Goal: Use online tool/utility: Utilize a website feature to perform a specific function

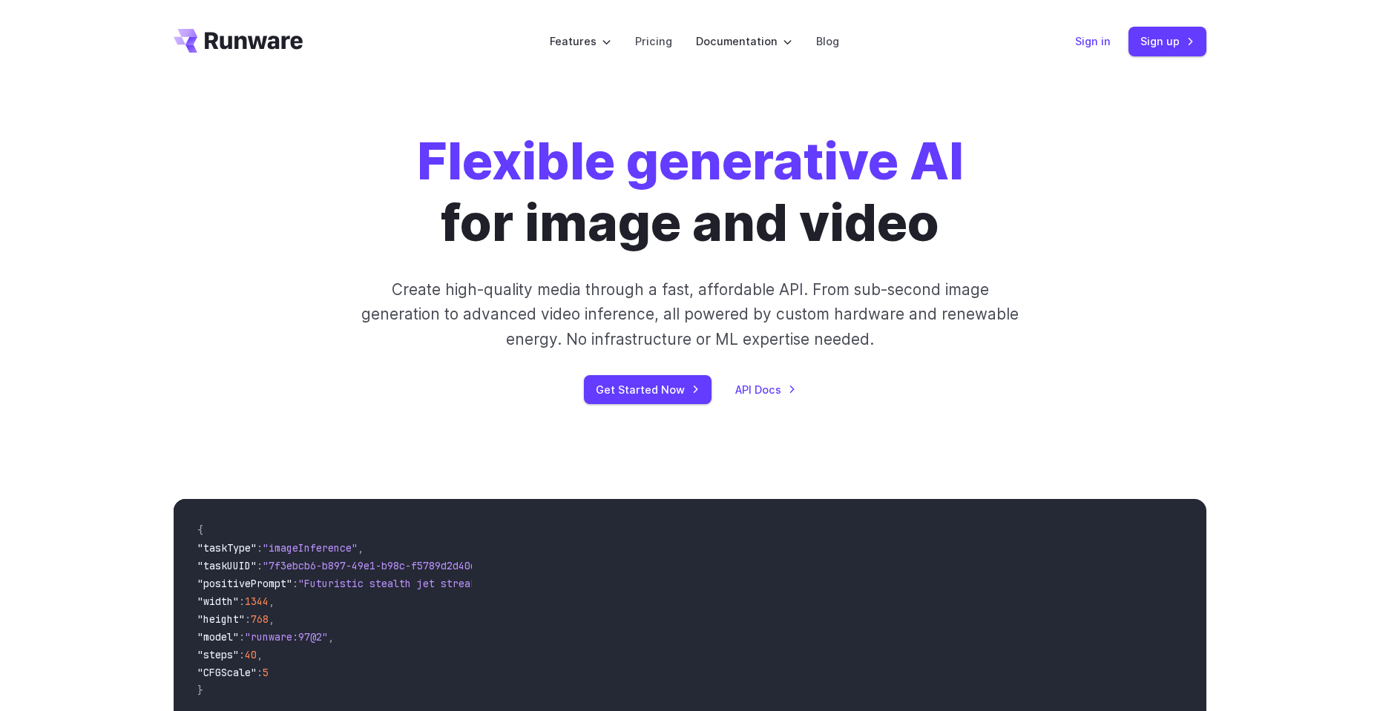
click at [1088, 38] on link "Sign in" at bounding box center [1093, 41] width 36 height 17
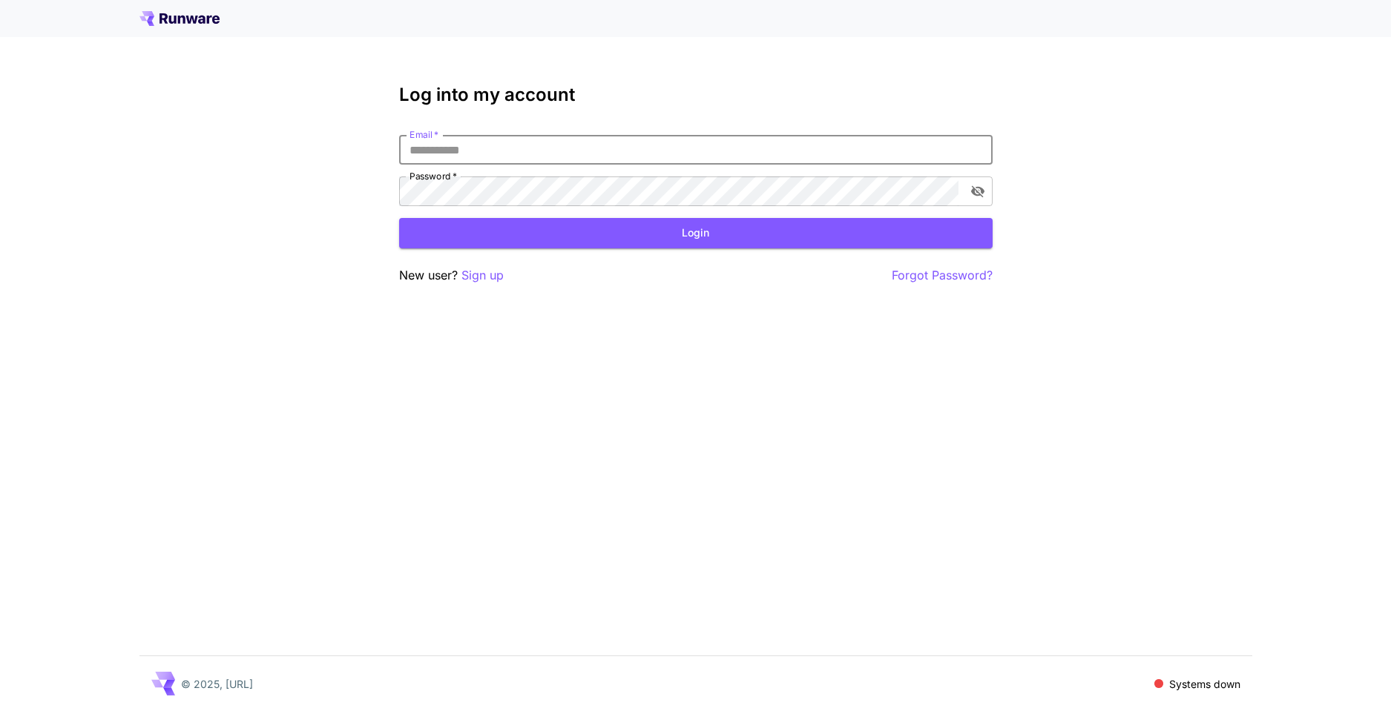
type input "**********"
click at [737, 238] on button "Login" at bounding box center [696, 233] width 594 height 30
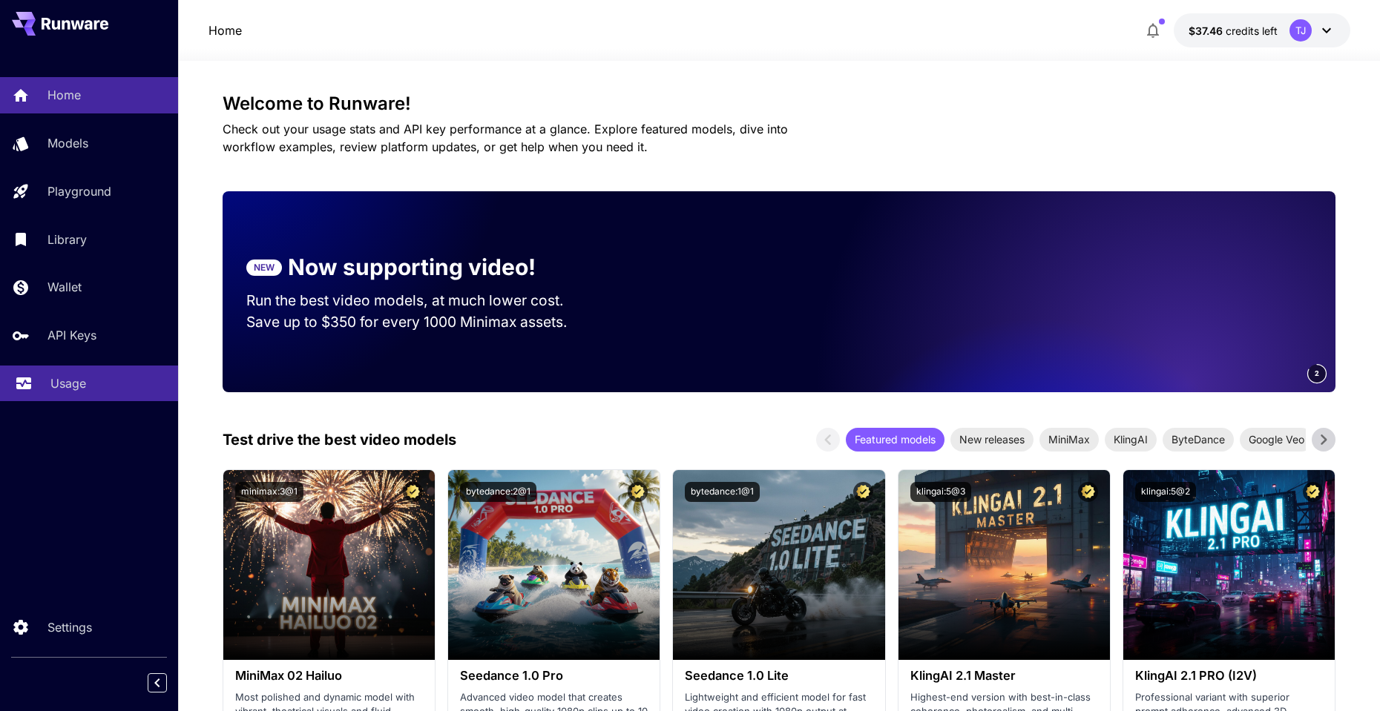
click at [91, 384] on div "Usage" at bounding box center [108, 384] width 116 height 18
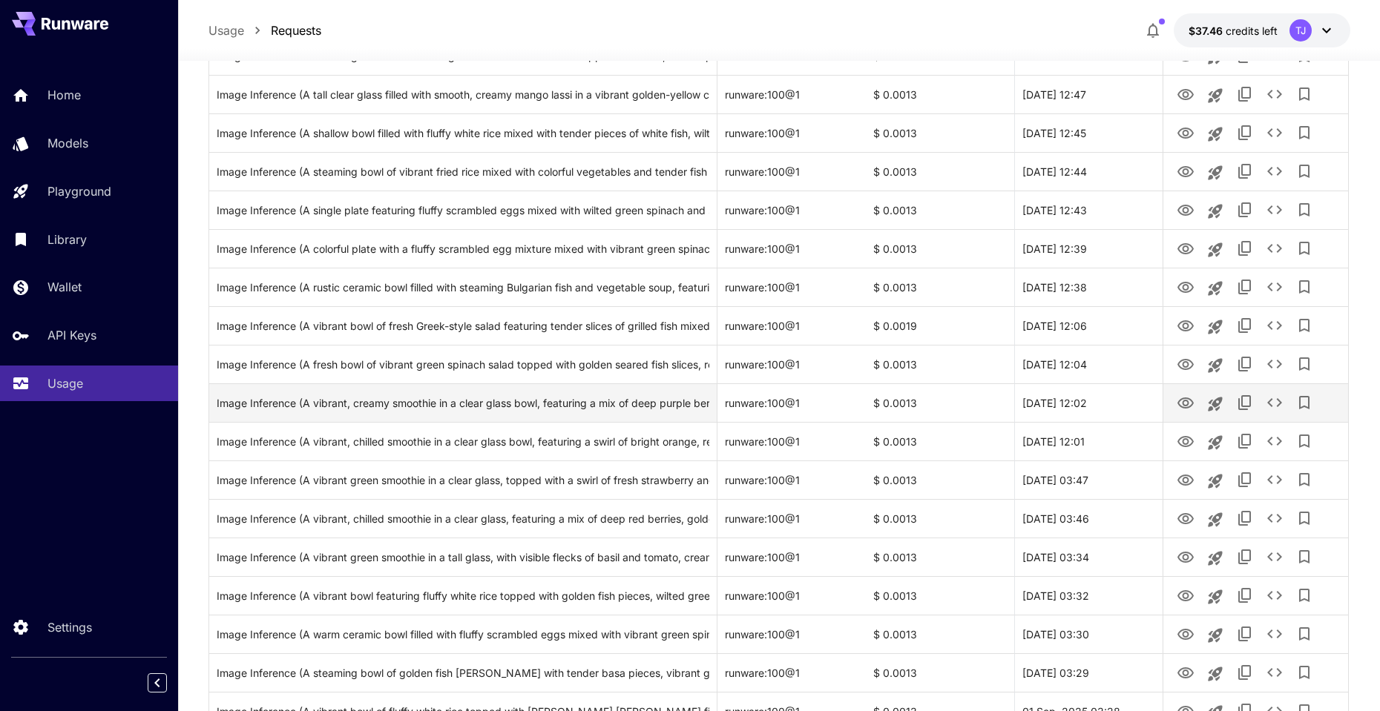
scroll to position [294, 0]
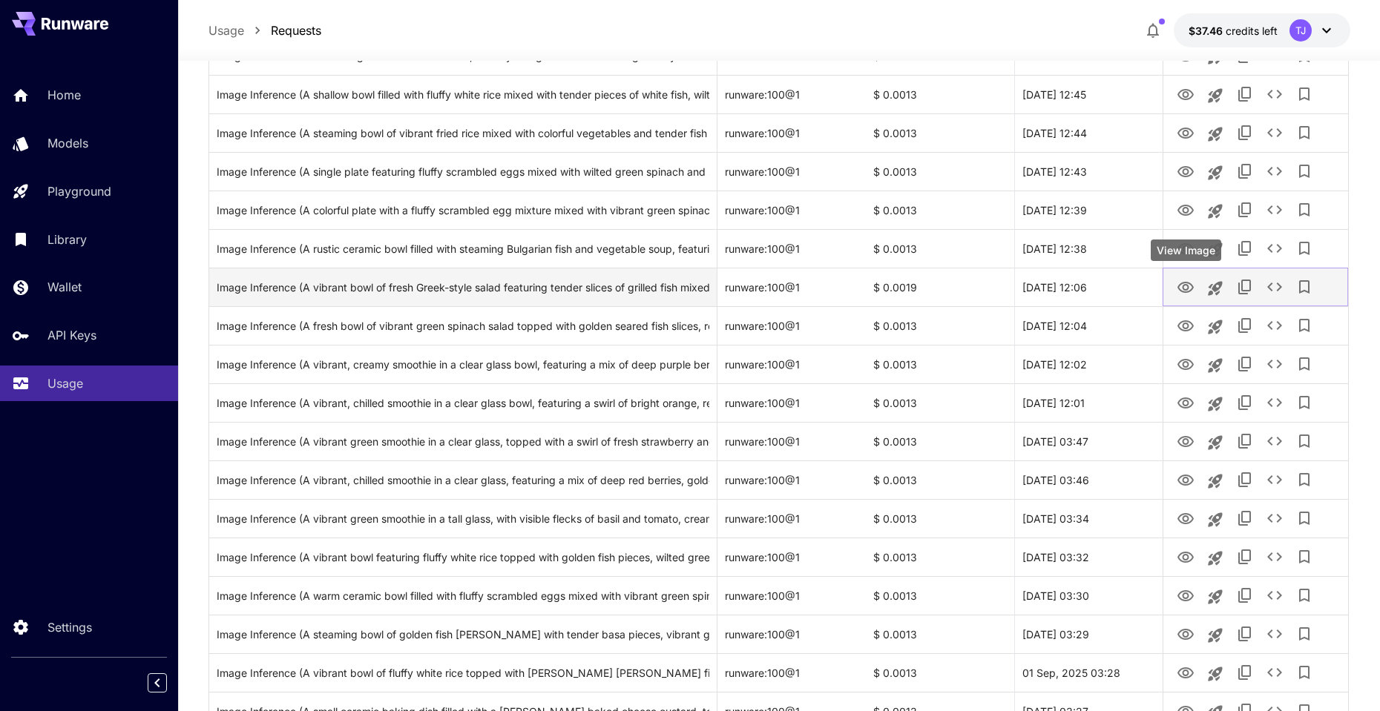
click at [1183, 284] on icon "View Image" at bounding box center [1185, 287] width 16 height 11
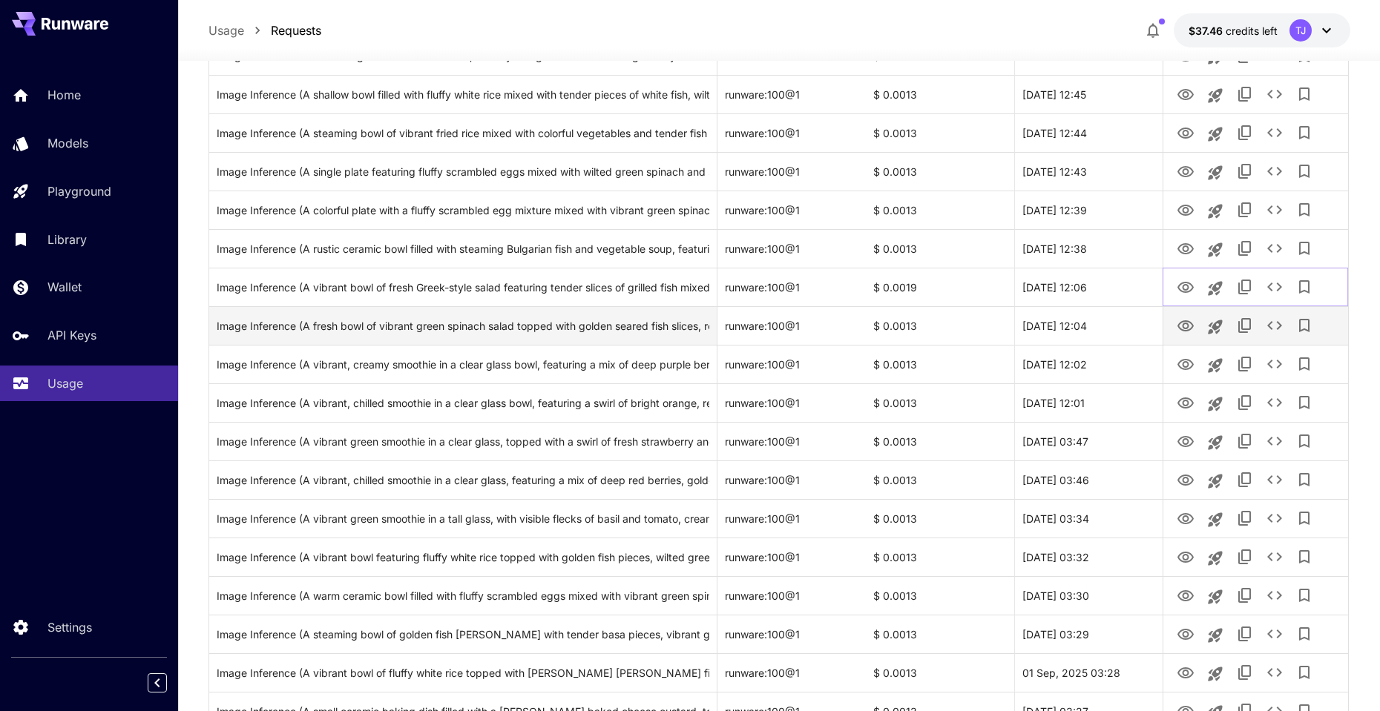
scroll to position [0, 0]
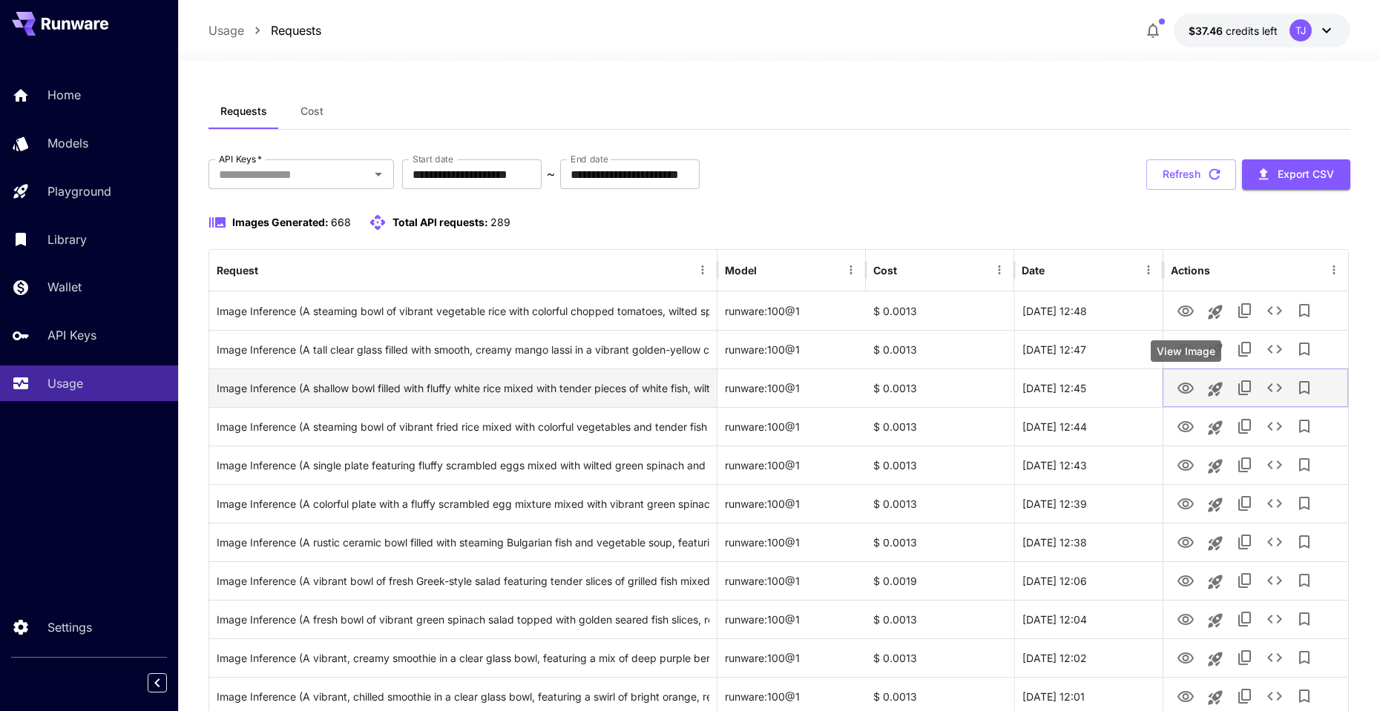
click at [1187, 384] on icon "View Image" at bounding box center [1186, 389] width 18 height 18
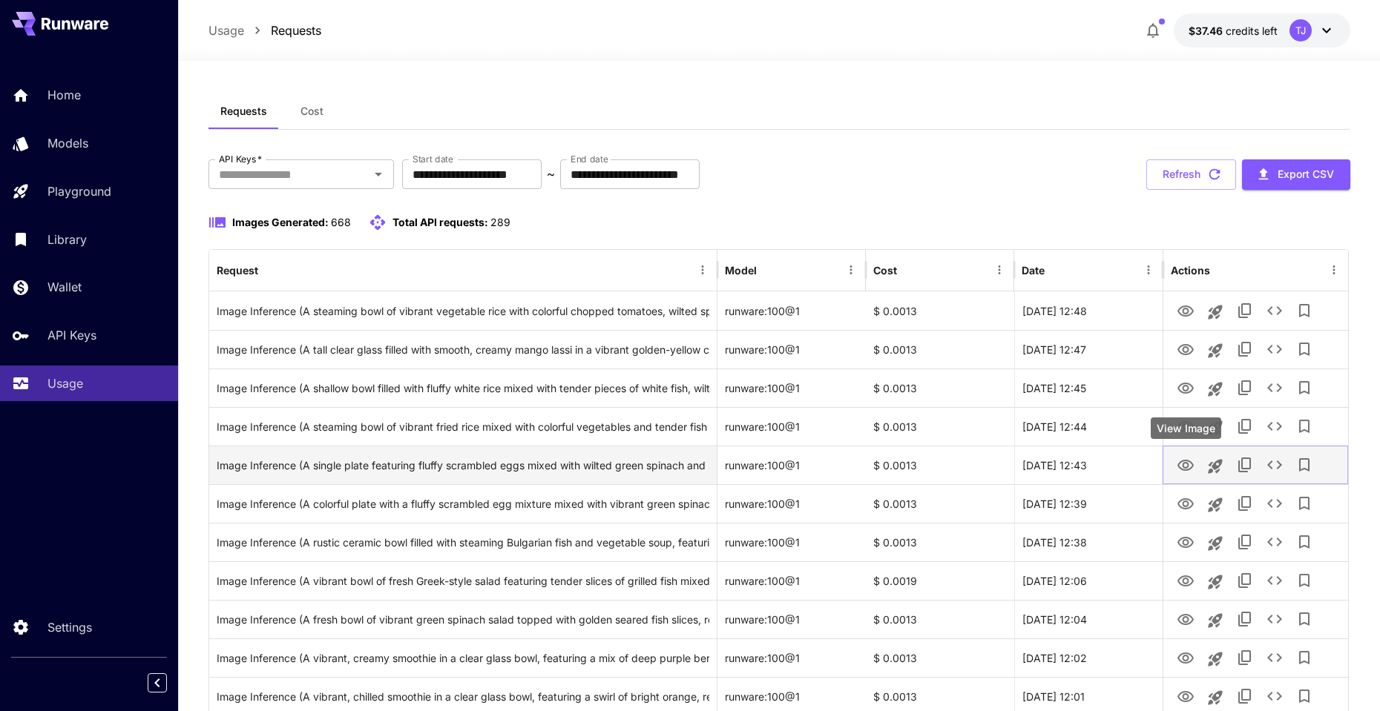
click at [1186, 467] on icon "View Image" at bounding box center [1185, 465] width 16 height 11
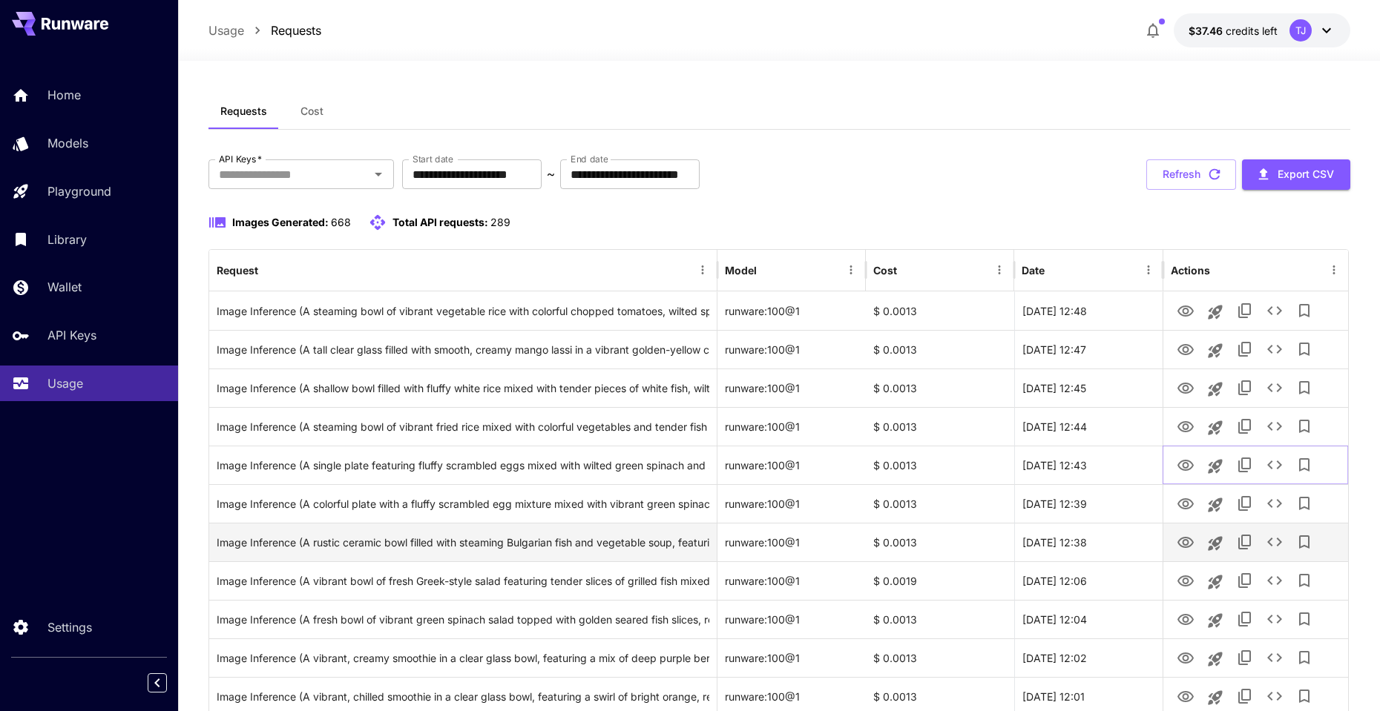
scroll to position [24, 0]
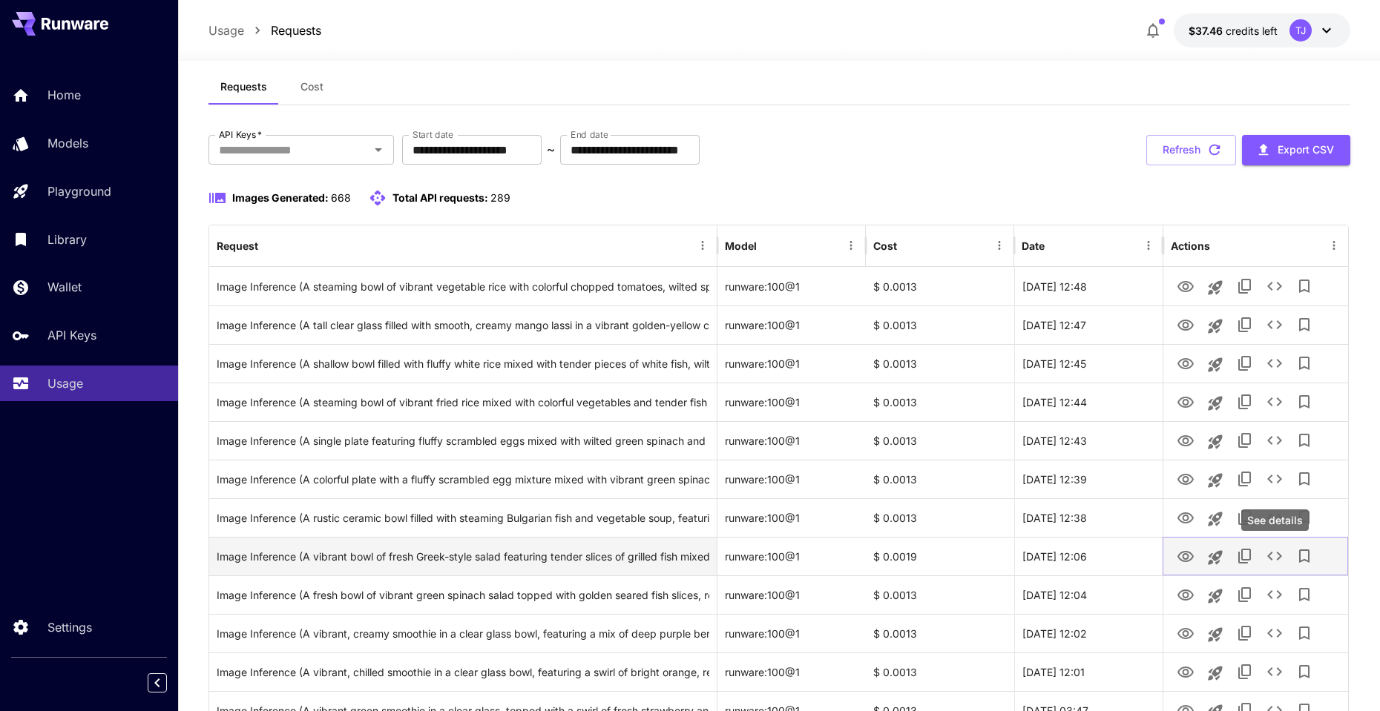
click at [1266, 553] on icon "See details" at bounding box center [1275, 557] width 18 height 18
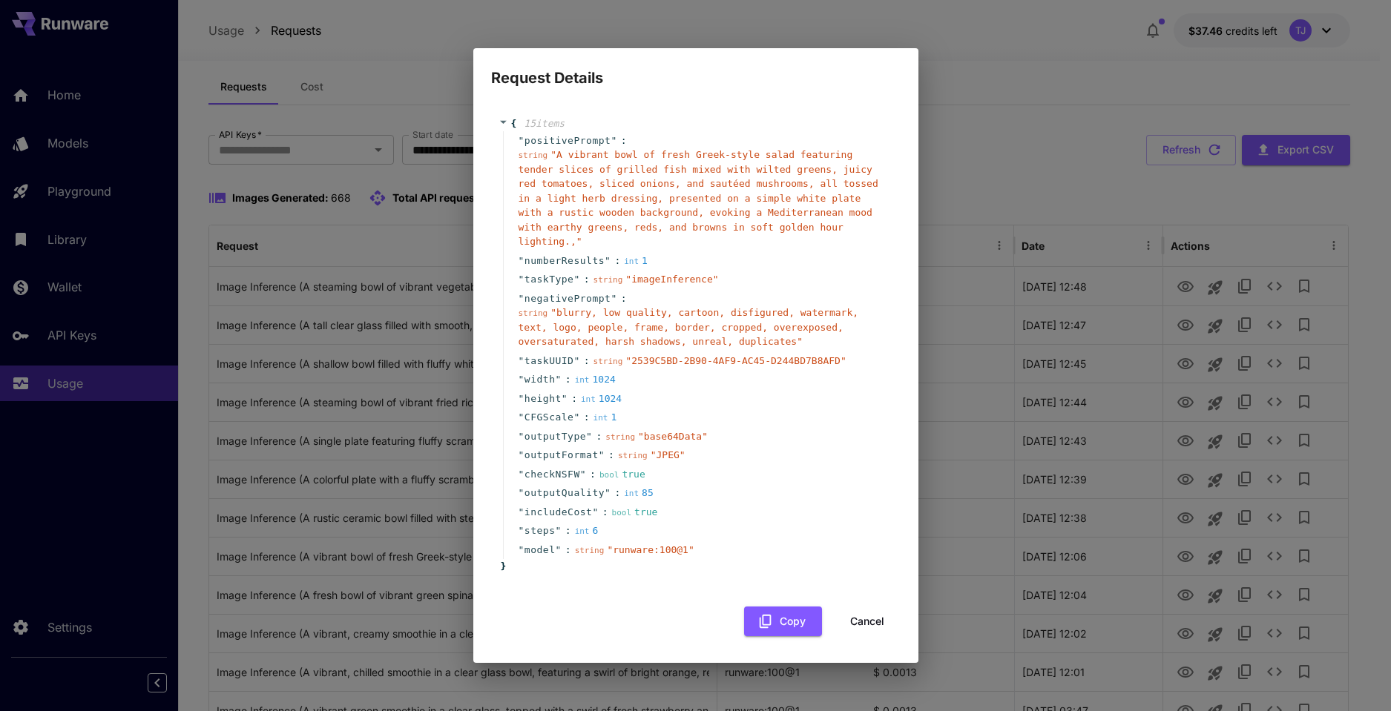
click at [872, 617] on button "Cancel" at bounding box center [867, 622] width 67 height 30
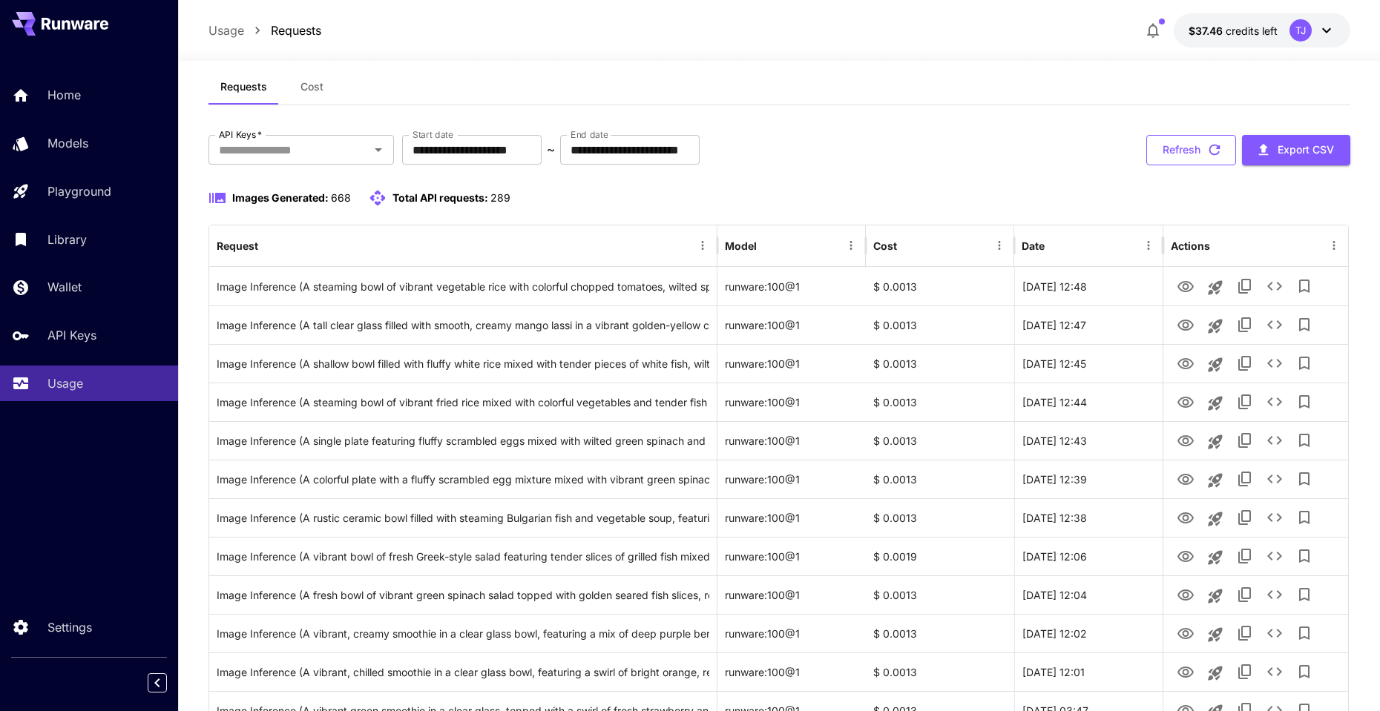
click at [1171, 148] on button "Refresh" at bounding box center [1191, 150] width 90 height 30
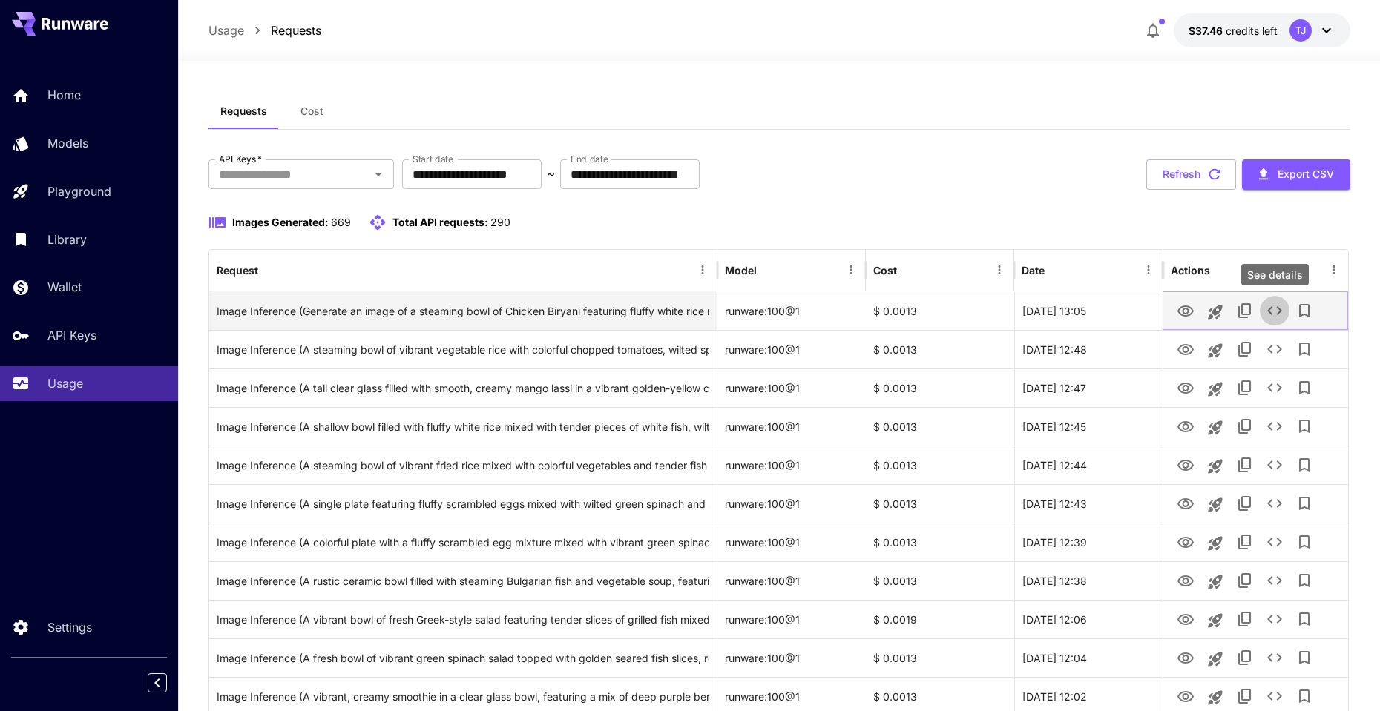
click at [1269, 312] on icon "See details" at bounding box center [1274, 310] width 15 height 9
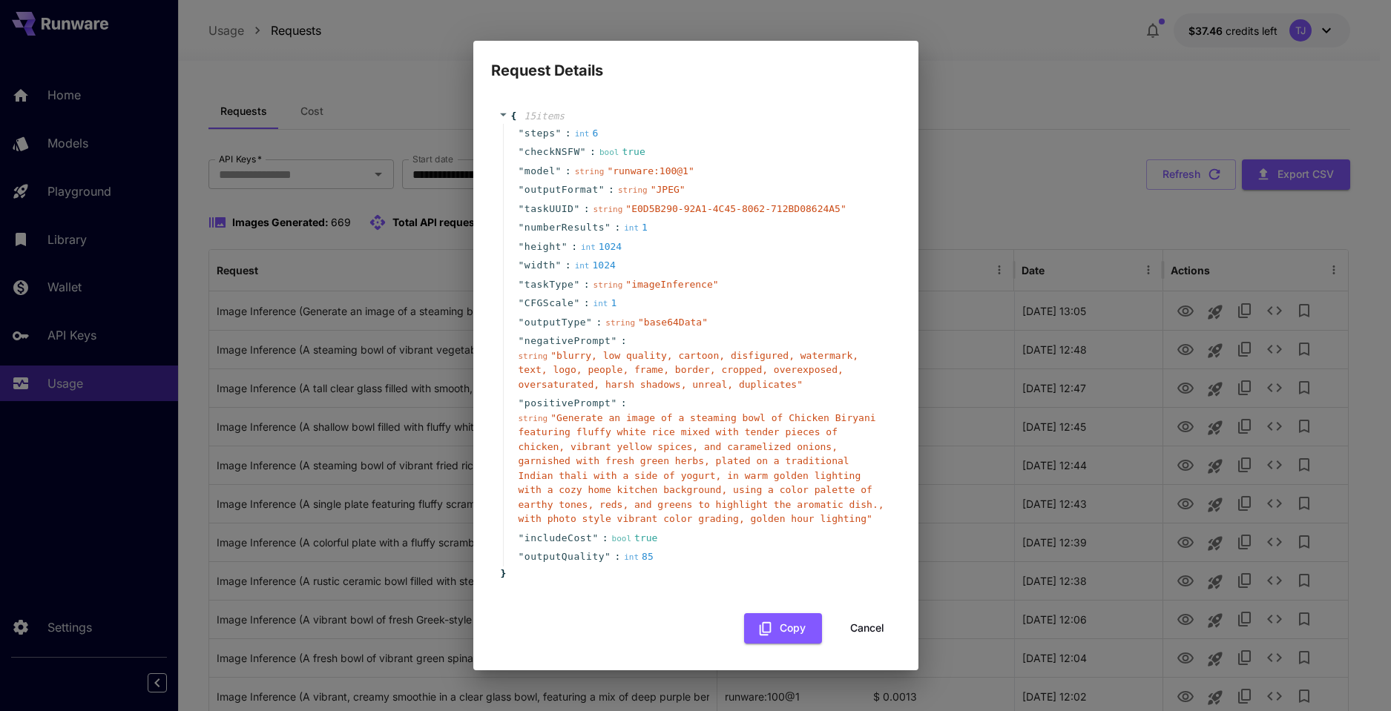
click at [864, 628] on button "Cancel" at bounding box center [867, 629] width 67 height 30
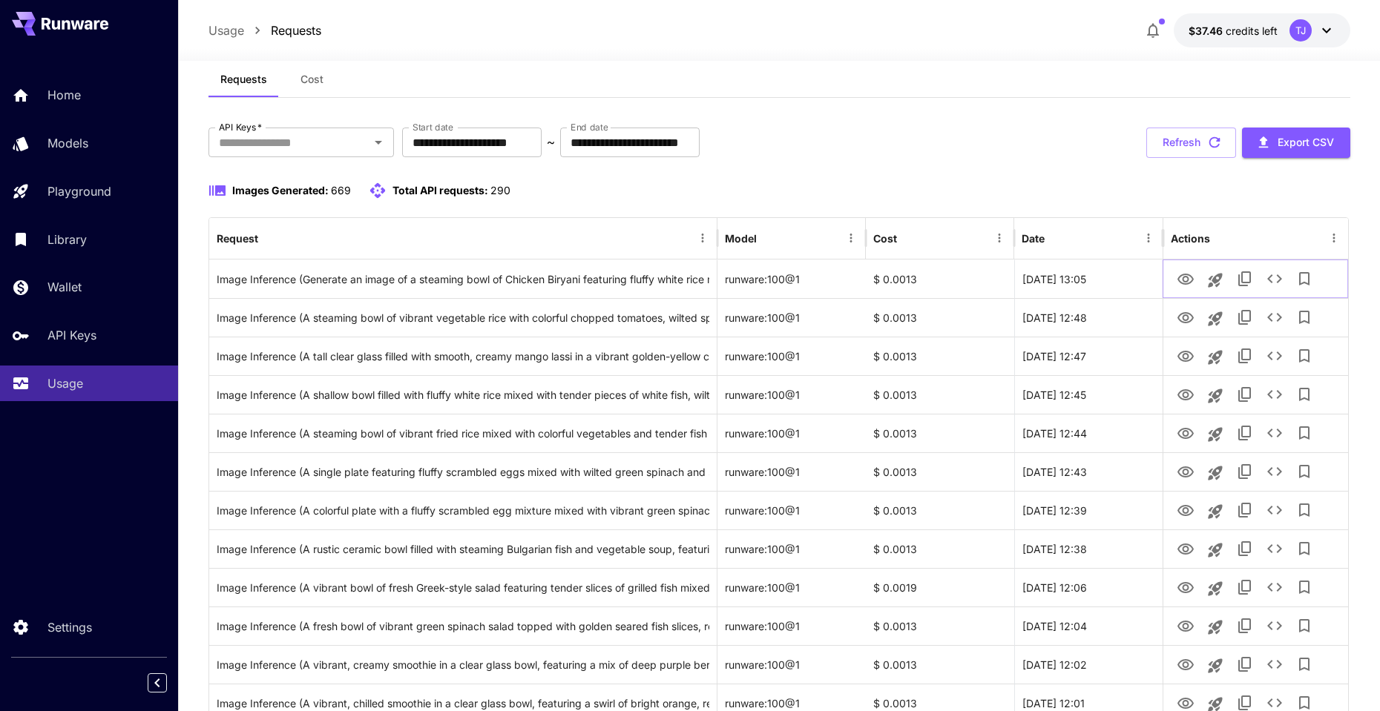
scroll to position [390, 0]
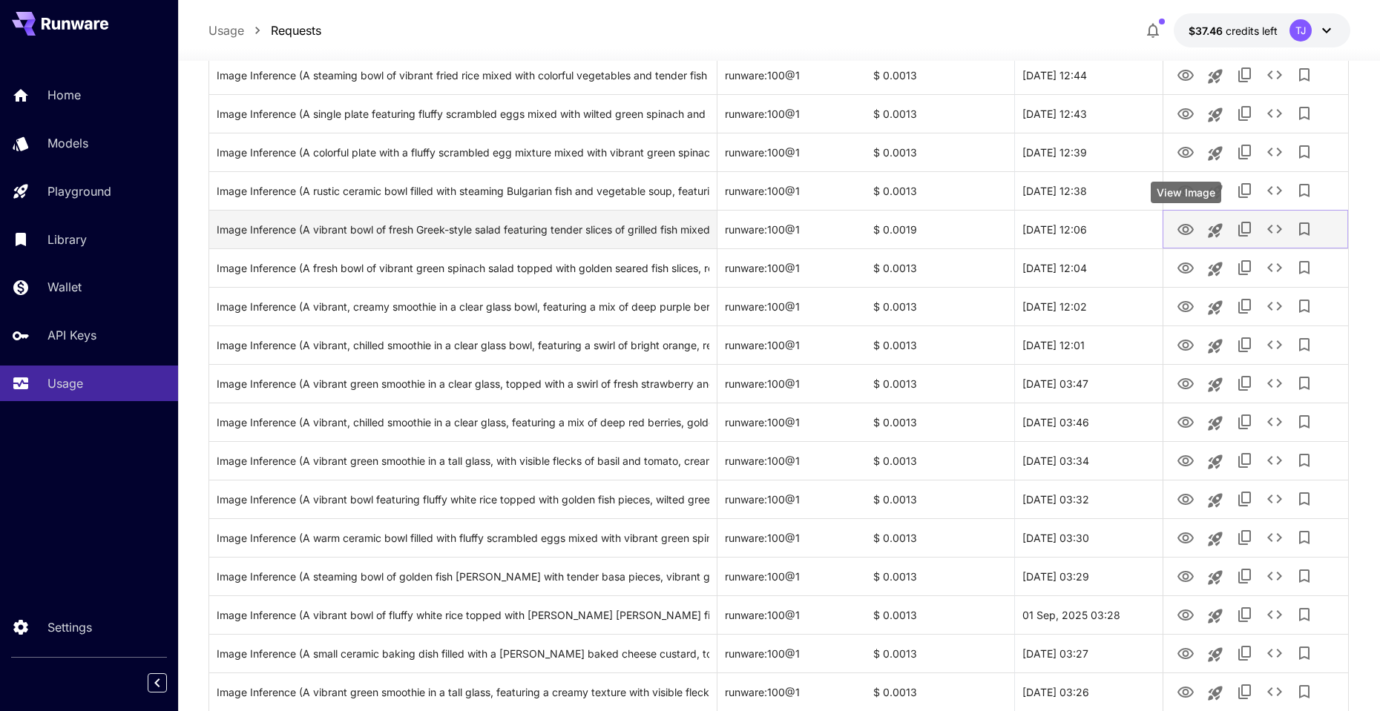
click at [1190, 226] on icon "View Image" at bounding box center [1186, 230] width 18 height 18
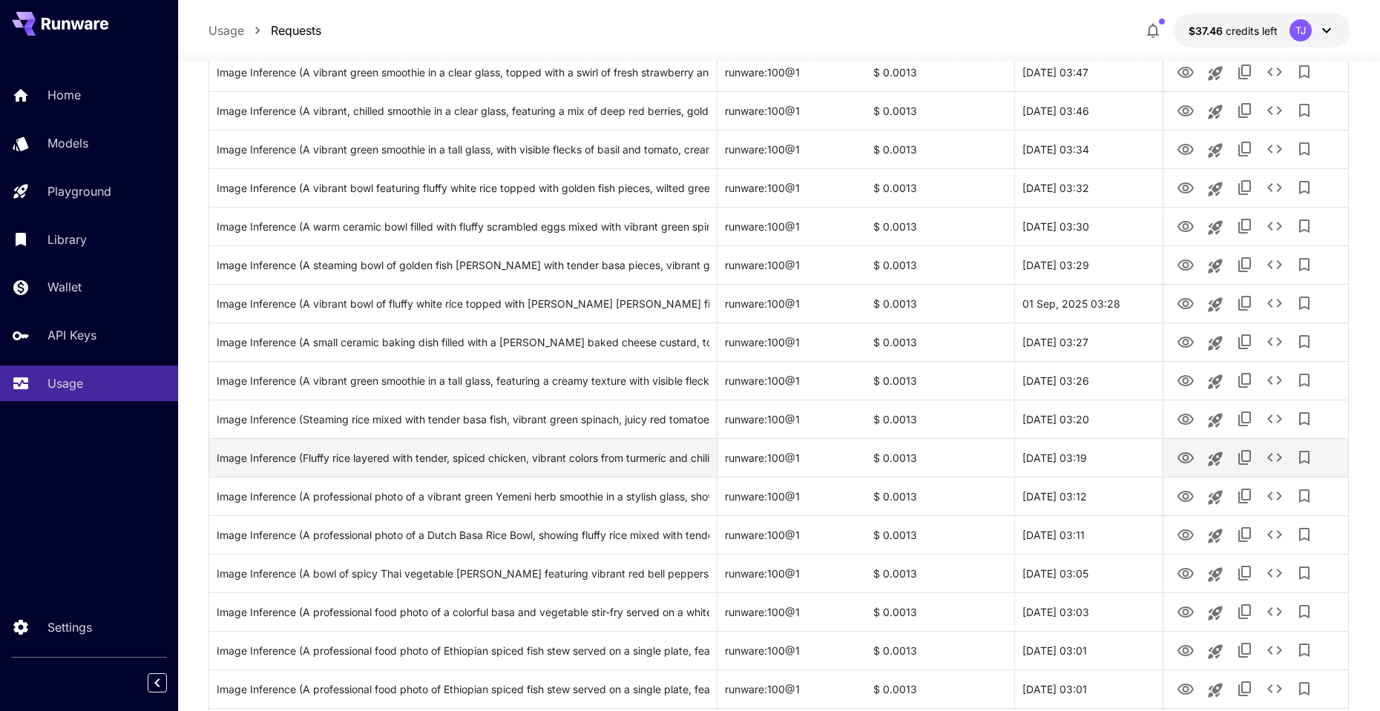
scroll to position [1593, 0]
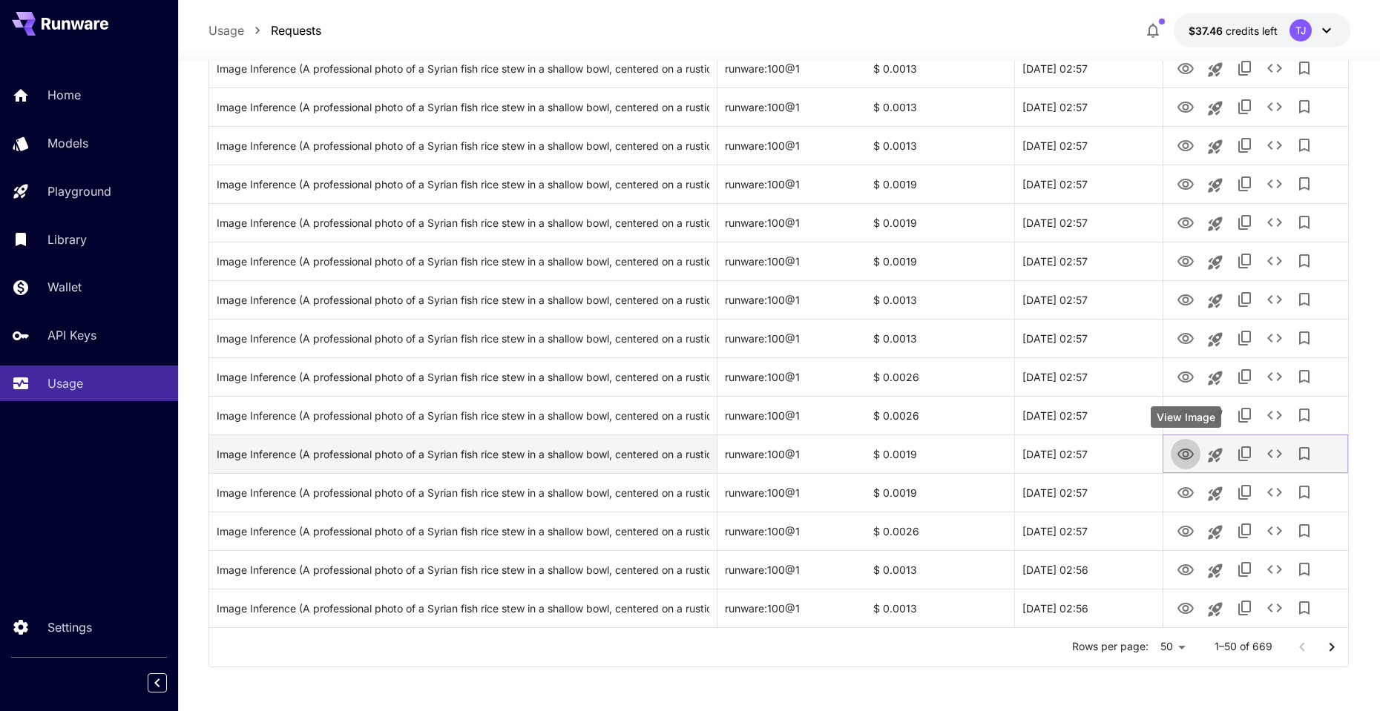
click at [1186, 455] on icon "View Image" at bounding box center [1186, 455] width 18 height 18
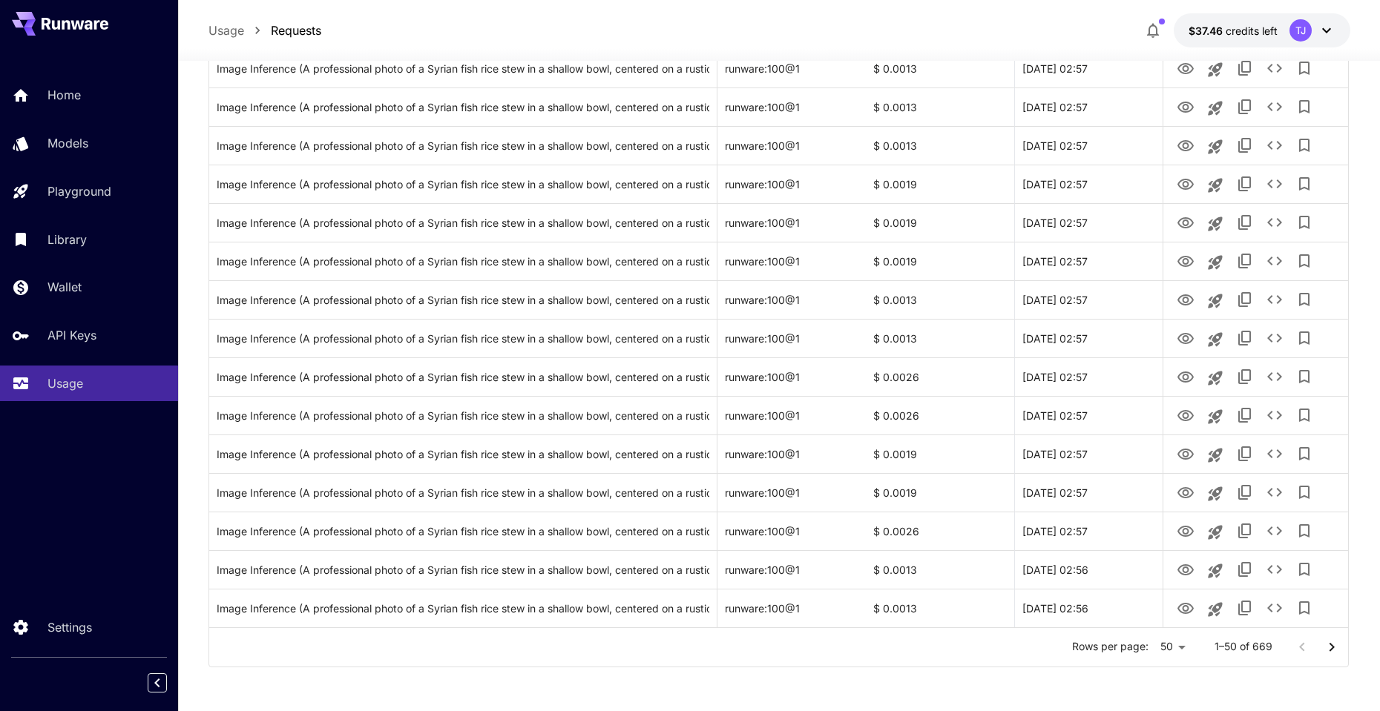
click at [1027, 24] on div "Usage Requests $37.46 credits left TJ" at bounding box center [779, 30] width 1142 height 34
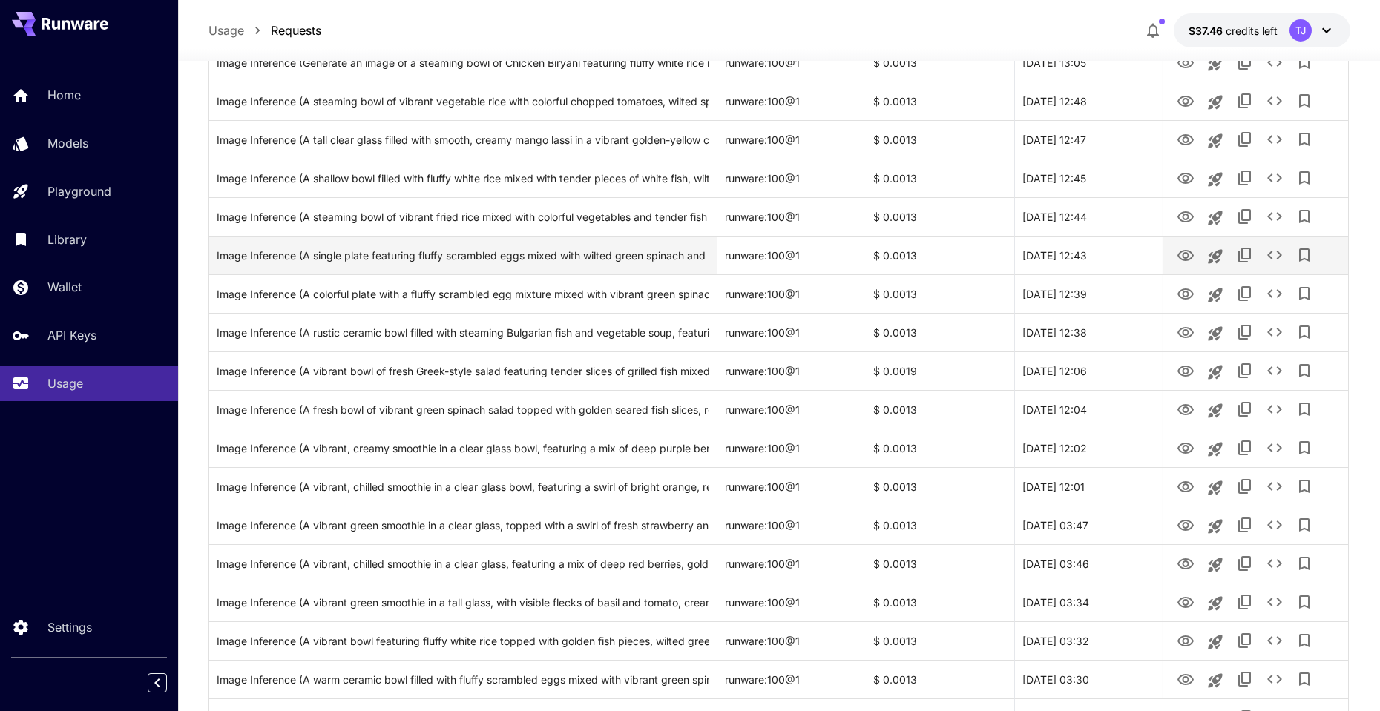
scroll to position [0, 0]
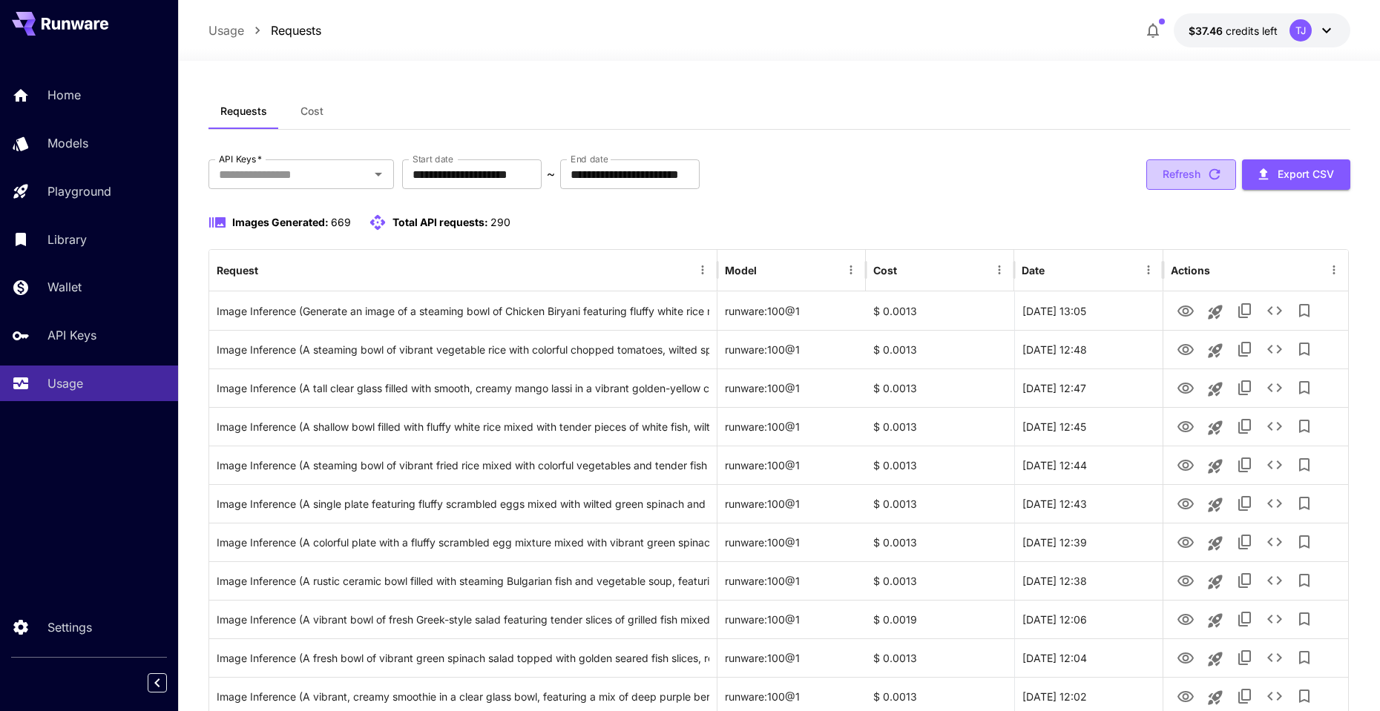
click at [1182, 163] on button "Refresh" at bounding box center [1191, 175] width 90 height 30
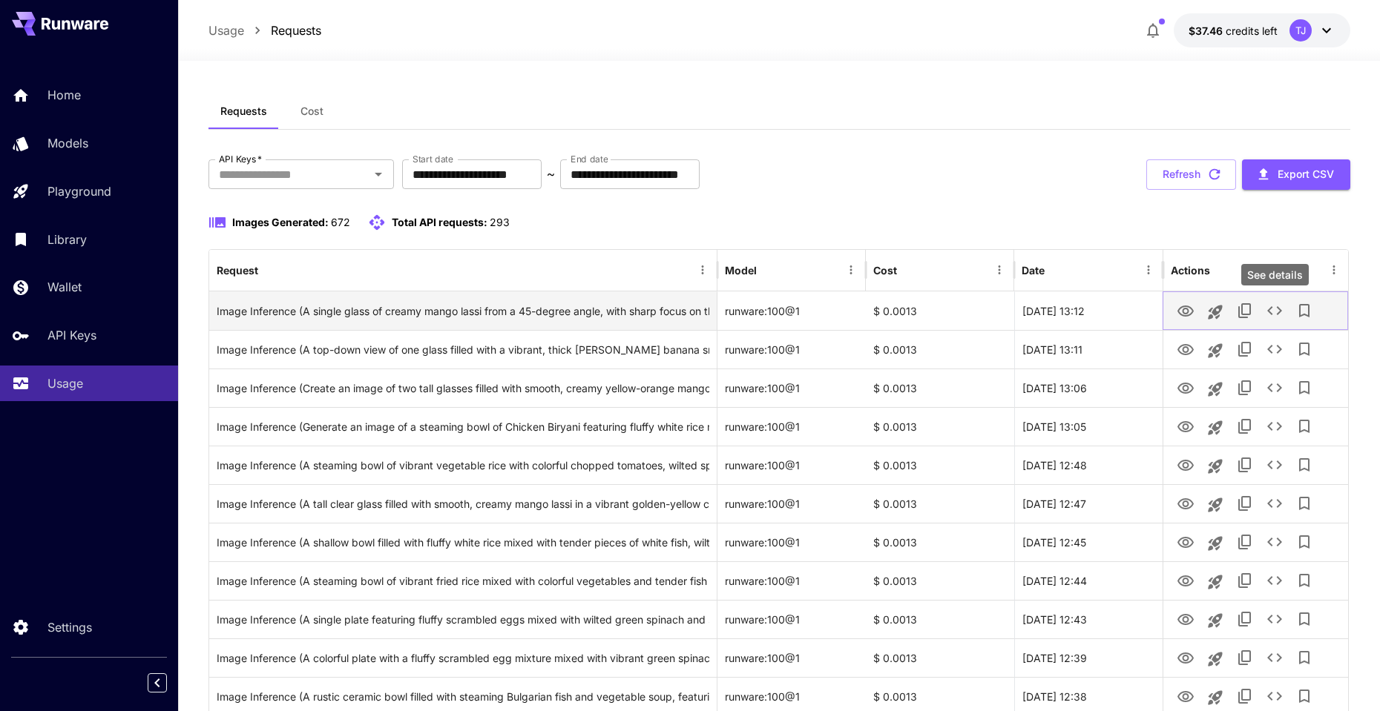
click at [1280, 313] on icon "See details" at bounding box center [1275, 311] width 18 height 18
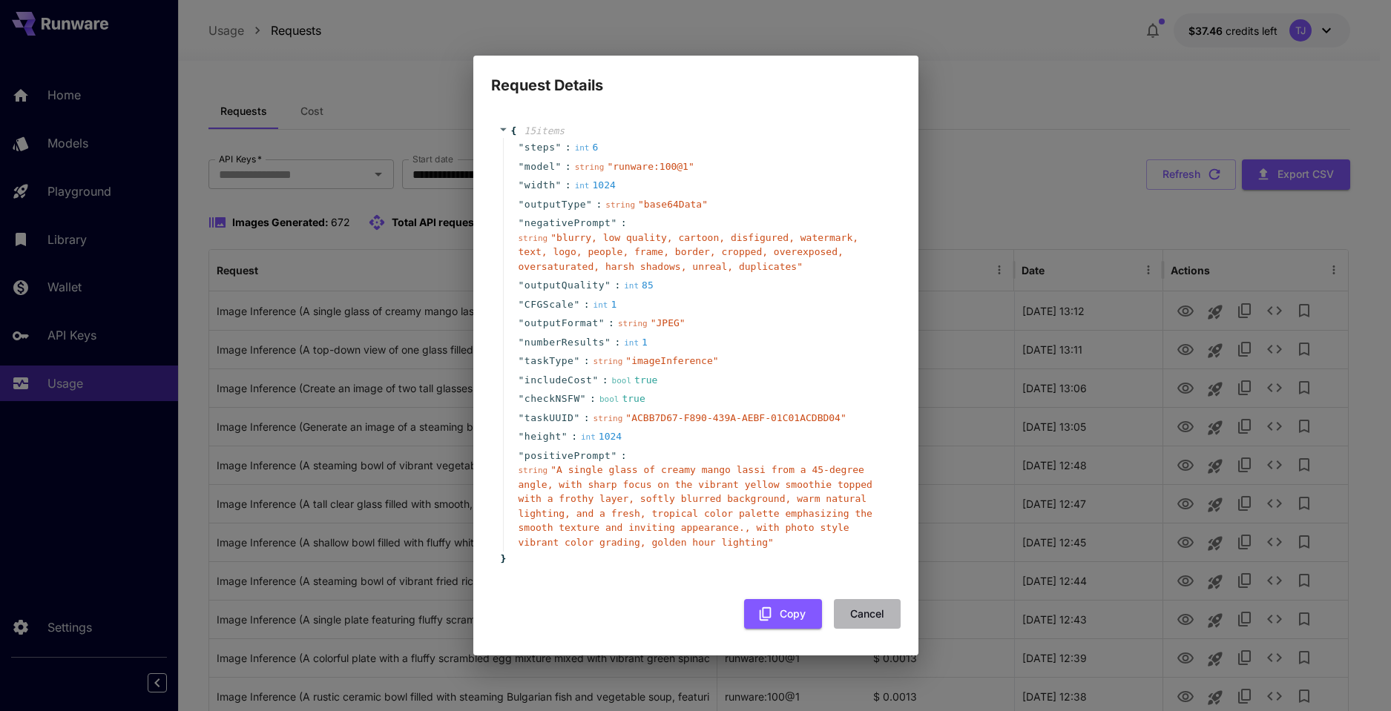
click at [870, 609] on button "Cancel" at bounding box center [867, 614] width 67 height 30
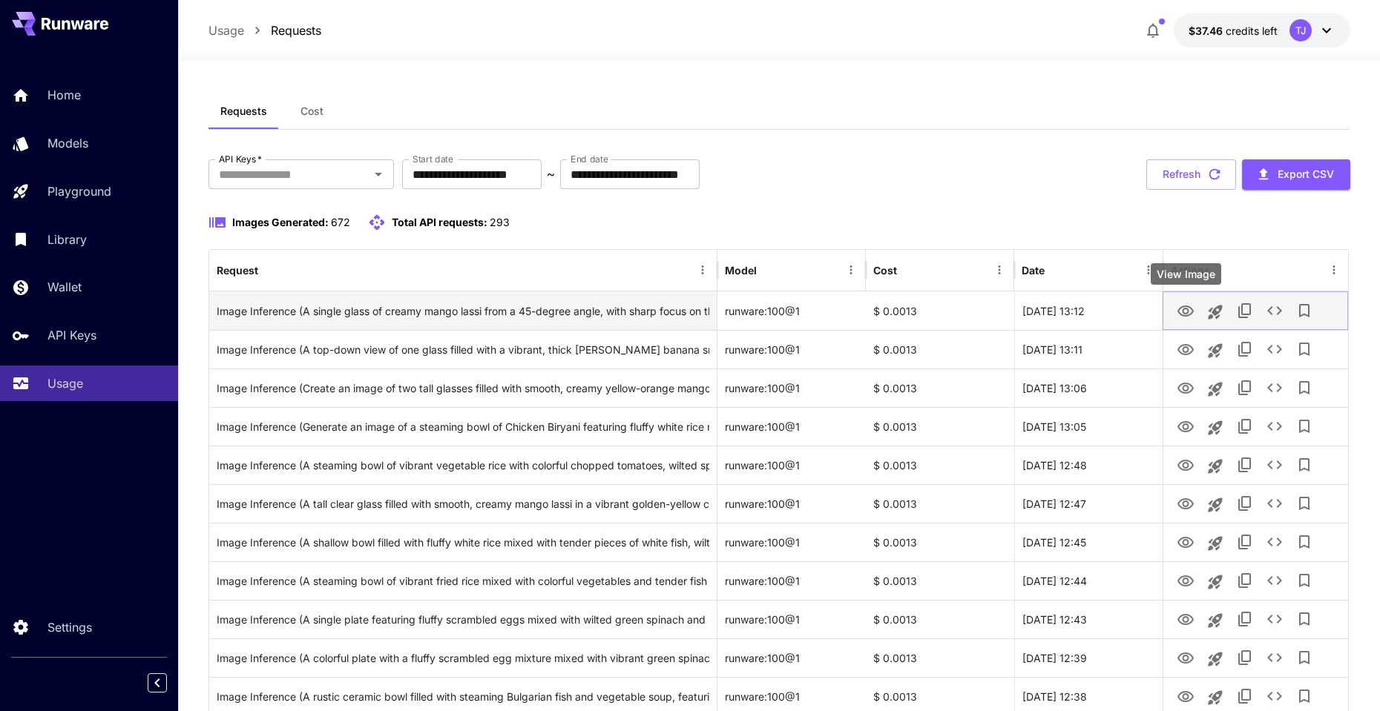
click at [1189, 310] on icon "View Image" at bounding box center [1185, 311] width 16 height 11
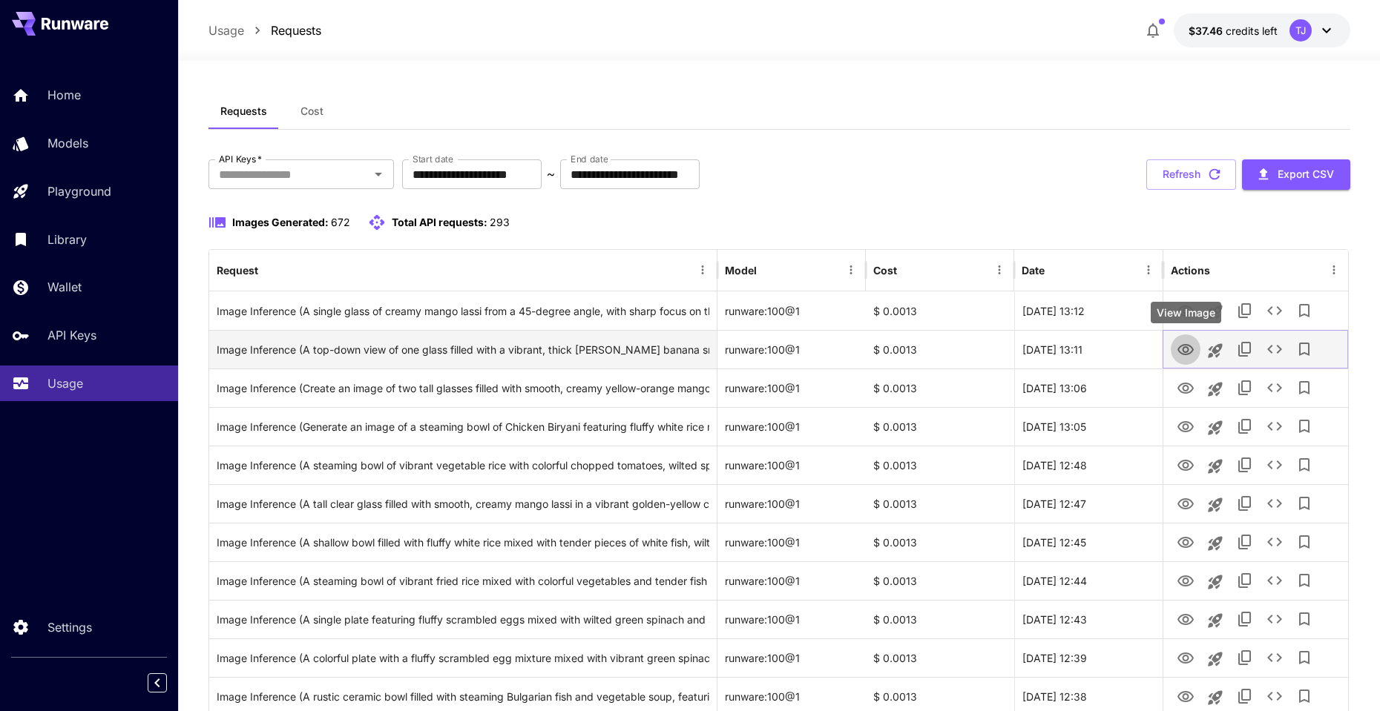
click at [1180, 350] on icon "View Image" at bounding box center [1185, 349] width 16 height 11
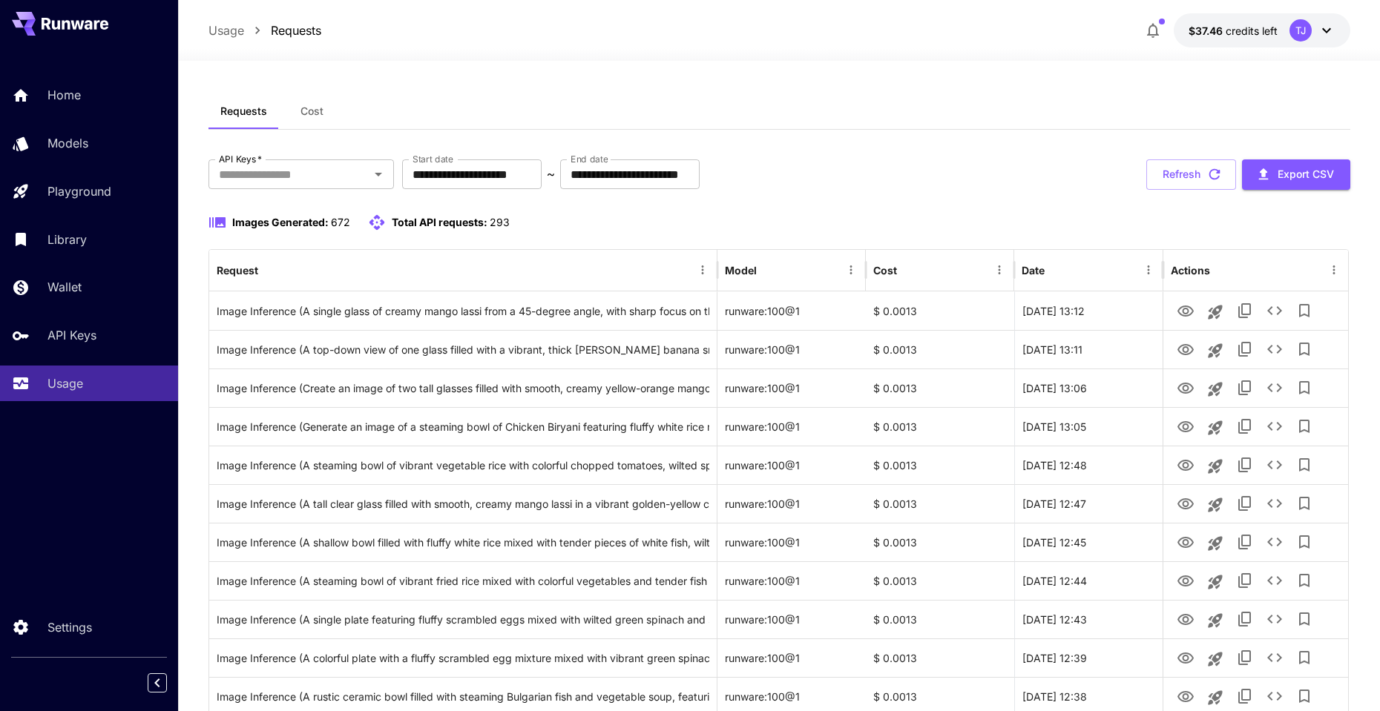
click at [1011, 104] on div "Requests Cost" at bounding box center [779, 111] width 1142 height 36
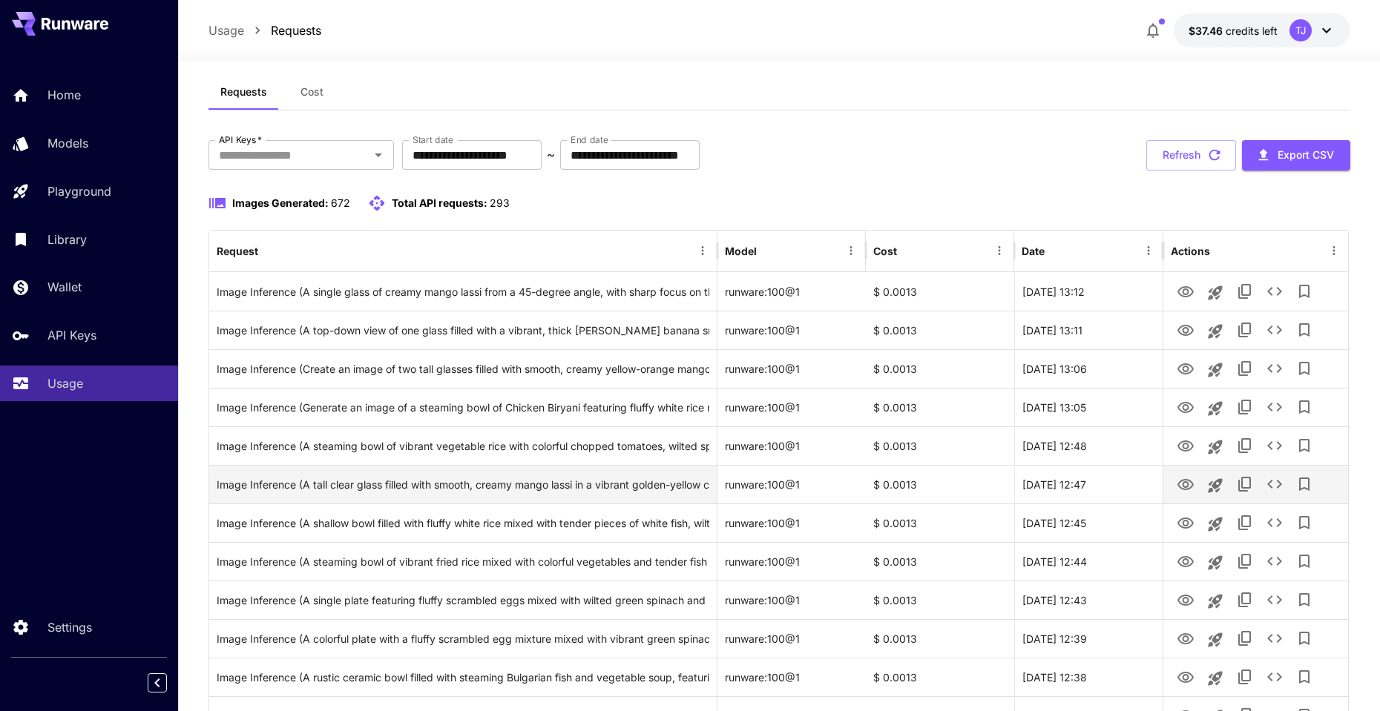
scroll to position [43, 0]
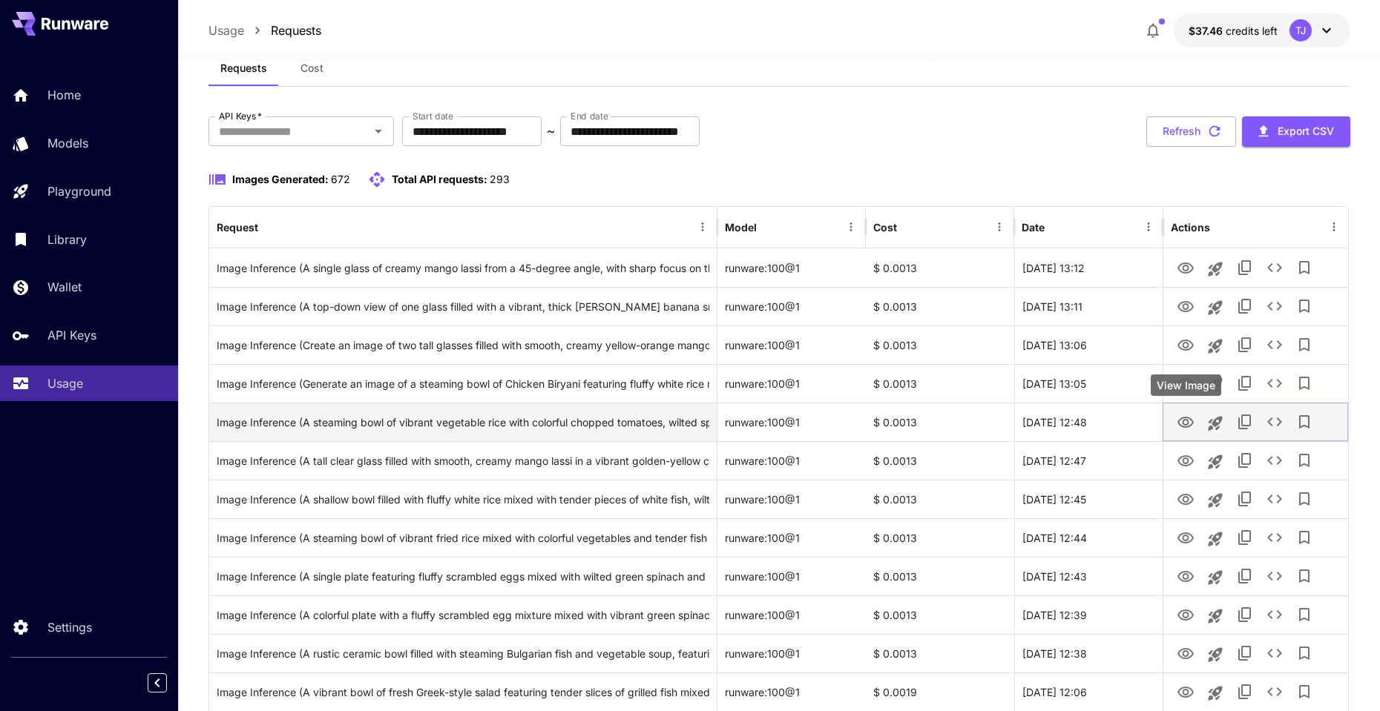
click at [1187, 423] on icon "View Image" at bounding box center [1185, 422] width 16 height 11
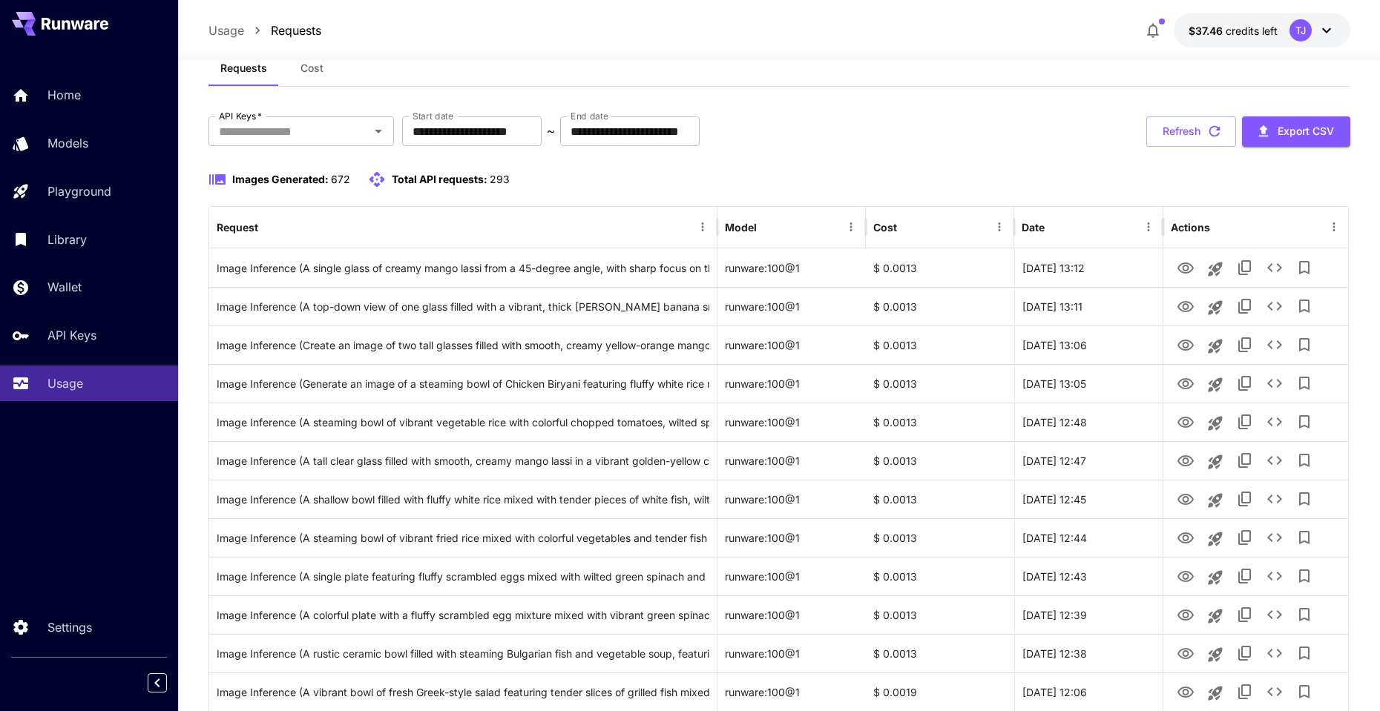
click at [1004, 48] on div at bounding box center [779, 52] width 1202 height 18
click at [1189, 131] on button "Refresh" at bounding box center [1191, 131] width 90 height 30
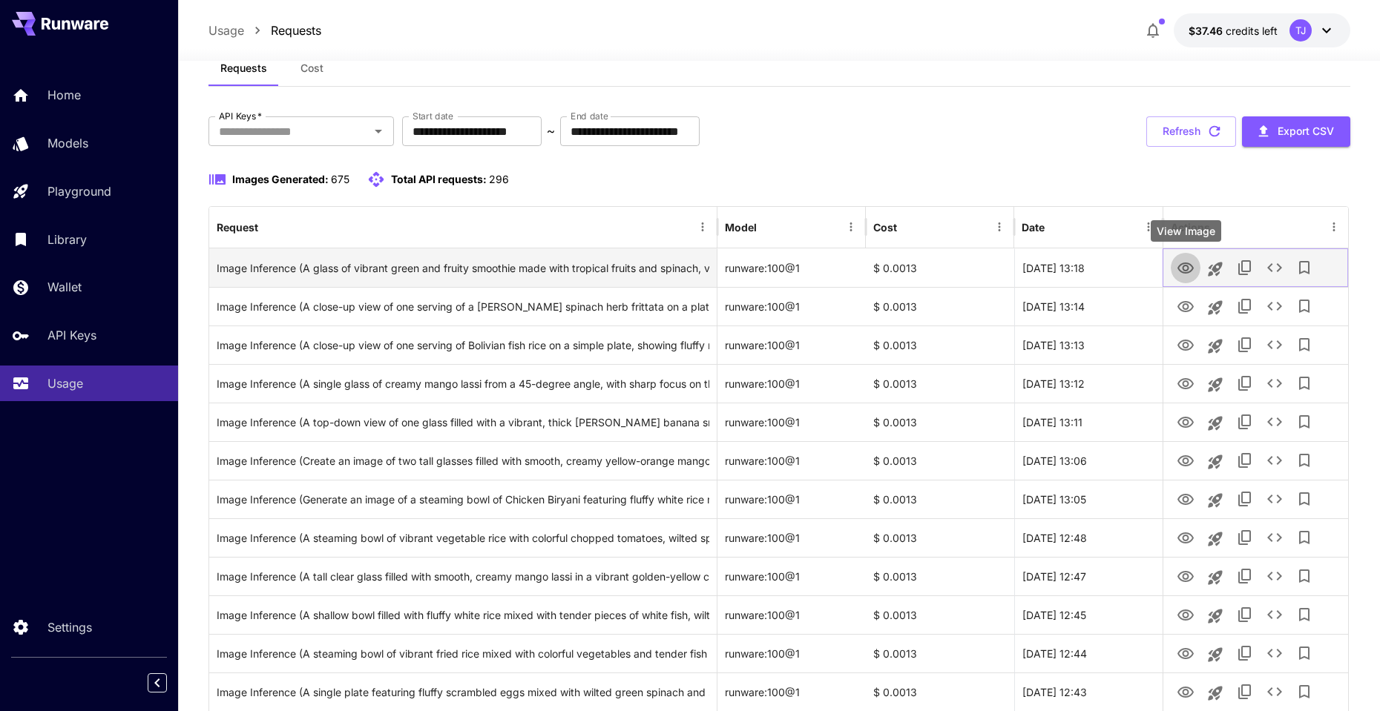
click at [1186, 269] on icon "View Image" at bounding box center [1185, 268] width 16 height 11
click at [1280, 265] on icon "See details" at bounding box center [1275, 268] width 18 height 18
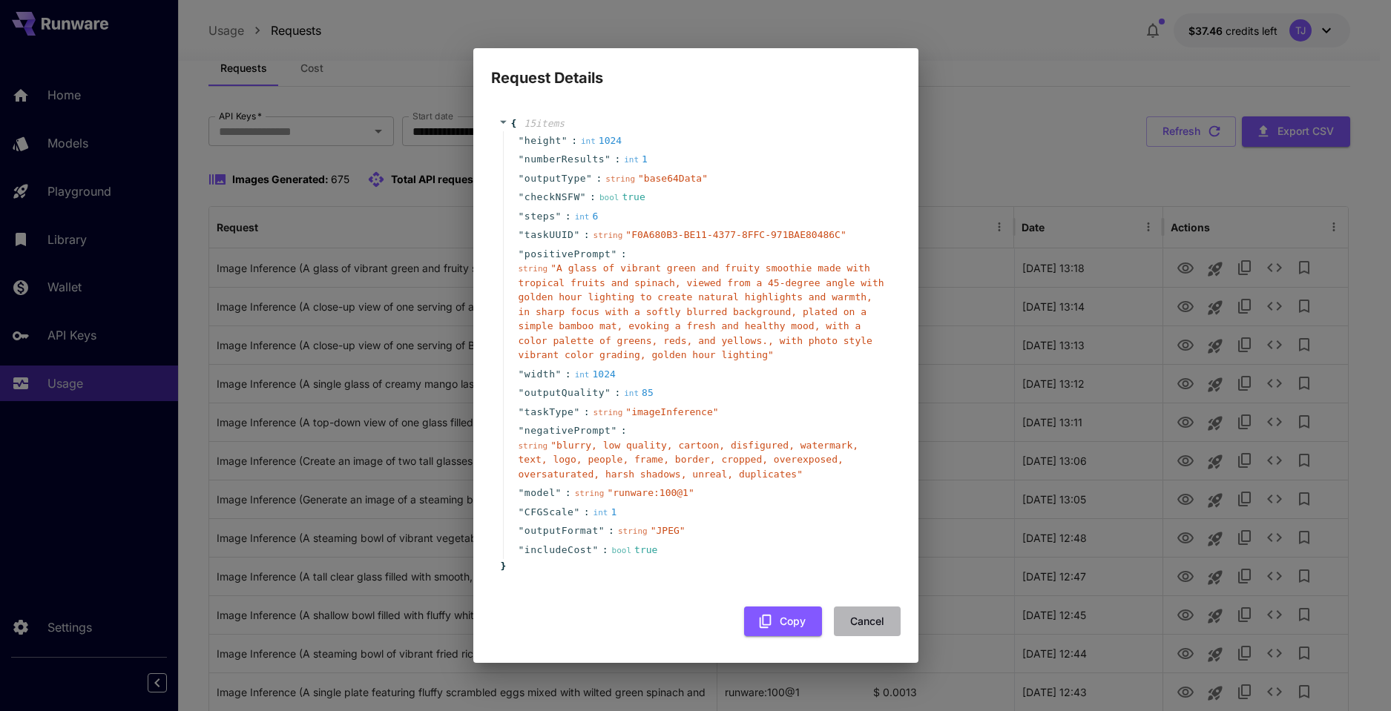
click at [862, 617] on button "Cancel" at bounding box center [867, 622] width 67 height 30
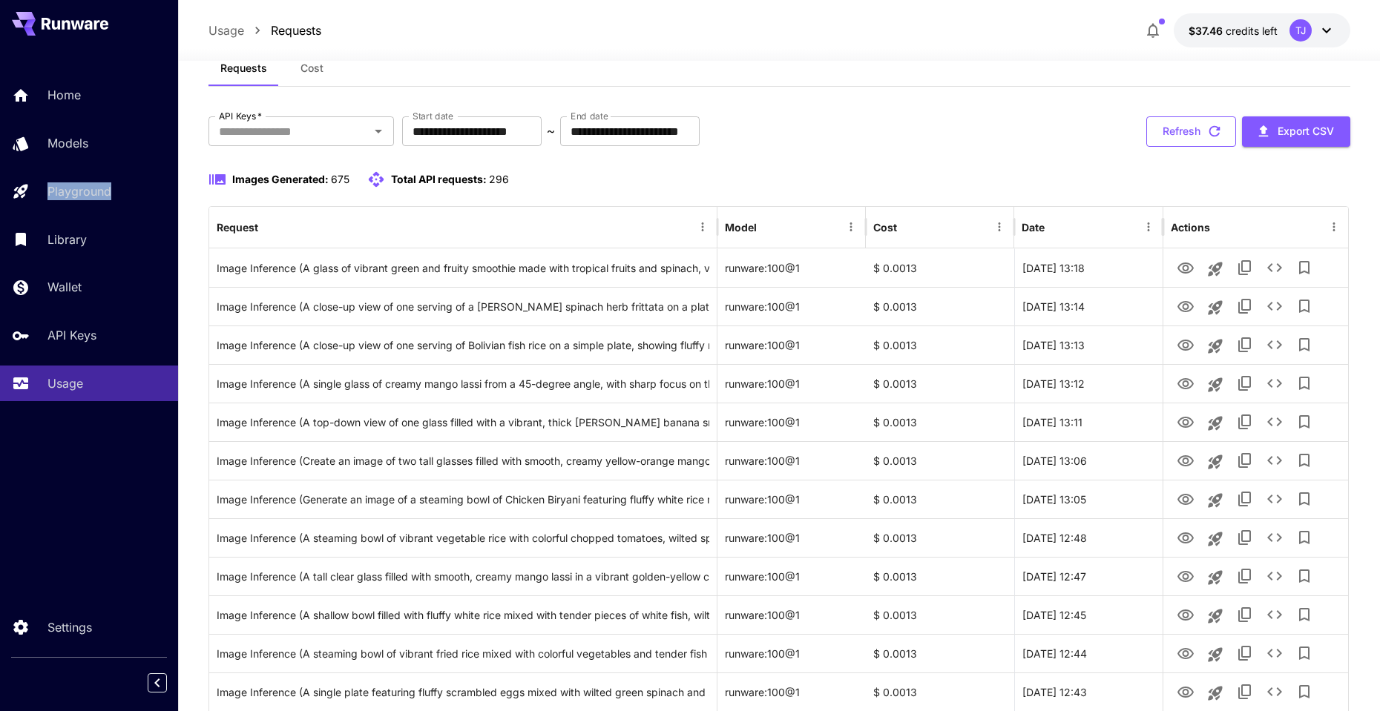
click at [1200, 122] on button "Refresh" at bounding box center [1191, 131] width 90 height 30
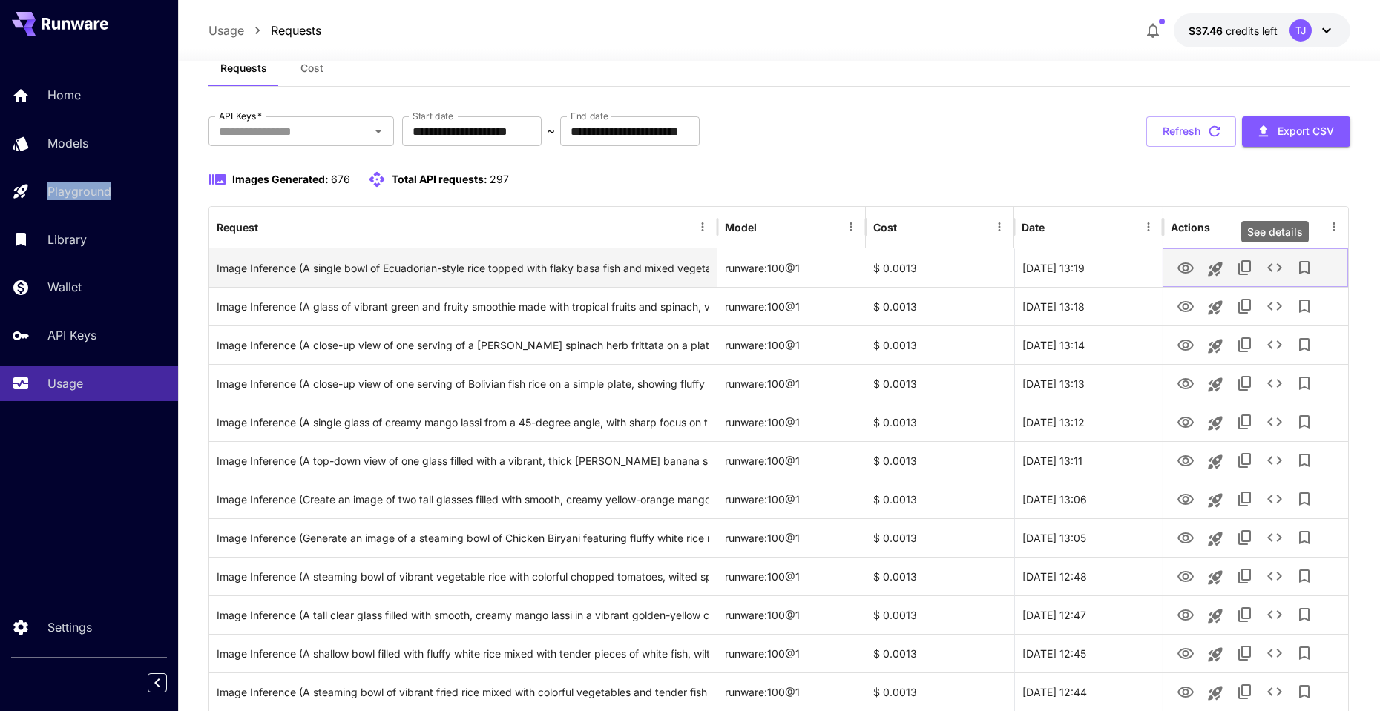
click at [1272, 269] on icon "See details" at bounding box center [1275, 268] width 18 height 18
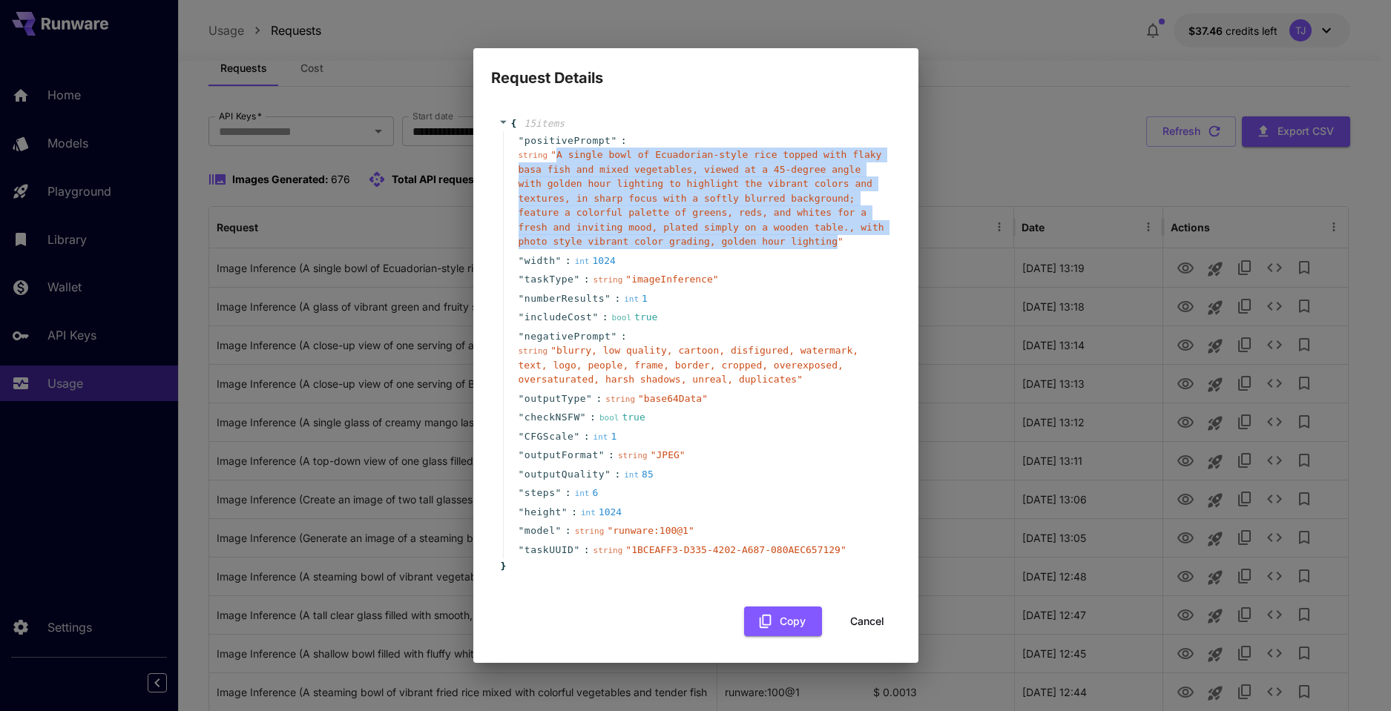
drag, startPoint x: 558, startPoint y: 160, endPoint x: 838, endPoint y: 248, distance: 293.8
click at [838, 247] on span "" A single bowl of Ecuadorian-style rice topped with flaky basa fish and mixed …" at bounding box center [702, 198] width 366 height 98
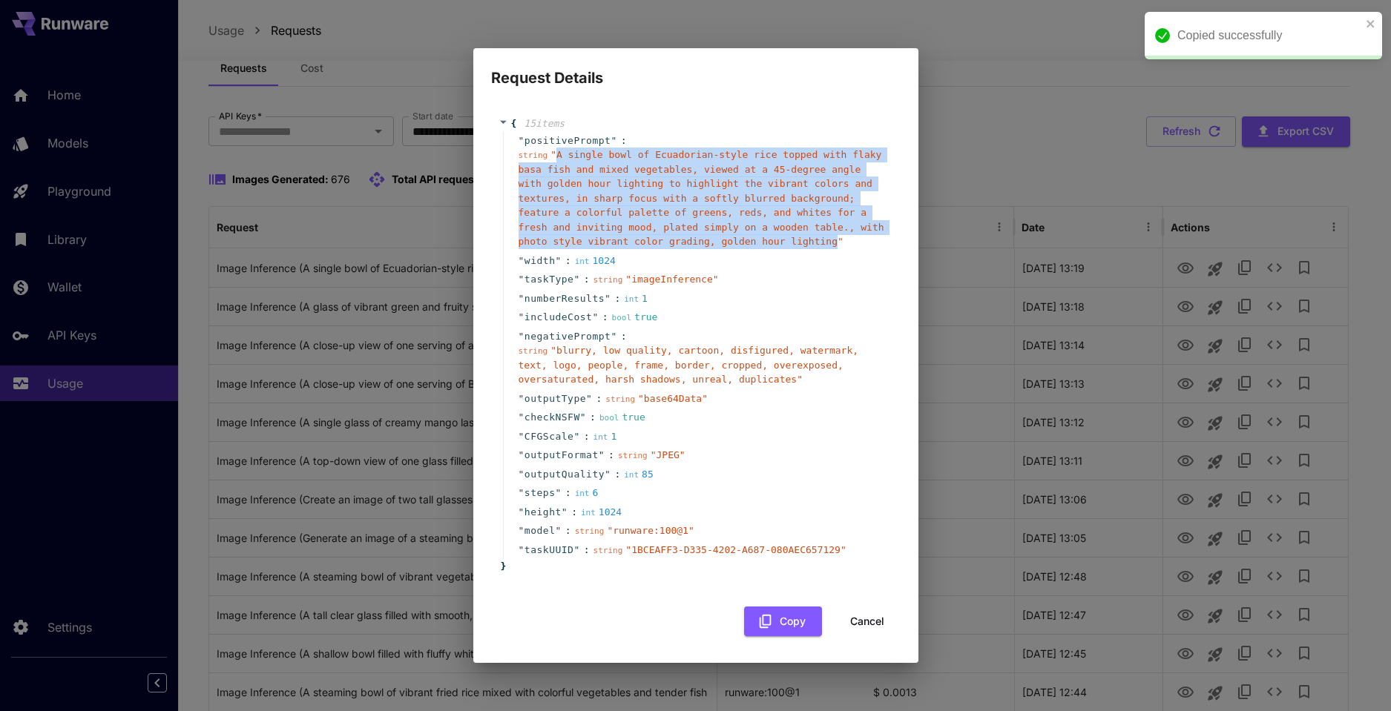
copy span "A single bowl of Ecuadorian-style rice topped with flaky basa fish and mixed ve…"
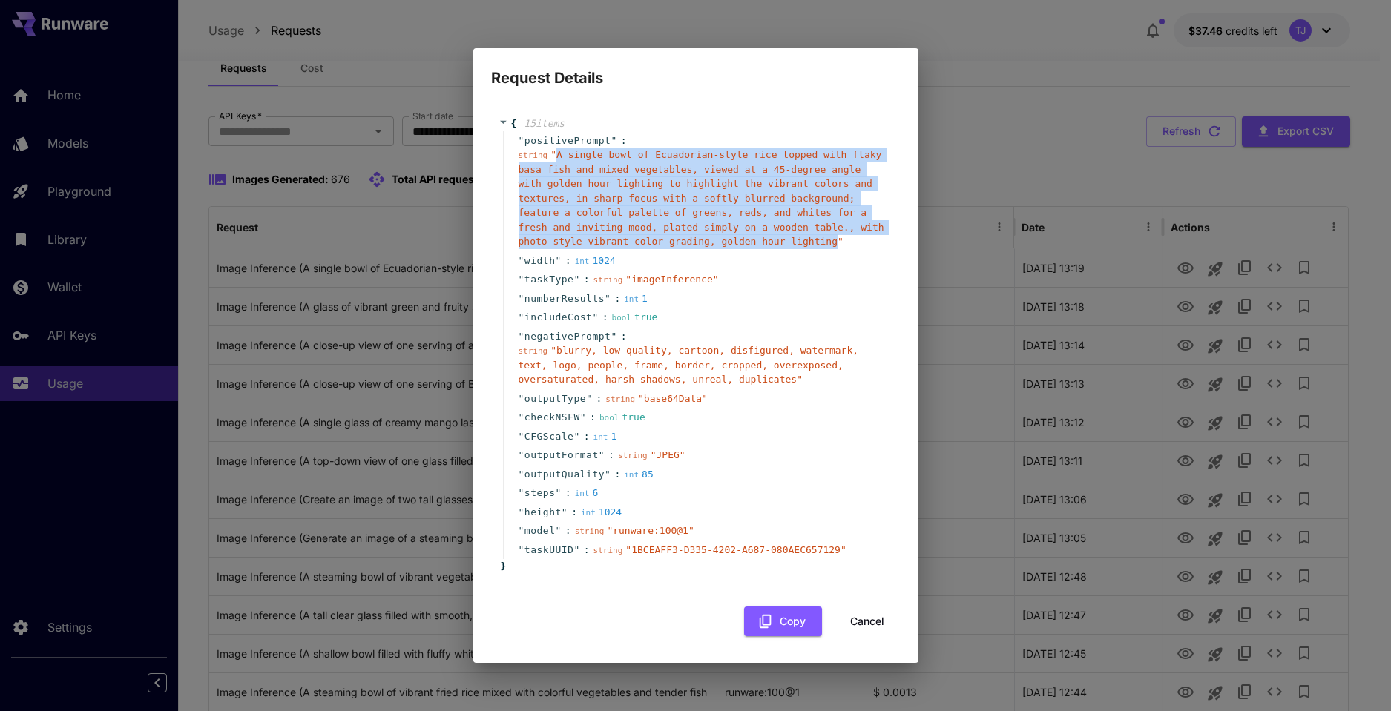
click at [856, 623] on button "Cancel" at bounding box center [867, 622] width 67 height 30
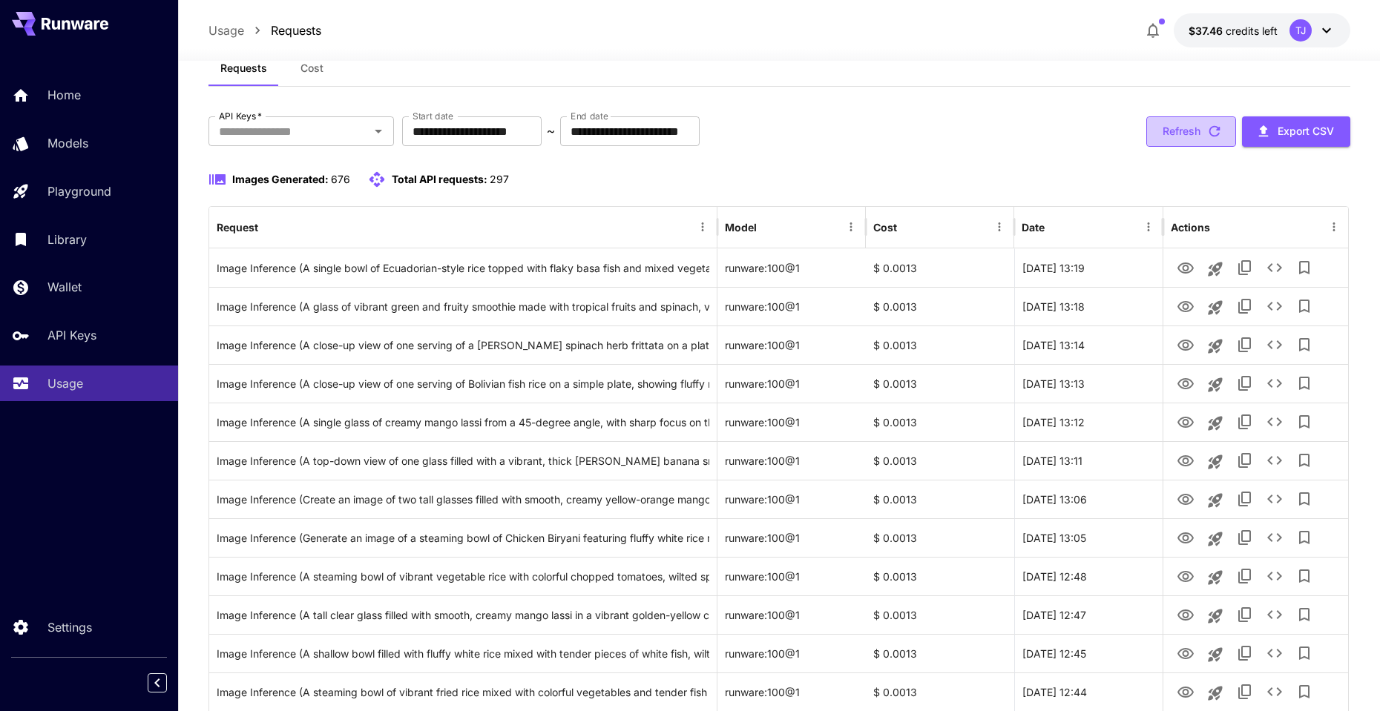
click at [1177, 131] on button "Refresh" at bounding box center [1191, 131] width 90 height 30
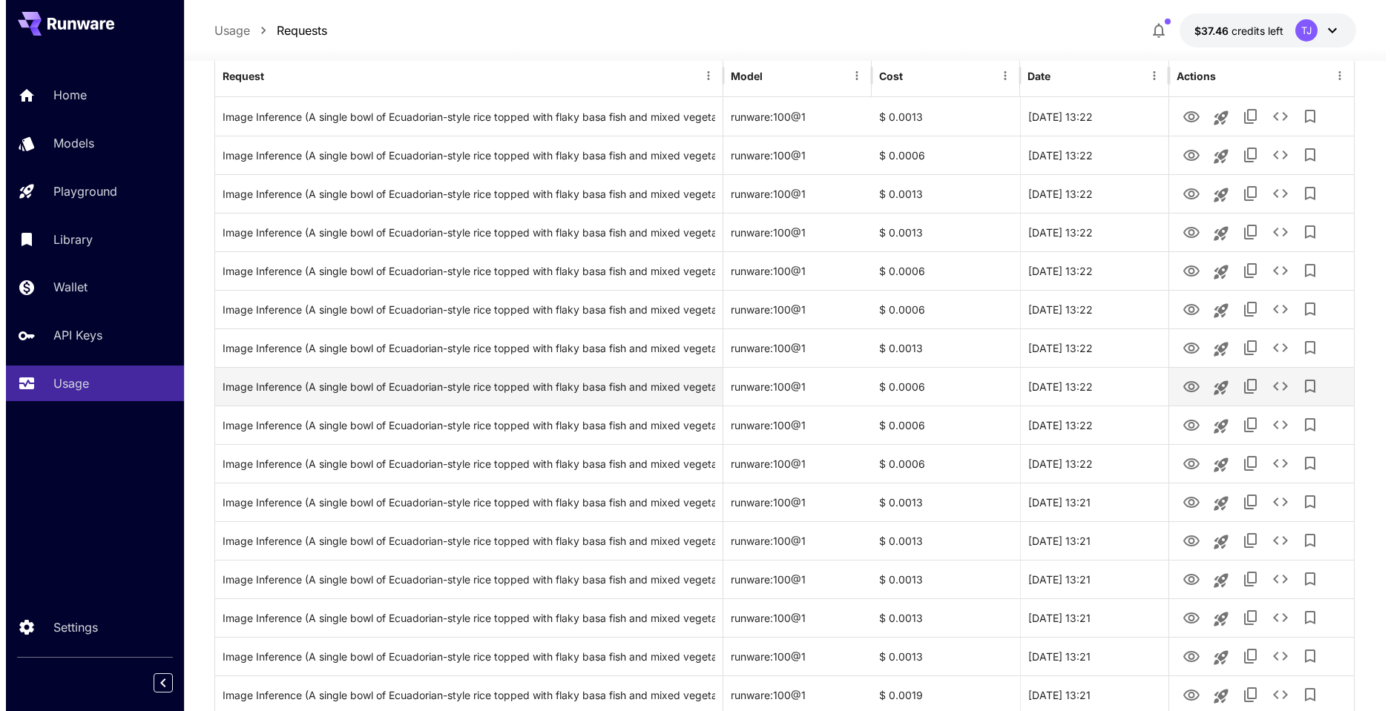
scroll to position [0, 0]
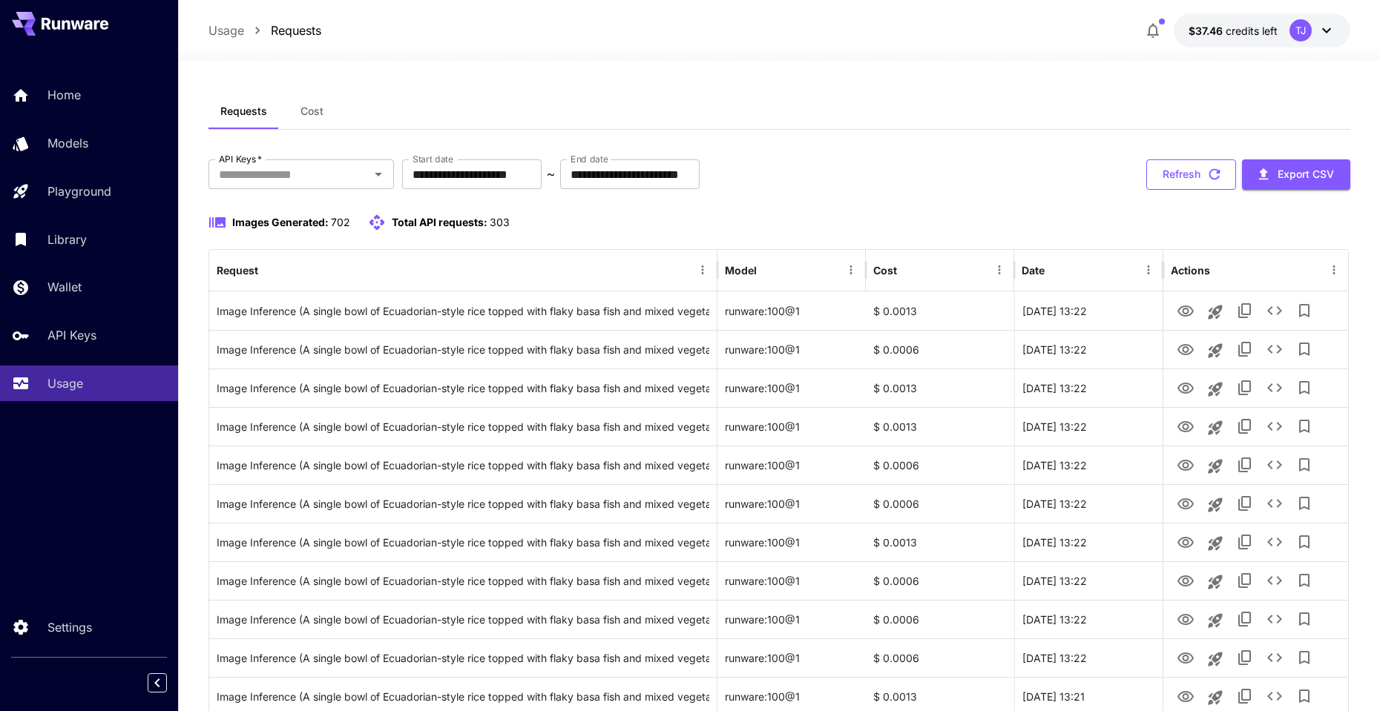
click at [1200, 180] on button "Refresh" at bounding box center [1191, 175] width 90 height 30
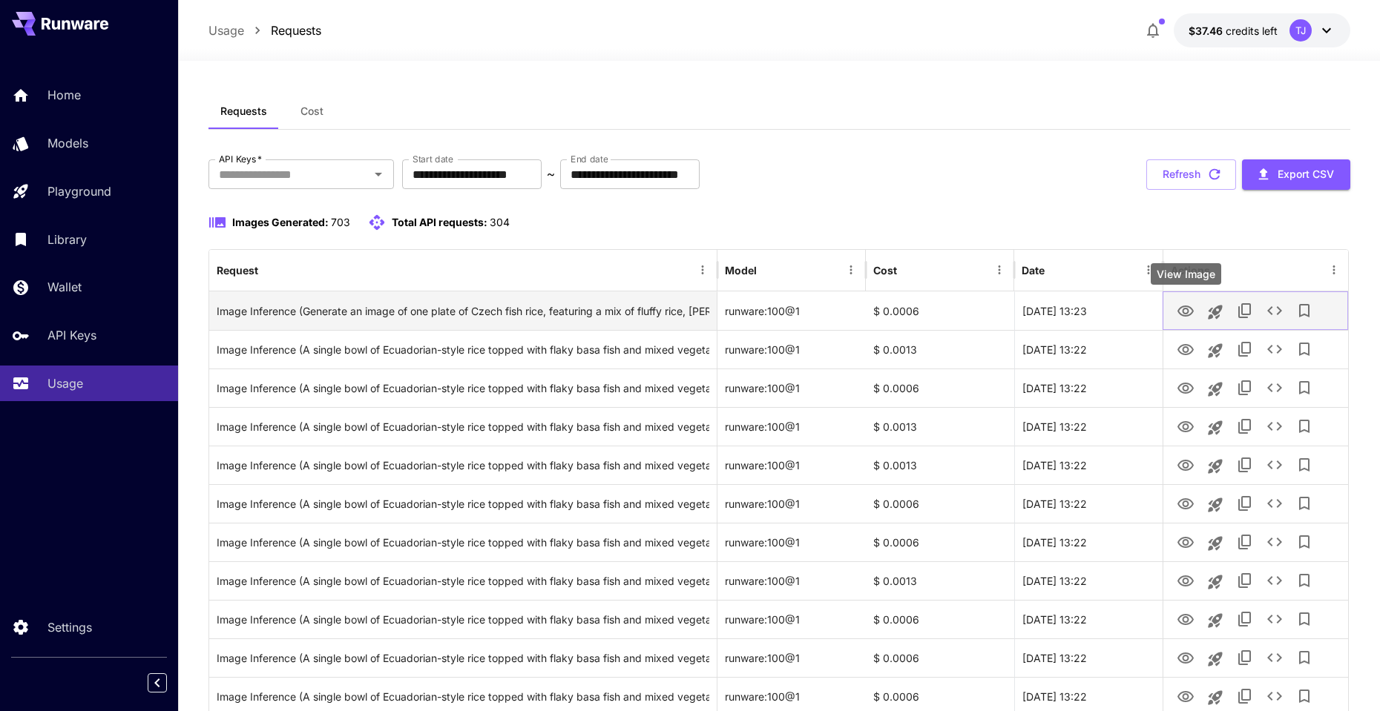
click at [1189, 312] on icon "View Image" at bounding box center [1185, 311] width 16 height 11
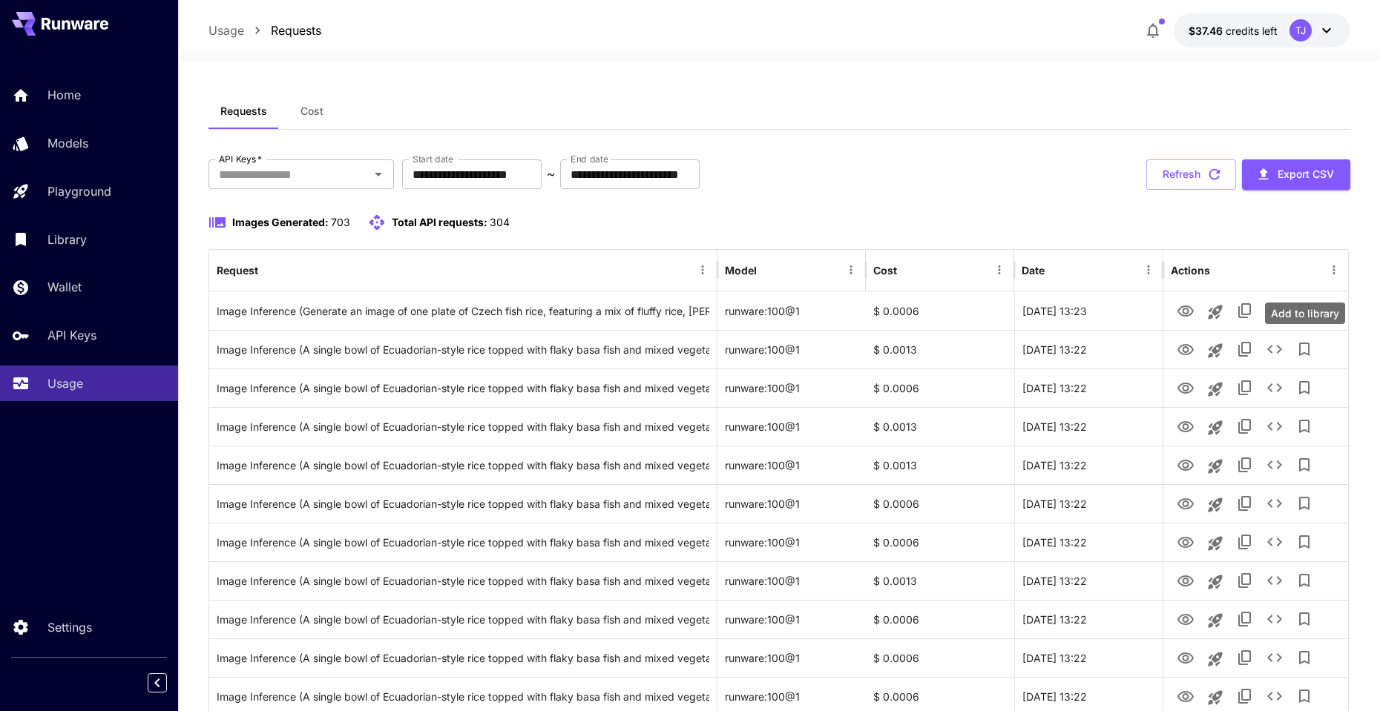
click at [1278, 315] on div "Add to library" at bounding box center [1305, 314] width 80 height 22
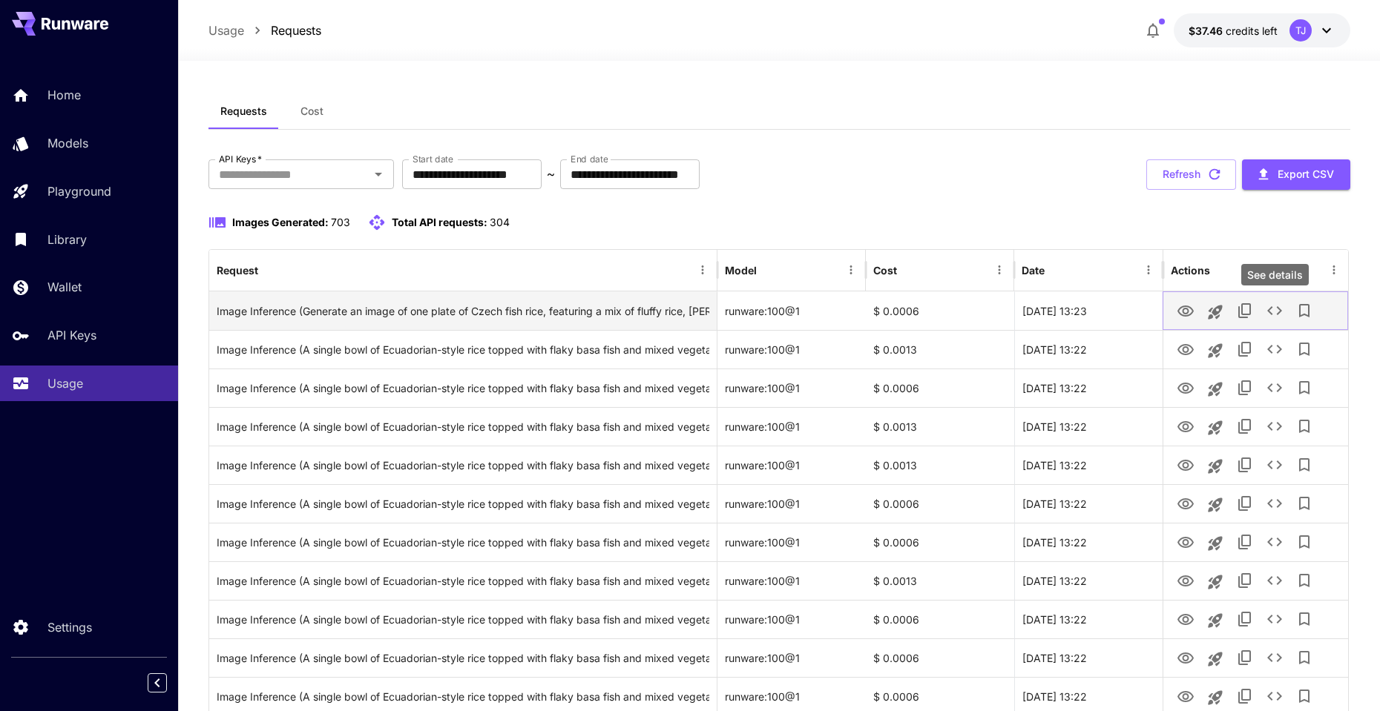
click at [1270, 312] on icon "See details" at bounding box center [1274, 310] width 15 height 9
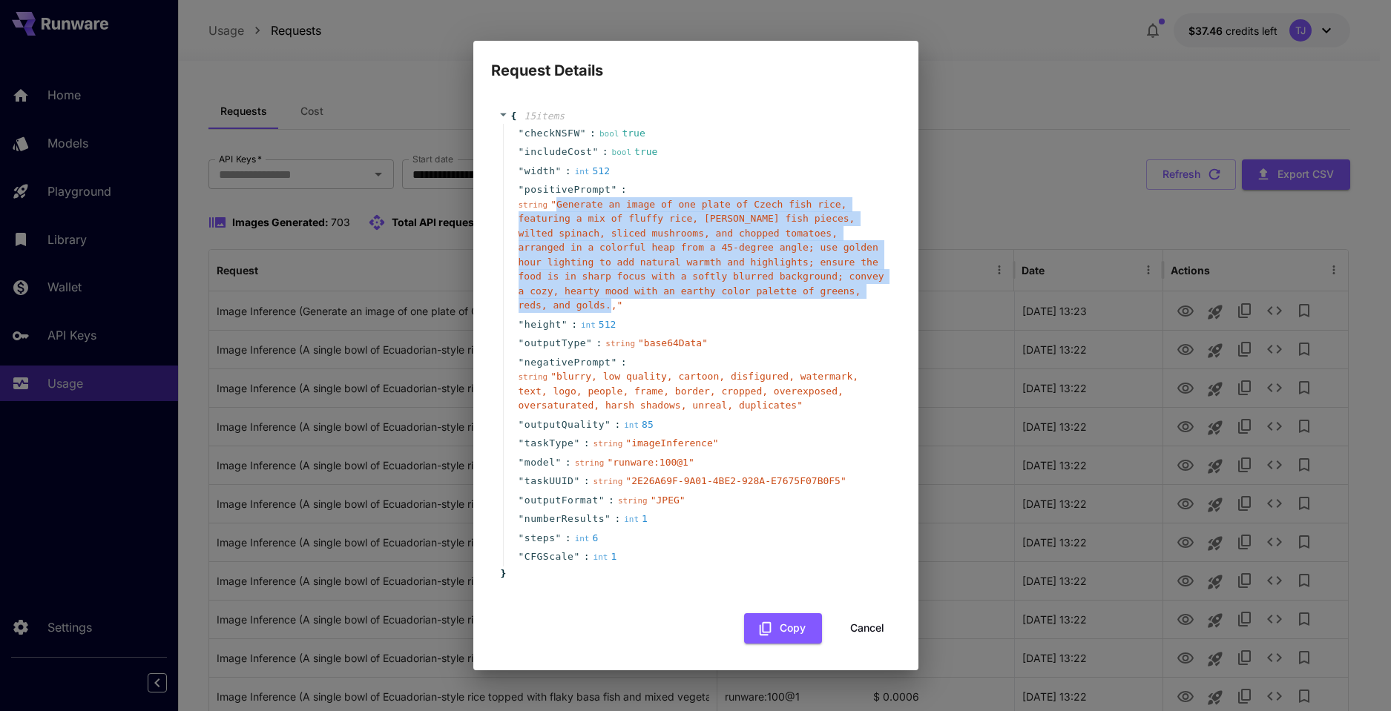
drag, startPoint x: 557, startPoint y: 209, endPoint x: 617, endPoint y: 306, distance: 113.9
click at [617, 306] on span "" Generate an image of one plate of Czech fish rice, featuring a mix of fluffy …" at bounding box center [702, 255] width 366 height 113
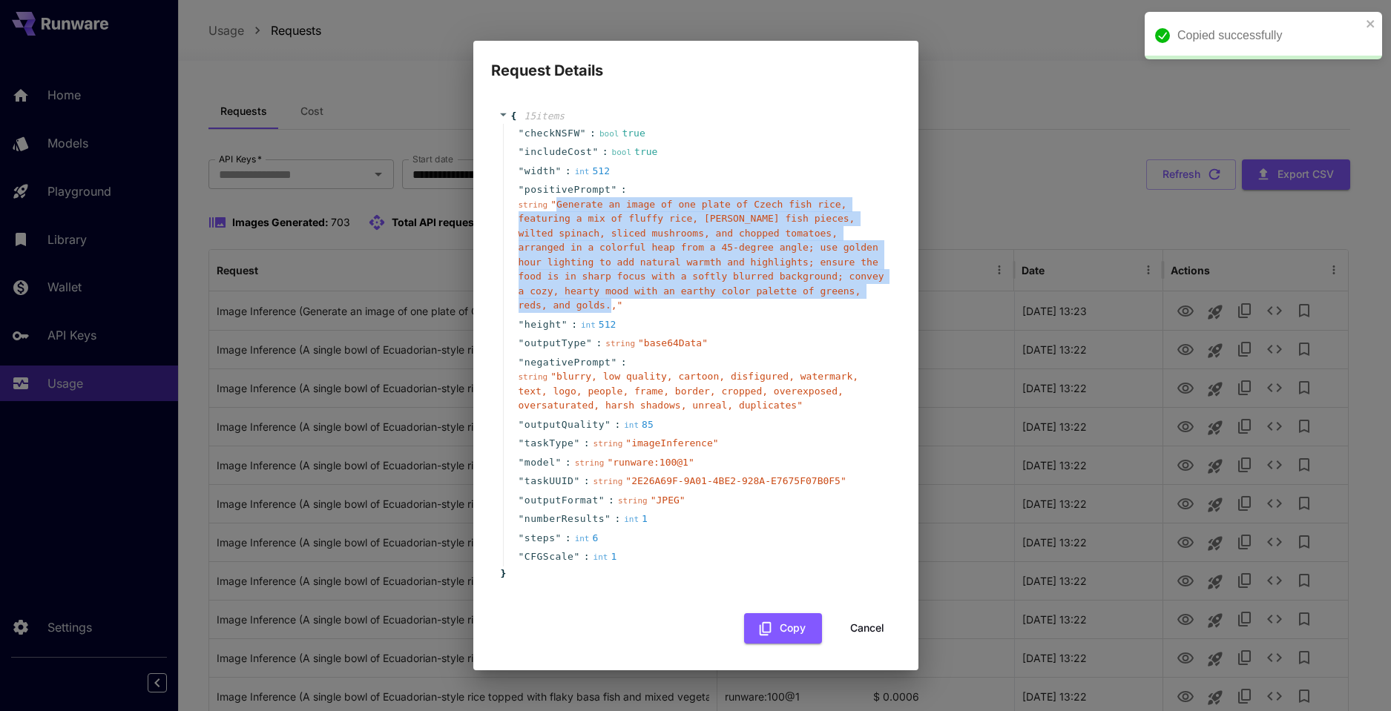
copy span "Generate an image of one plate of Czech fish rice, featuring a mix of fluffy ri…"
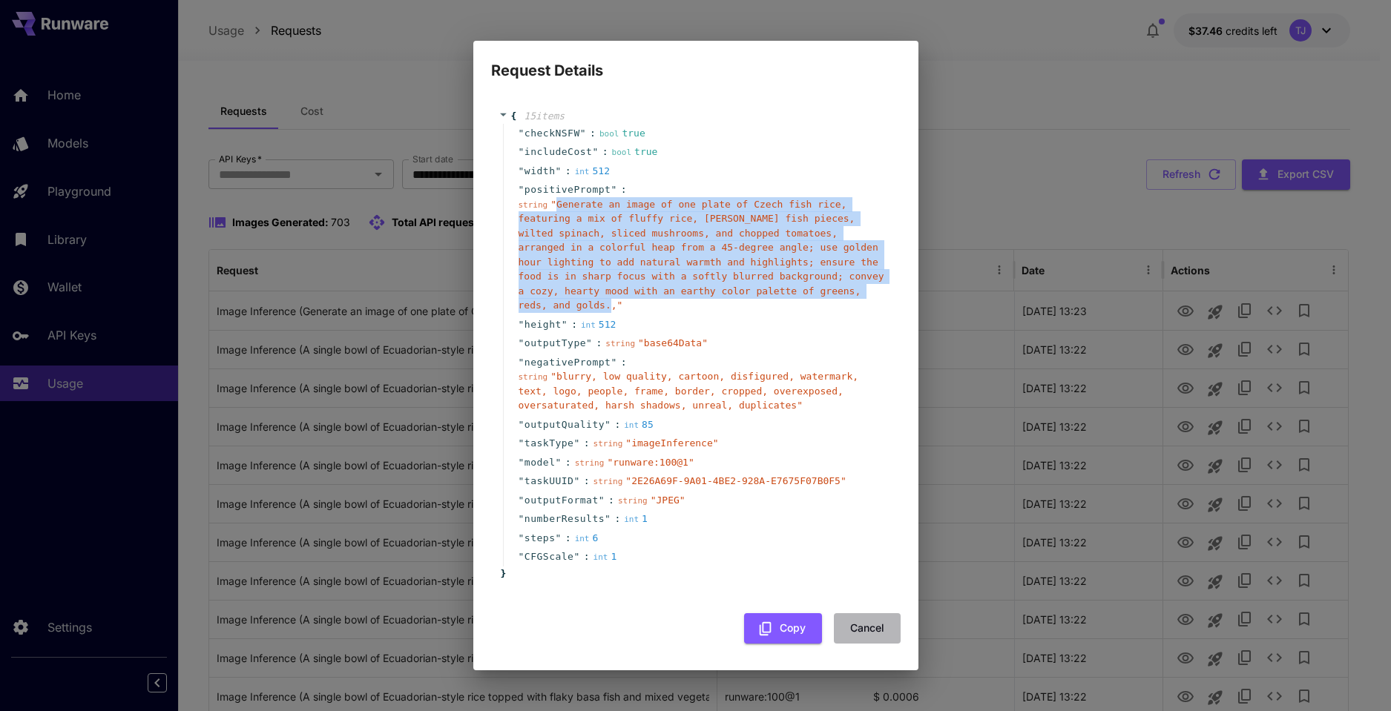
click at [874, 628] on button "Cancel" at bounding box center [867, 629] width 67 height 30
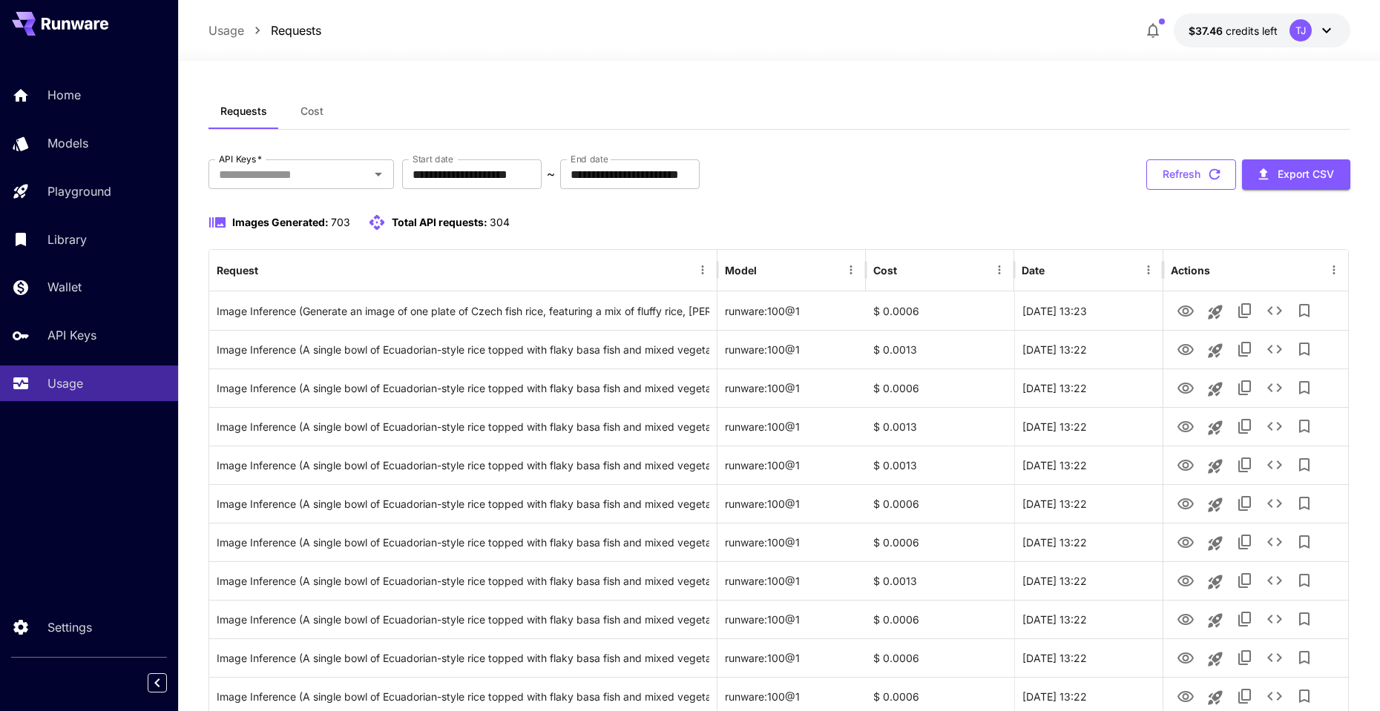
click at [1176, 165] on button "Refresh" at bounding box center [1191, 175] width 90 height 30
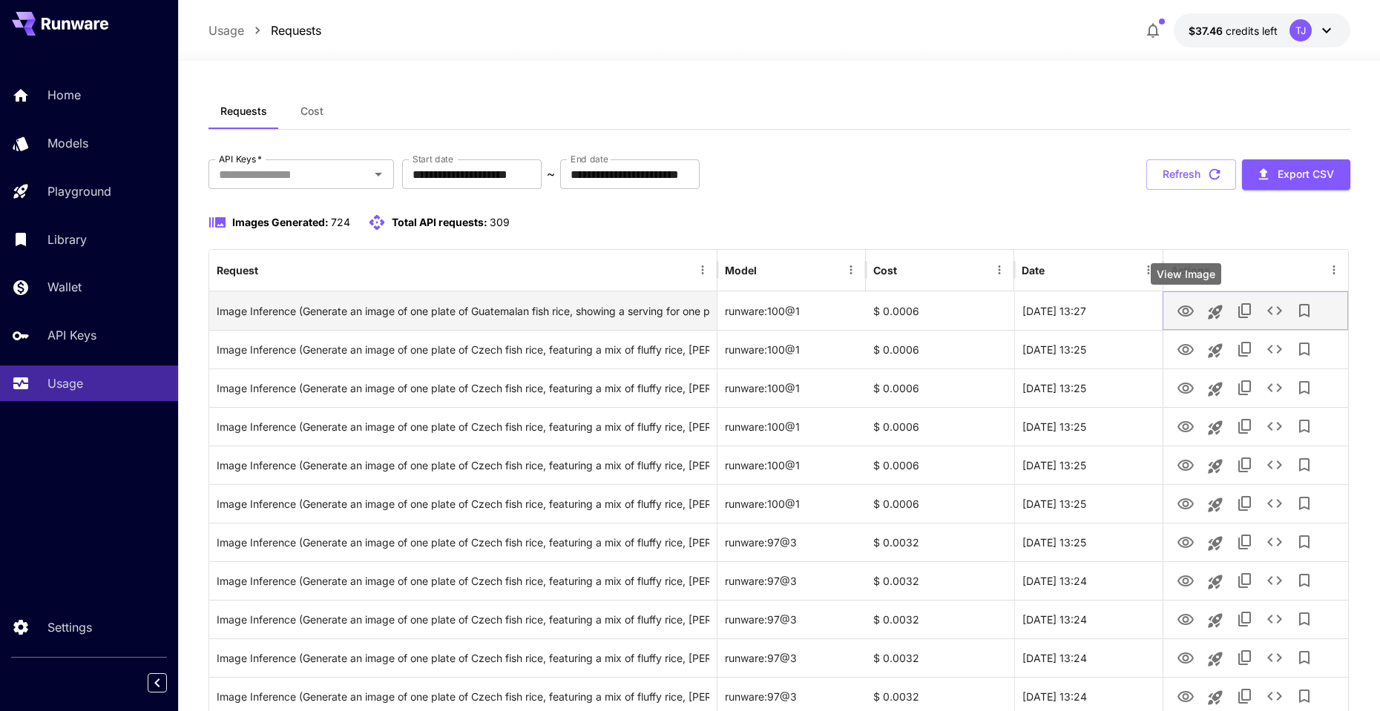
click at [1184, 310] on icon "View Image" at bounding box center [1186, 312] width 18 height 18
click at [1271, 306] on icon "See details" at bounding box center [1275, 311] width 18 height 18
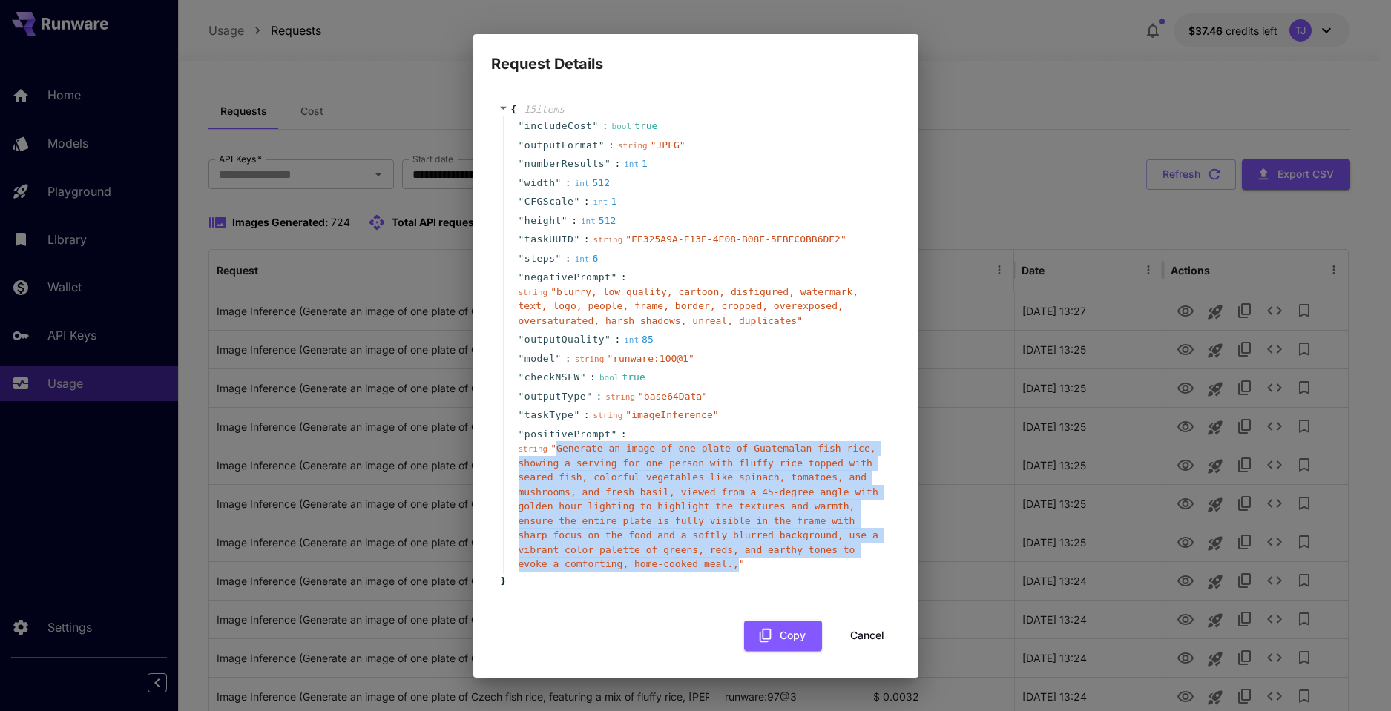
drag, startPoint x: 556, startPoint y: 447, endPoint x: 737, endPoint y: 563, distance: 215.3
click at [737, 563] on span "" Generate an image of one plate of Guatemalan fish rice, showing a serving for…" at bounding box center [699, 506] width 360 height 127
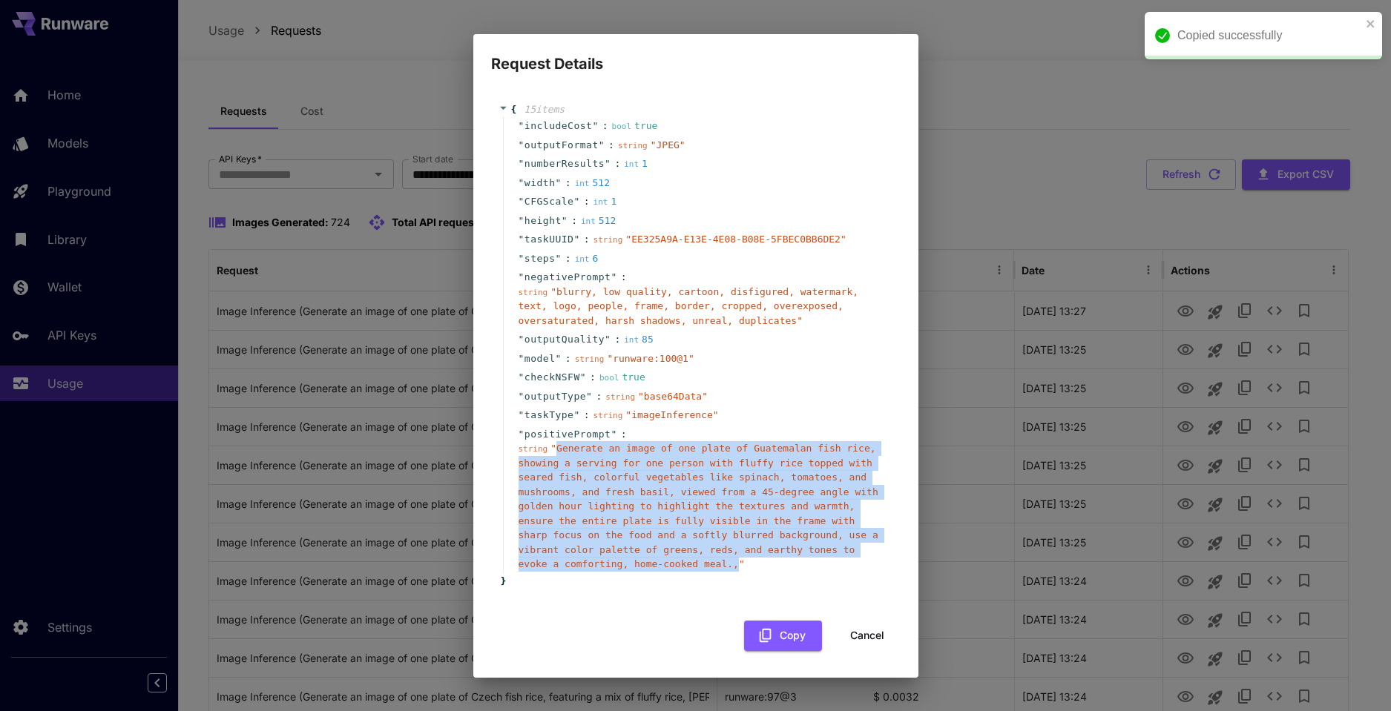
copy span "Generate an image of one plate of Guatemalan fish rice, showing a serving for o…"
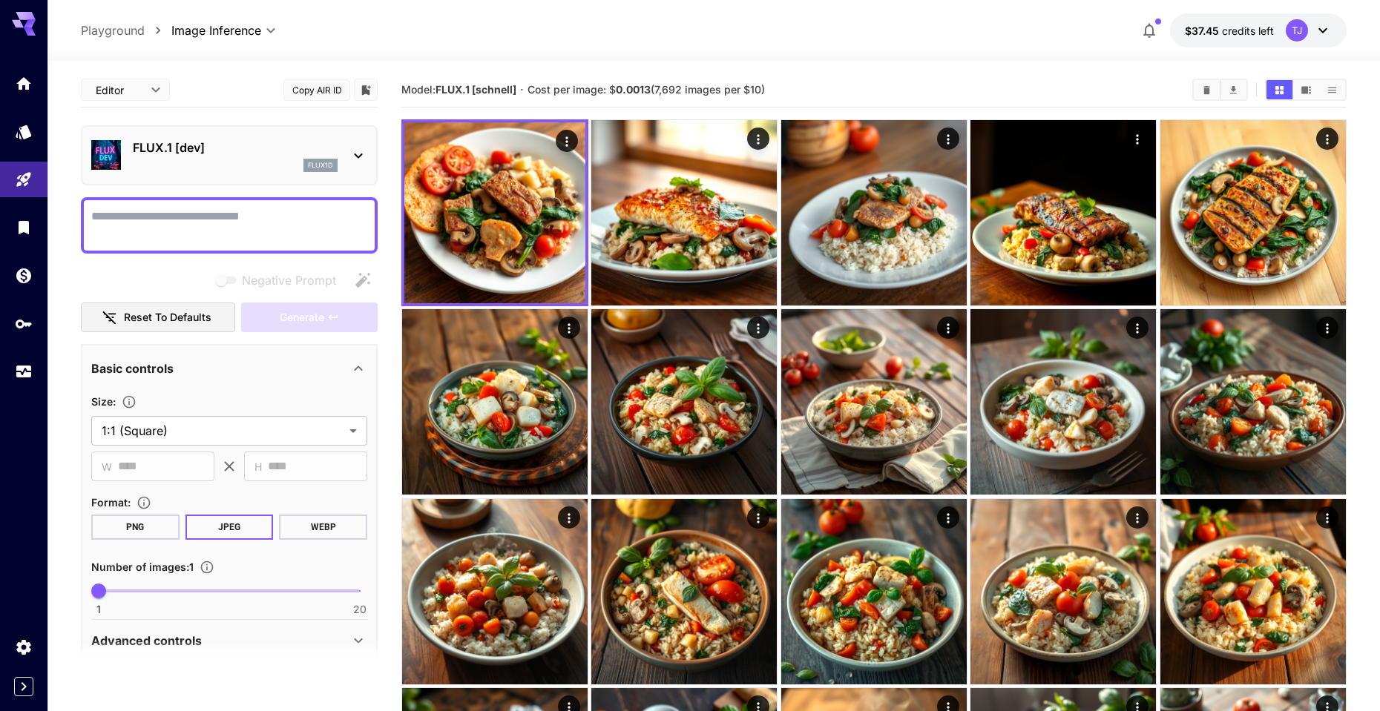
paste textarea "**********"
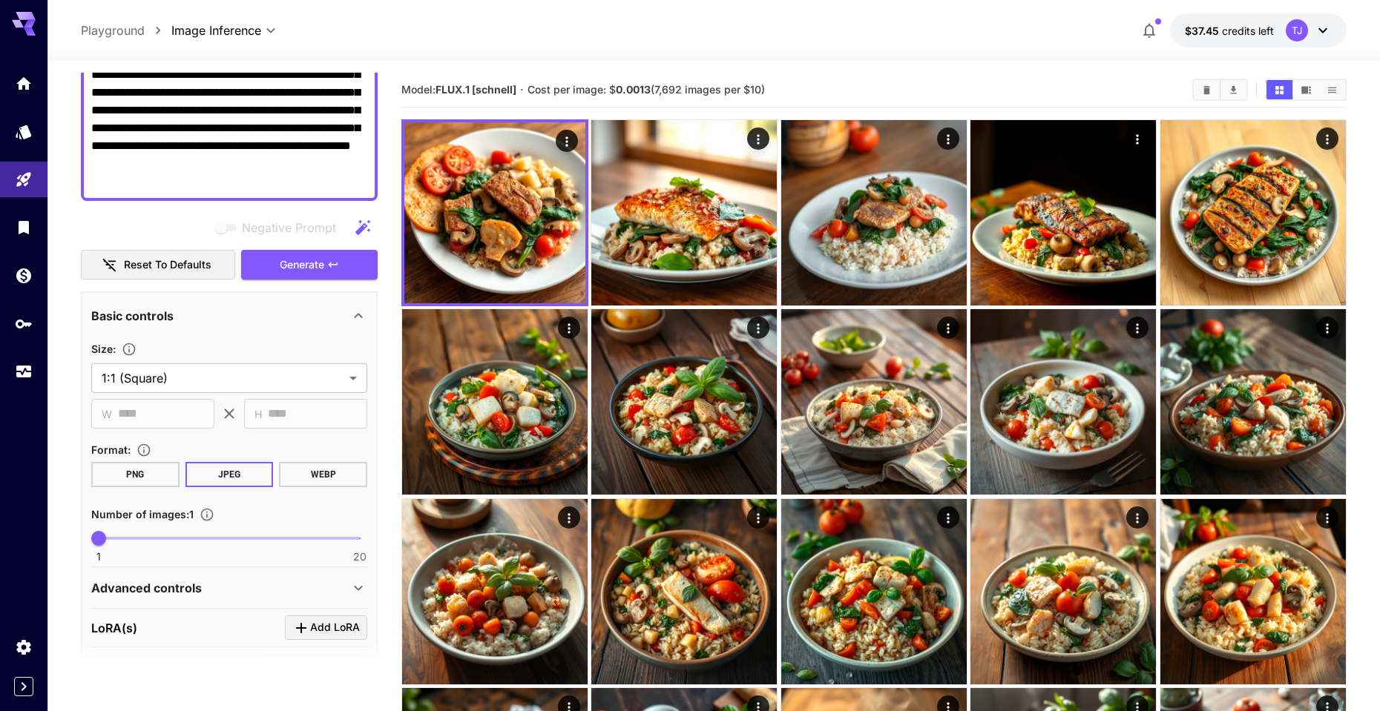
scroll to position [334, 0]
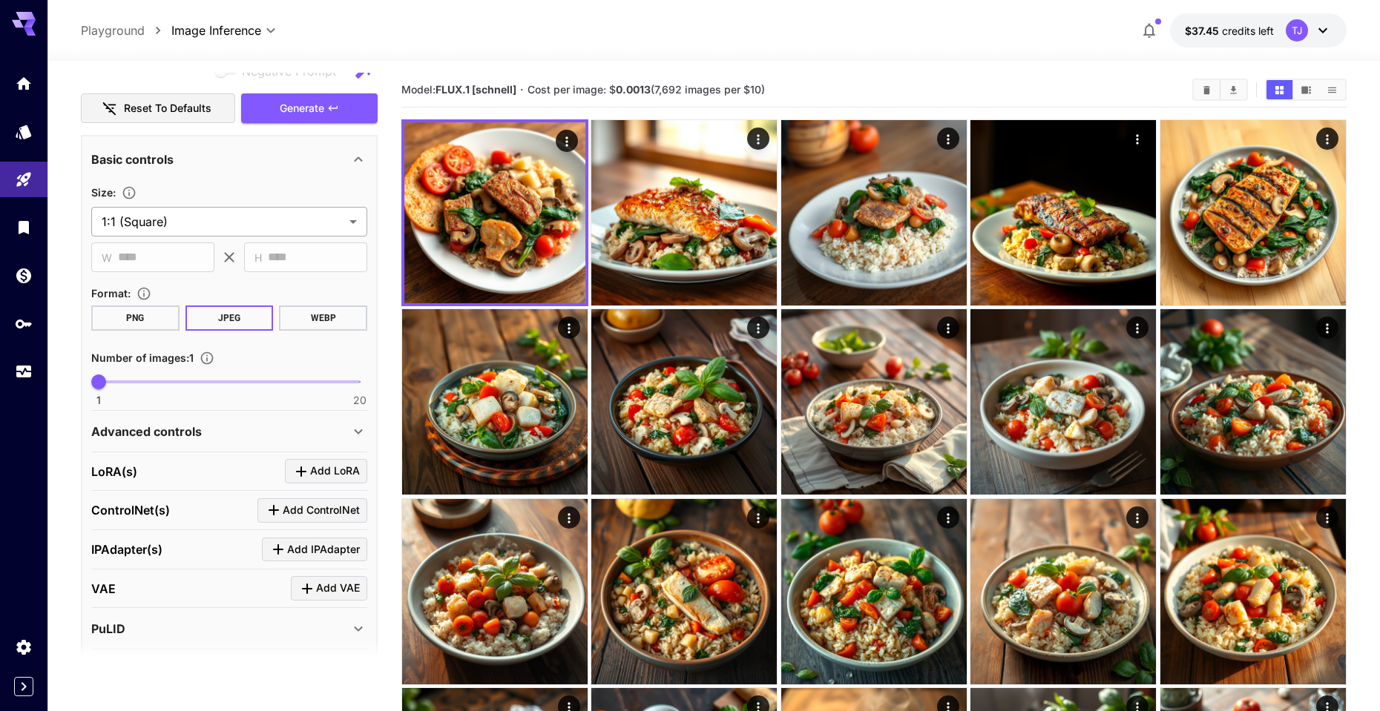
type textarea "**********"
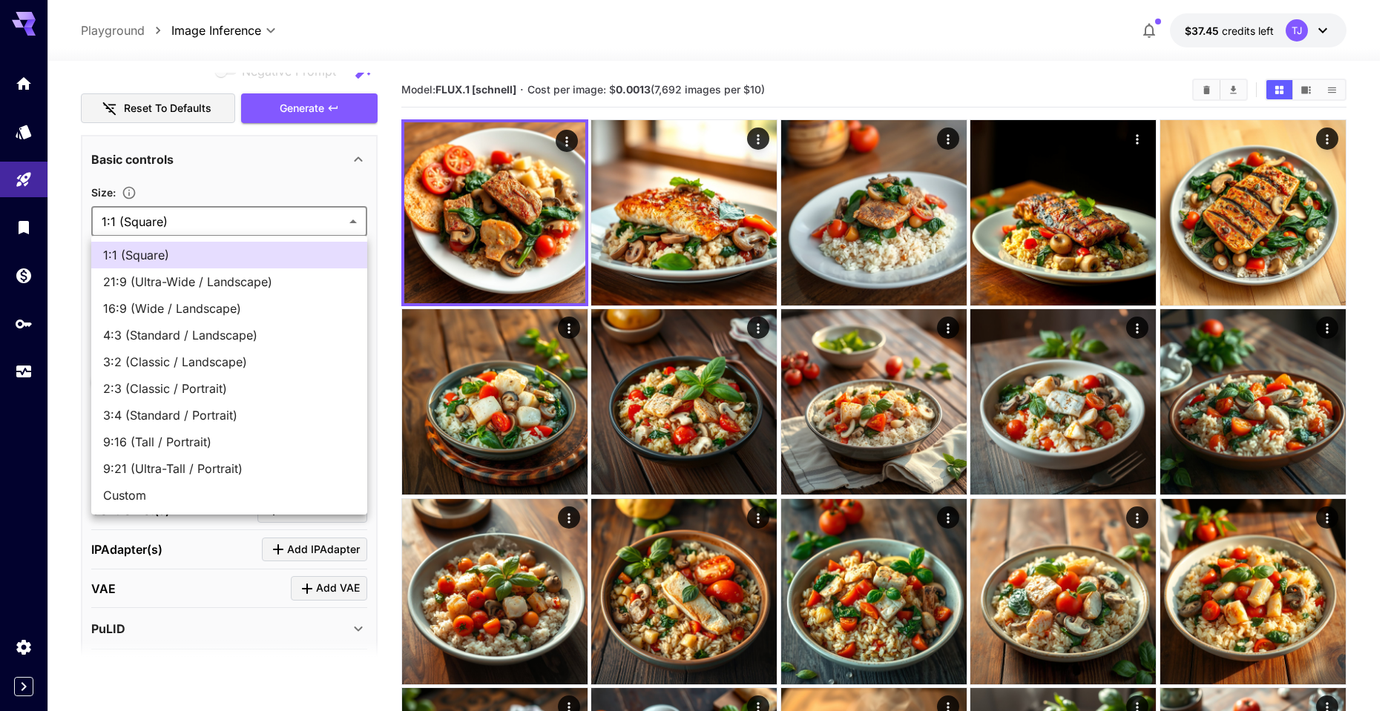
click at [168, 495] on span "Custom" at bounding box center [229, 496] width 252 height 18
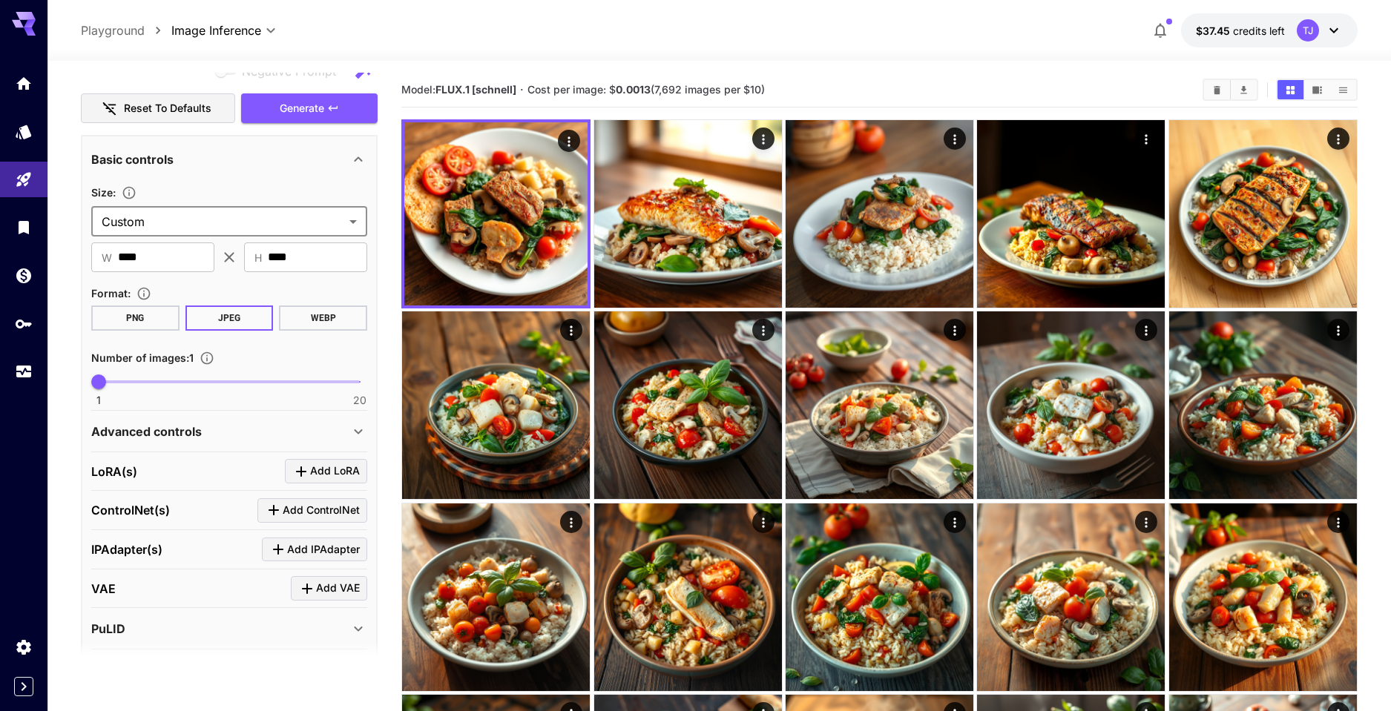
type input "******"
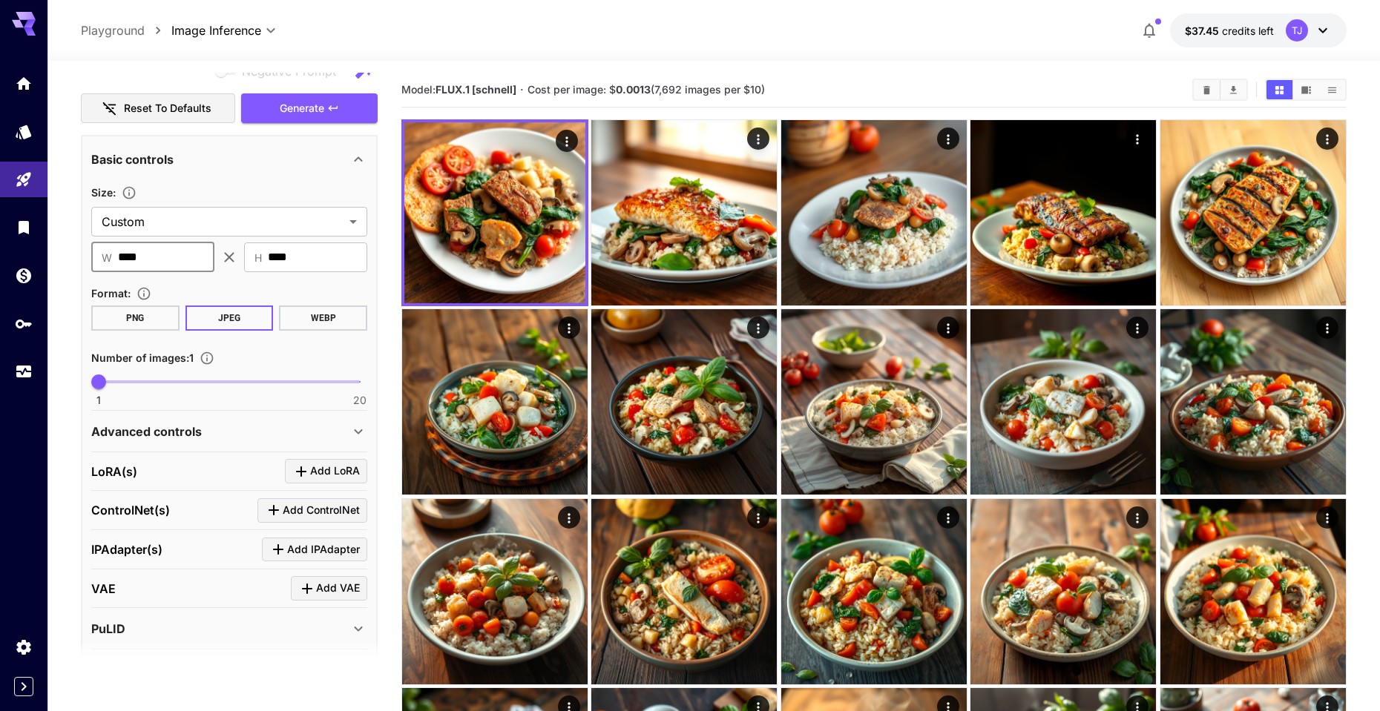
drag, startPoint x: 158, startPoint y: 253, endPoint x: 69, endPoint y: 252, distance: 89.0
type input "***"
type input "*"
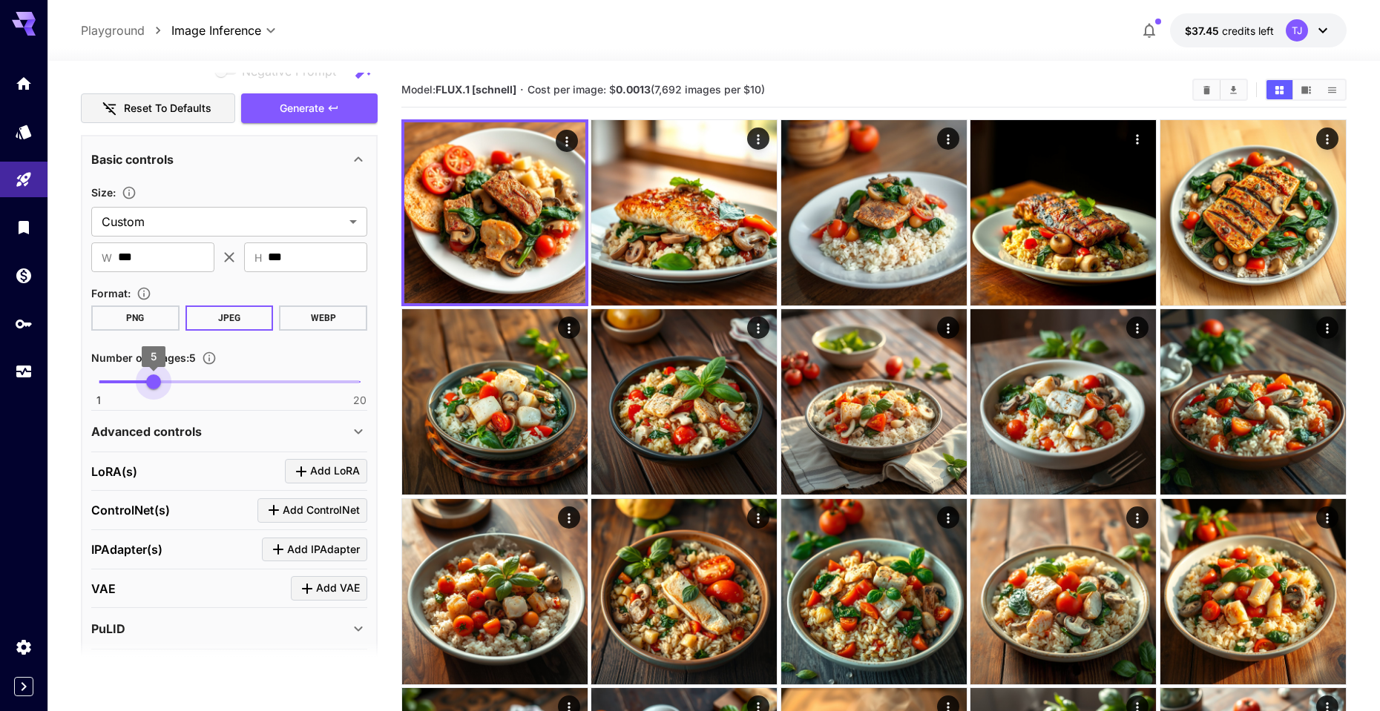
drag, startPoint x: 106, startPoint y: 380, endPoint x: 157, endPoint y: 382, distance: 51.2
click at [157, 382] on span "5" at bounding box center [153, 382] width 15 height 15
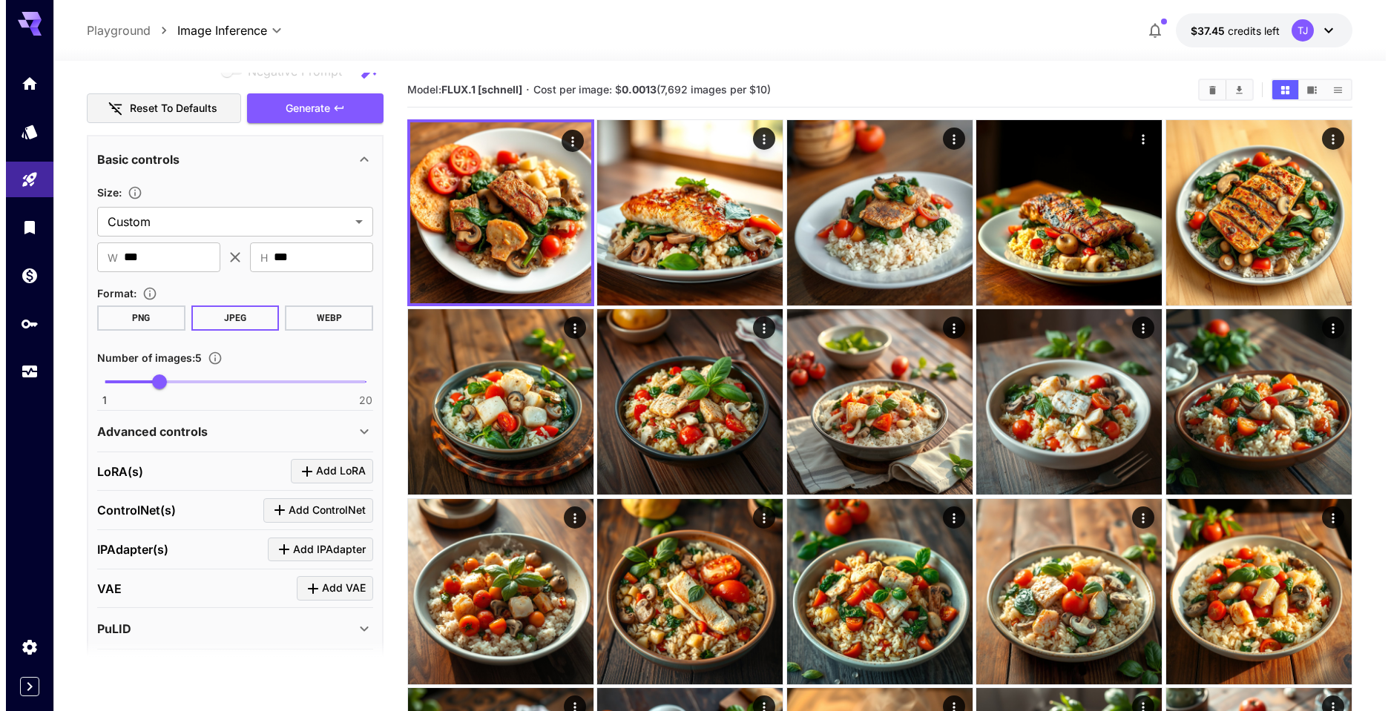
scroll to position [0, 0]
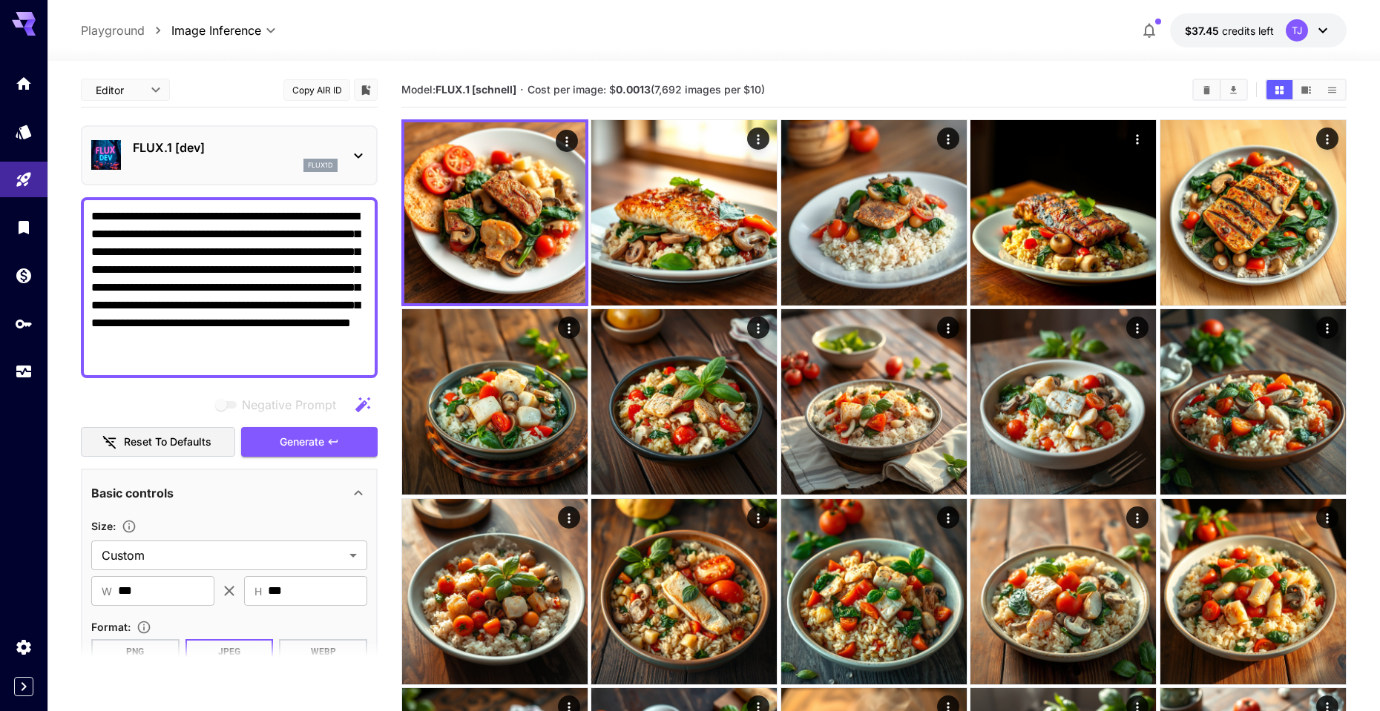
click at [228, 148] on p "FLUX.1 [dev]" at bounding box center [235, 148] width 205 height 18
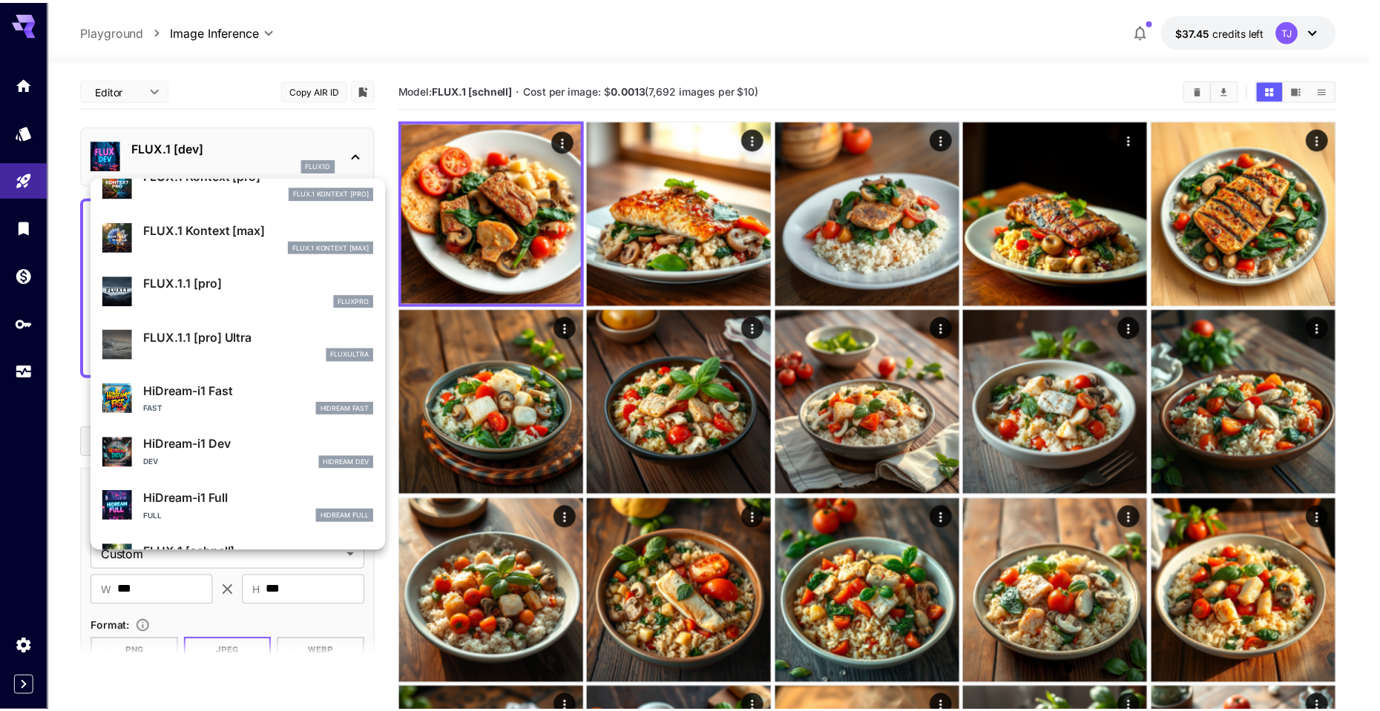
scroll to position [1128, 0]
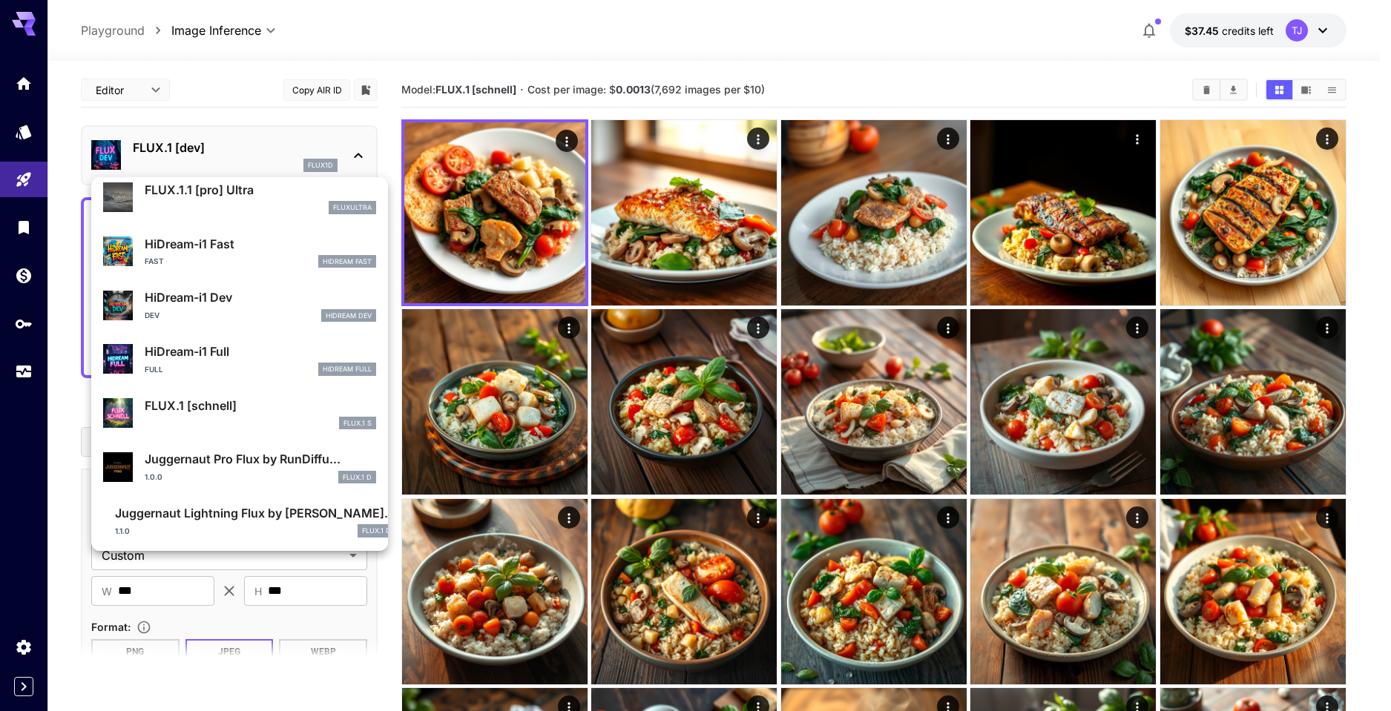
click at [212, 408] on p "FLUX.1 [schnell]" at bounding box center [260, 406] width 231 height 18
type input "*"
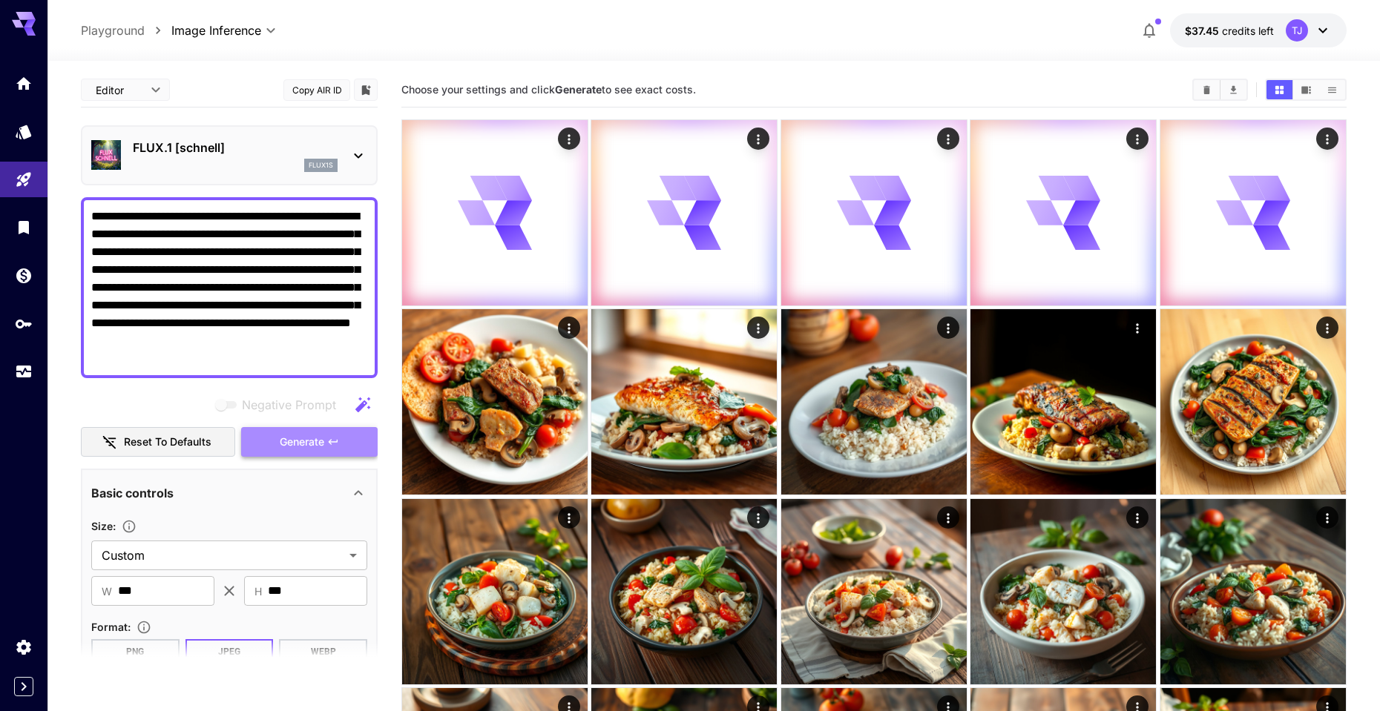
click at [322, 434] on span "Generate" at bounding box center [302, 442] width 45 height 19
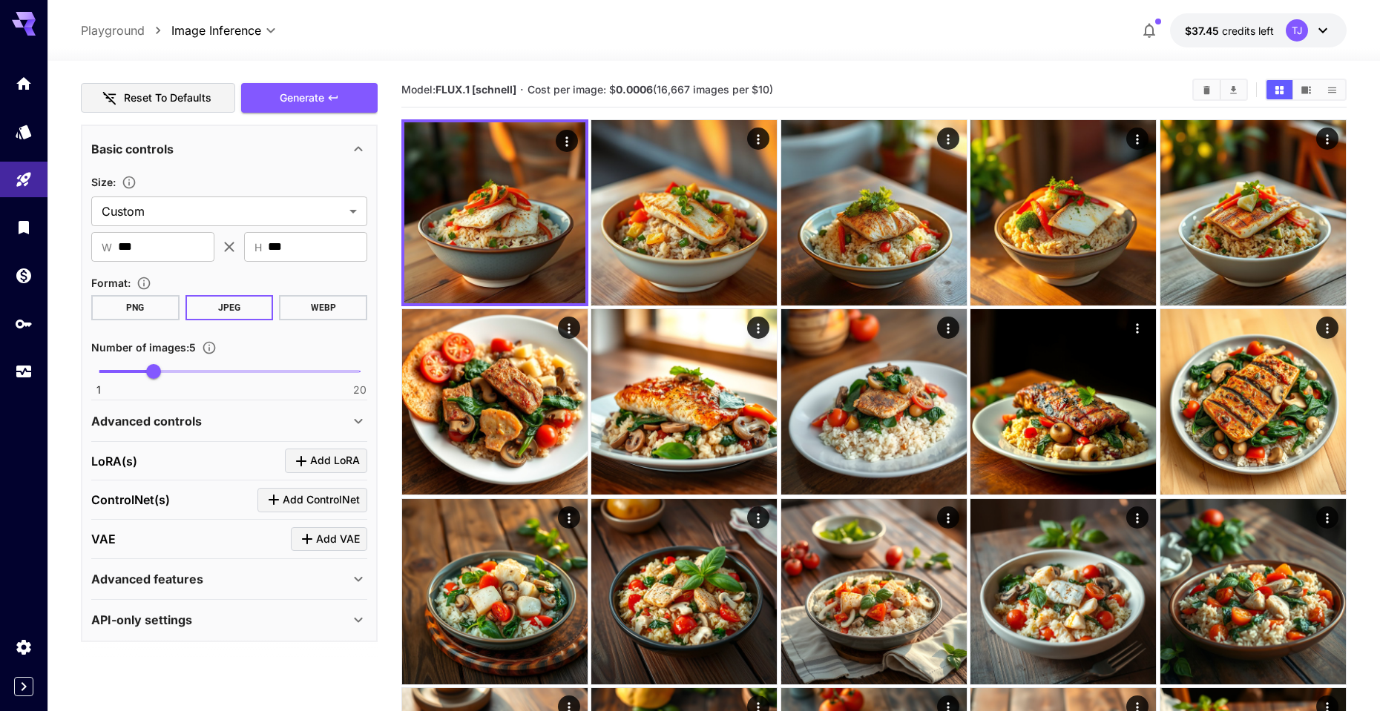
scroll to position [108, 0]
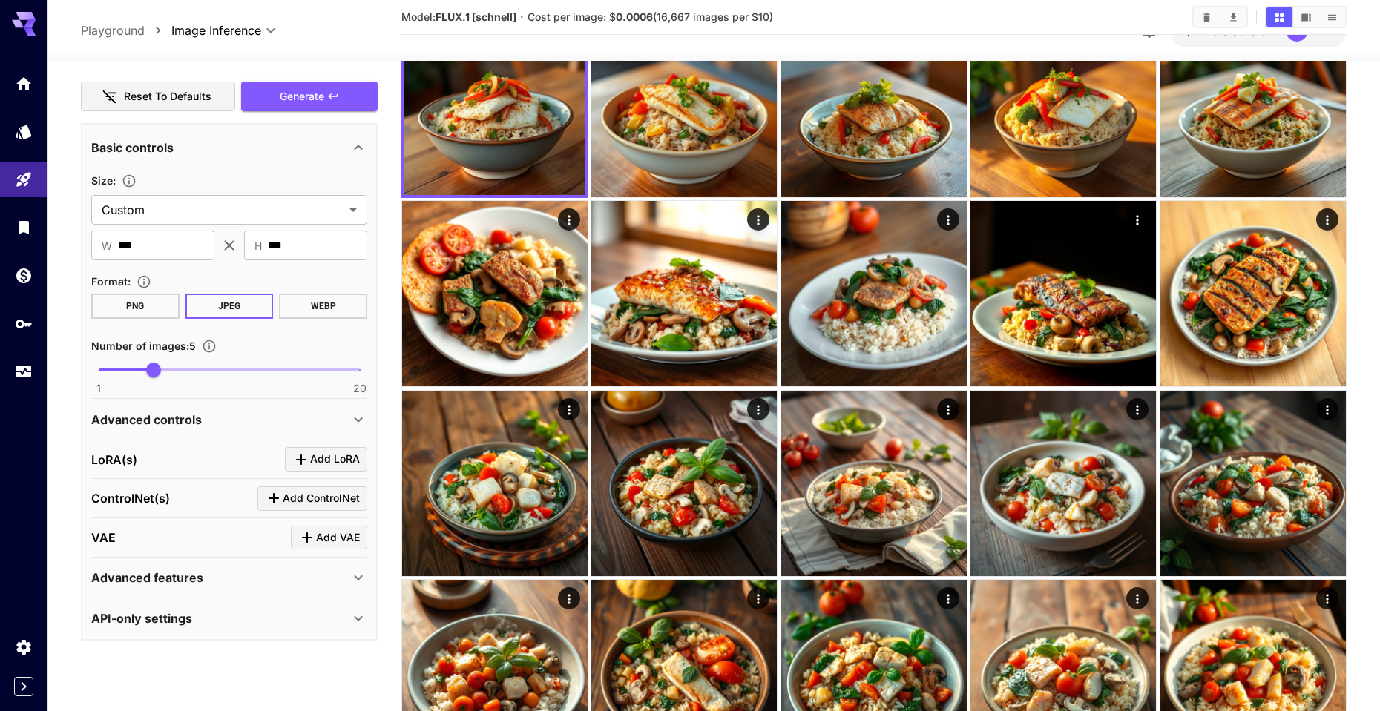
click at [157, 423] on p "Advanced controls" at bounding box center [146, 420] width 111 height 18
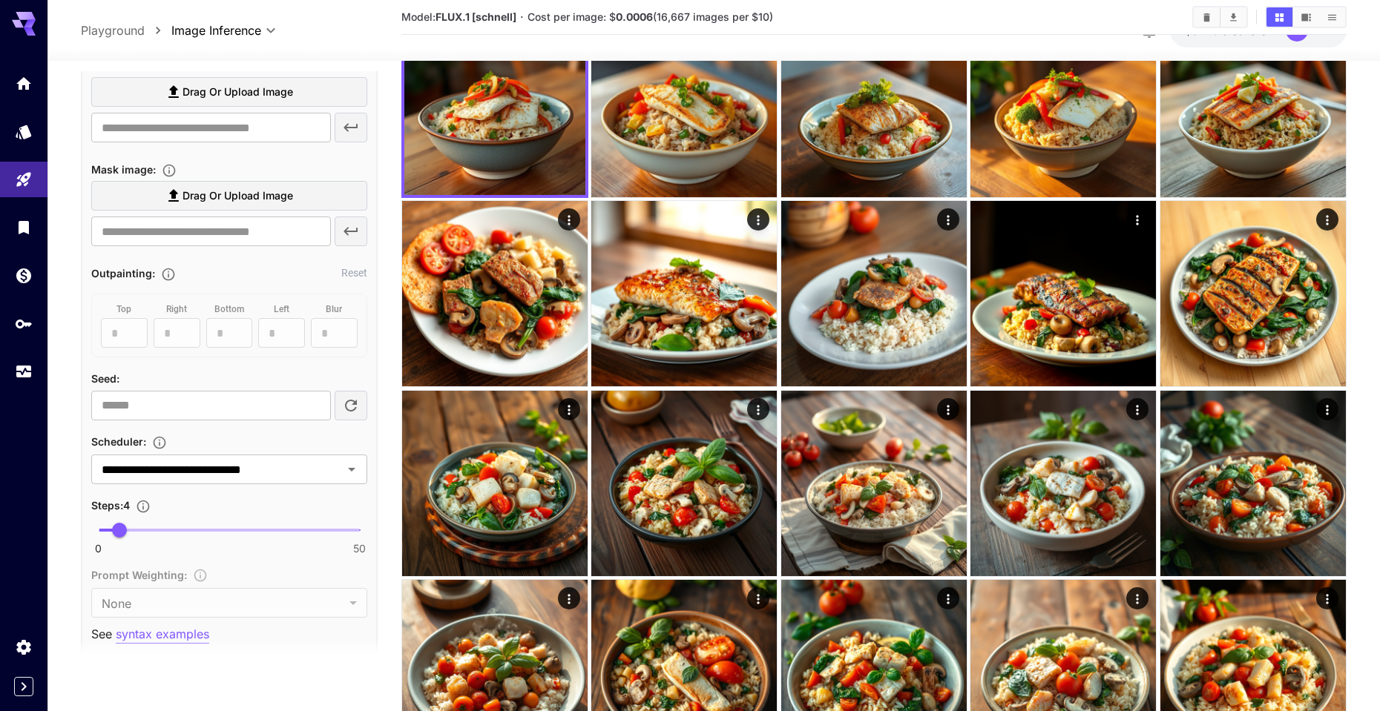
scroll to position [757, 0]
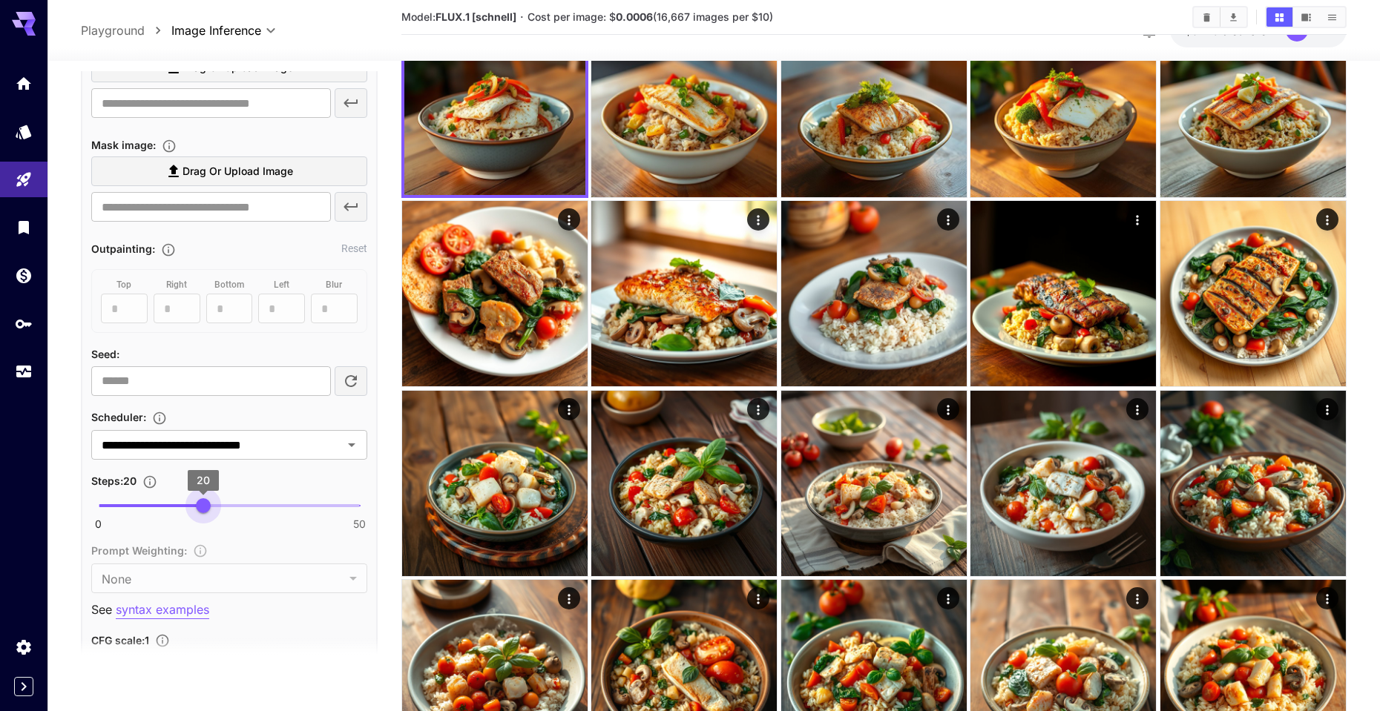
drag, startPoint x: 124, startPoint y: 502, endPoint x: 202, endPoint y: 501, distance: 77.9
click at [202, 501] on span "20" at bounding box center [203, 506] width 15 height 15
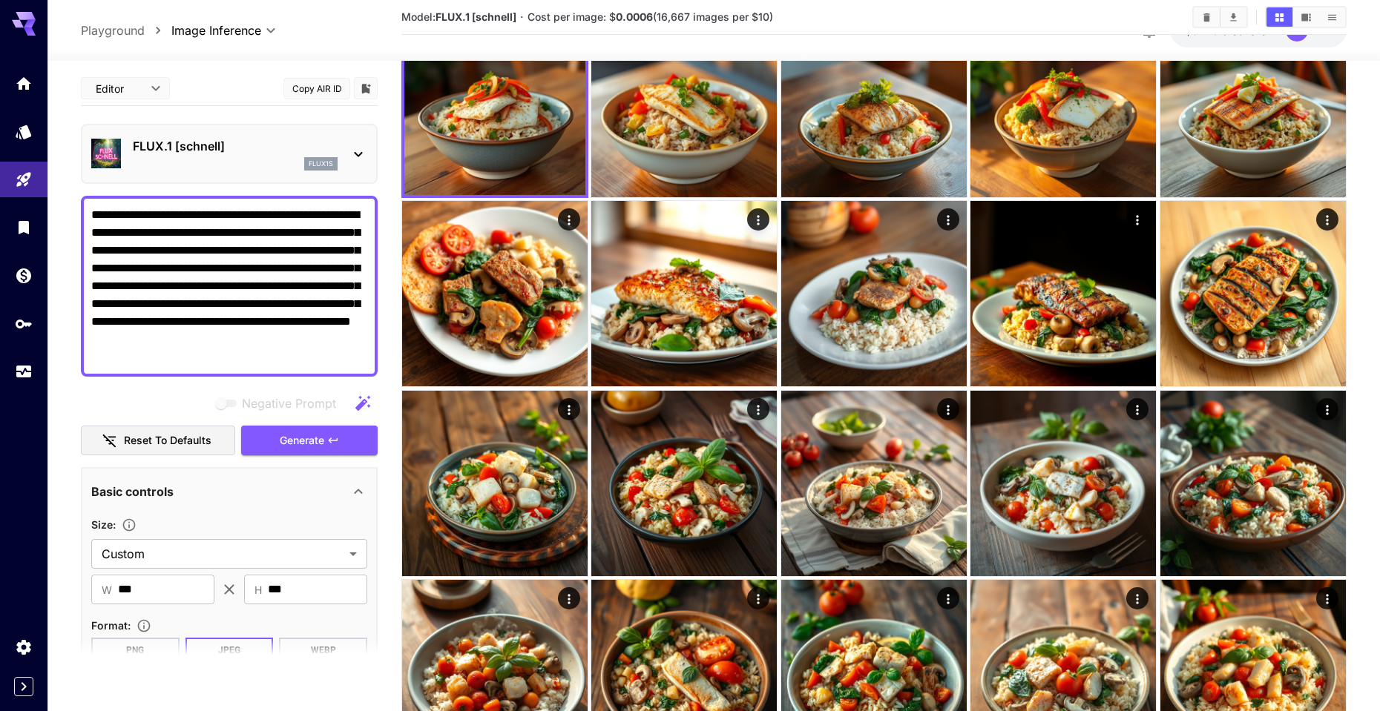
scroll to position [0, 0]
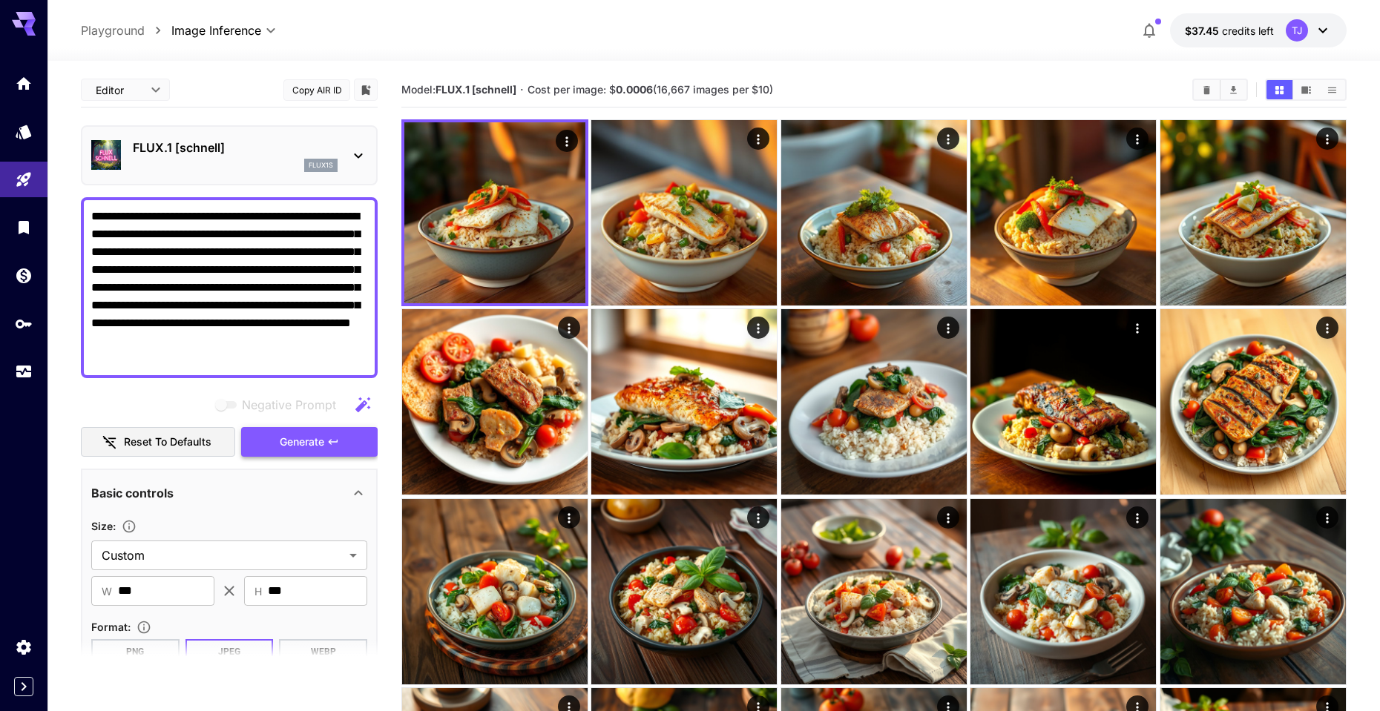
click at [281, 455] on button "Generate" at bounding box center [309, 442] width 137 height 30
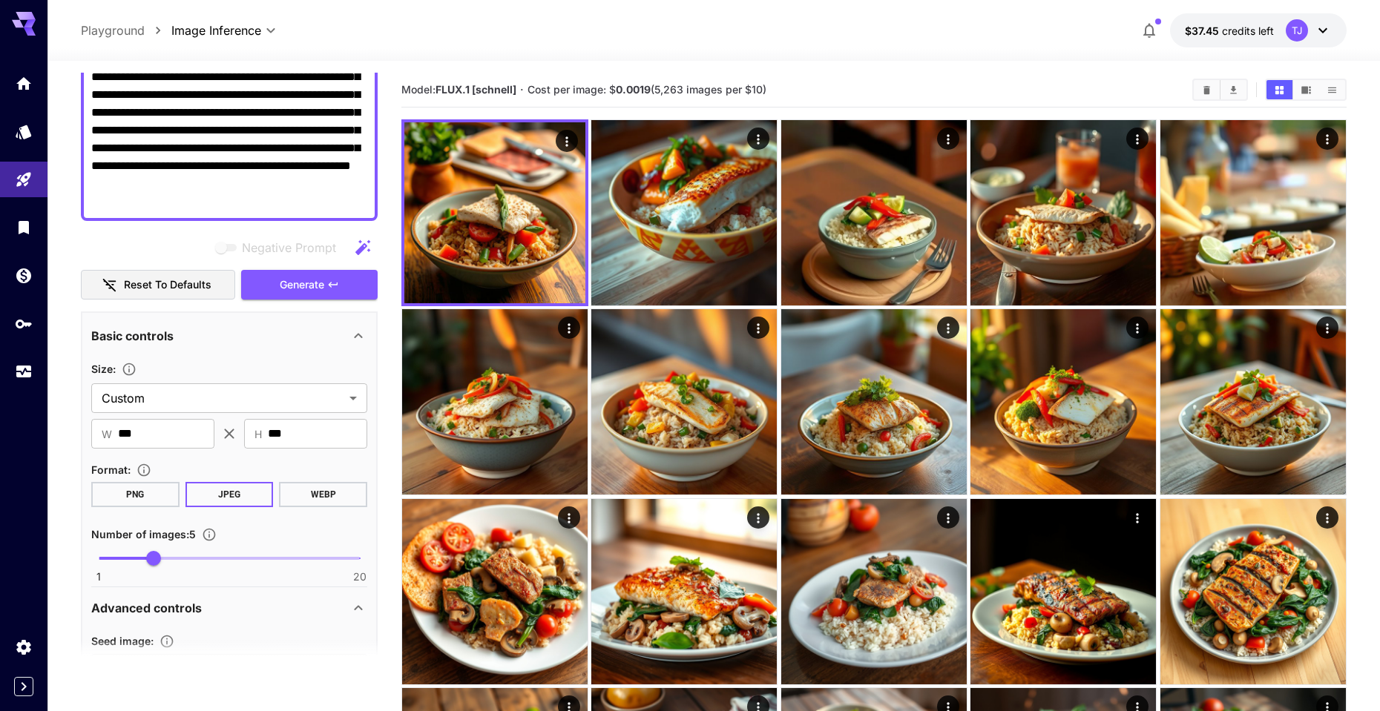
scroll to position [832, 0]
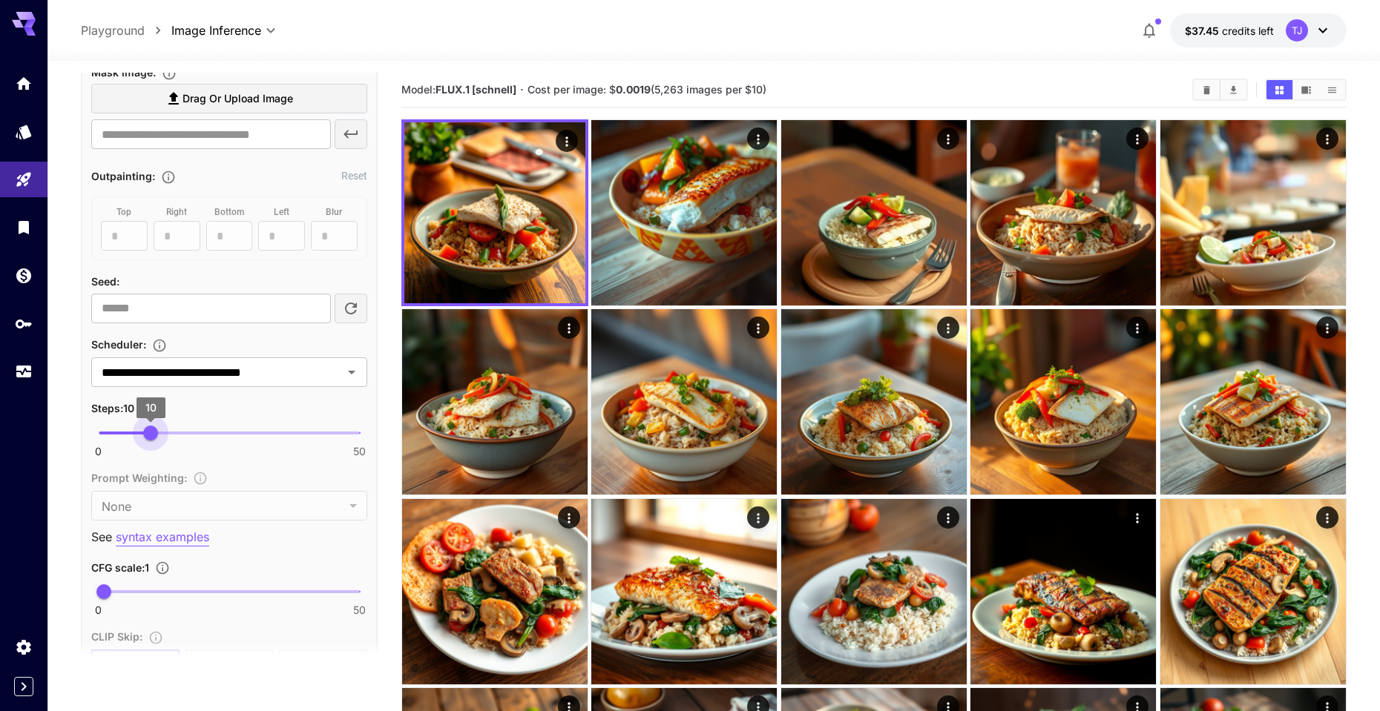
drag, startPoint x: 199, startPoint y: 430, endPoint x: 151, endPoint y: 437, distance: 48.7
click at [151, 437] on span "10" at bounding box center [150, 433] width 15 height 15
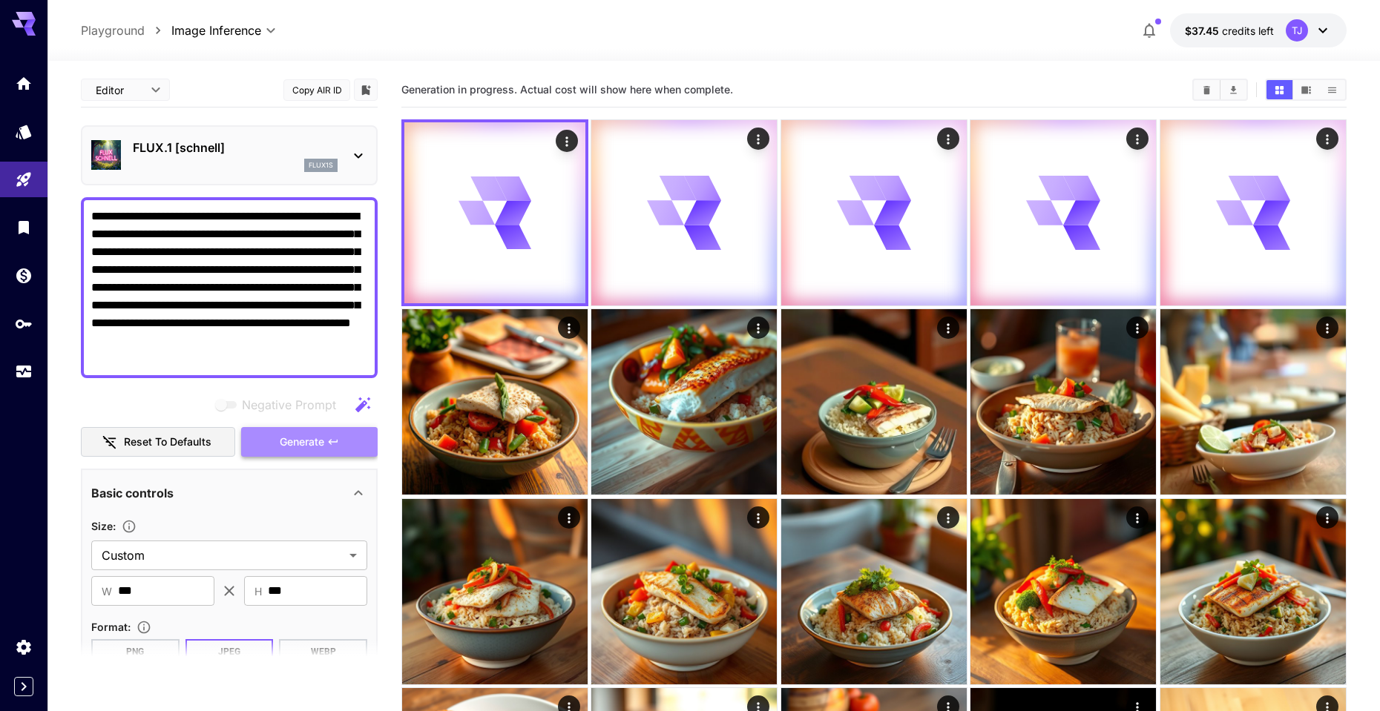
click at [303, 442] on span "Generate" at bounding box center [302, 442] width 45 height 19
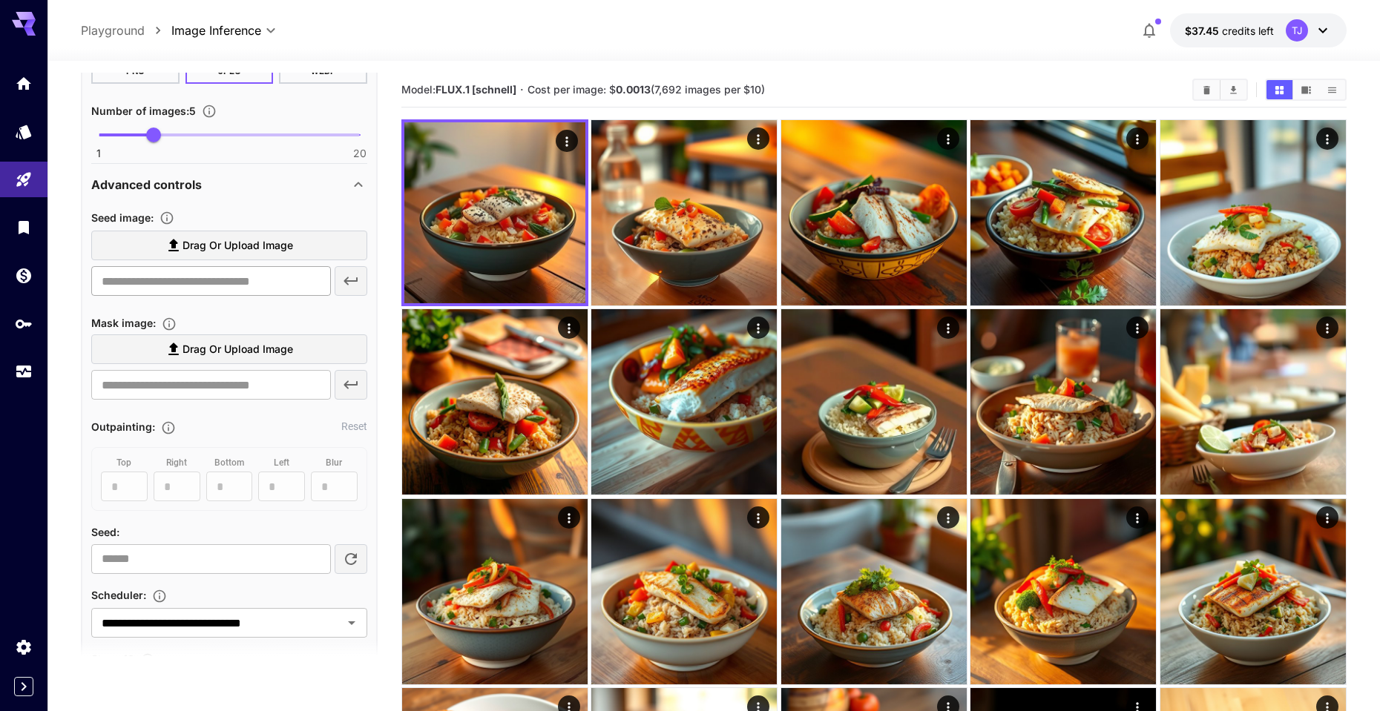
scroll to position [757, 0]
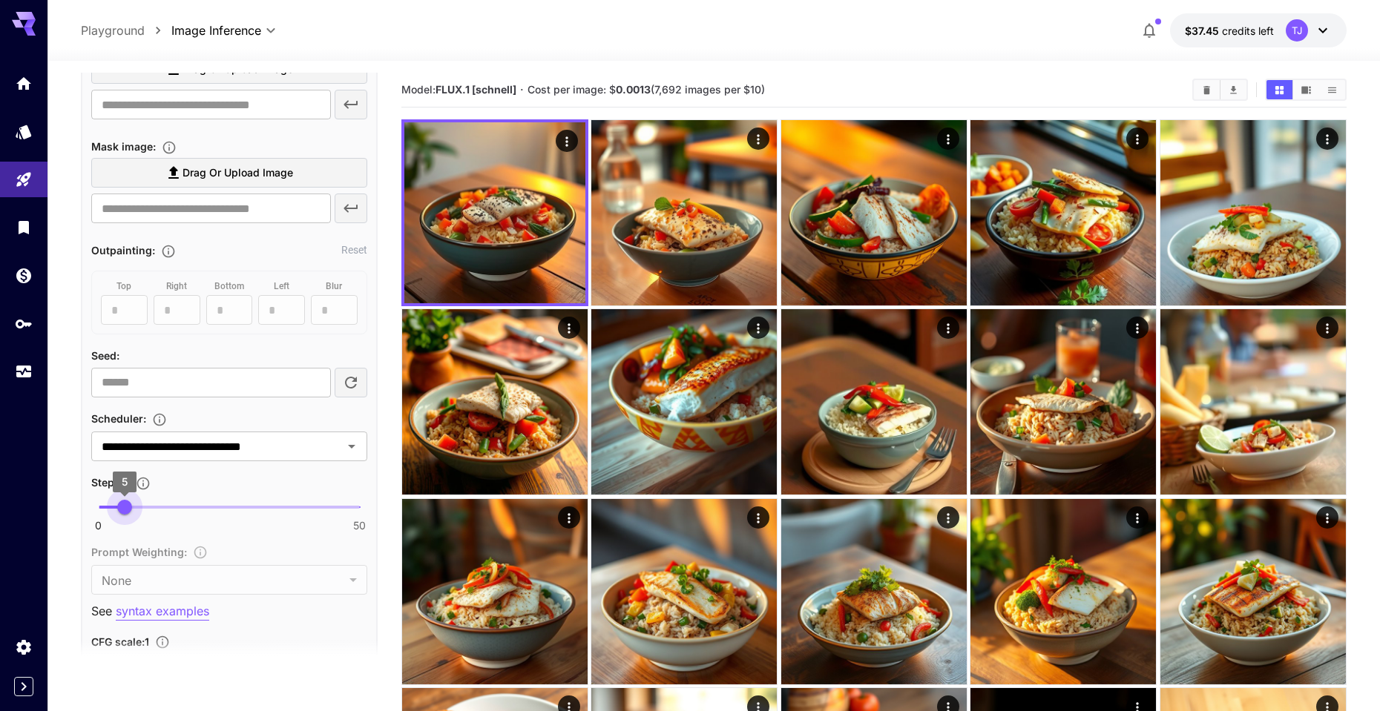
type input "*"
drag, startPoint x: 152, startPoint y: 505, endPoint x: 128, endPoint y: 510, distance: 25.0
click at [128, 510] on span "6" at bounding box center [129, 507] width 15 height 15
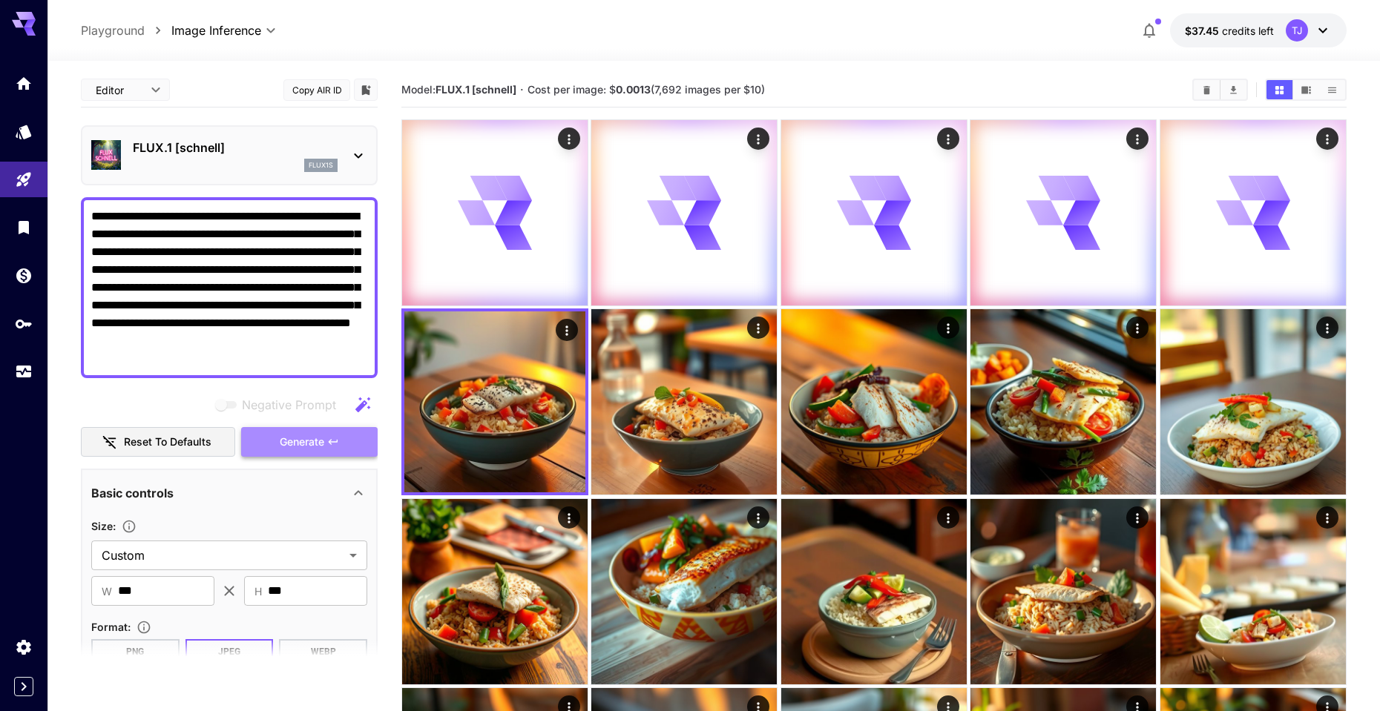
click at [265, 452] on button "Generate" at bounding box center [309, 442] width 137 height 30
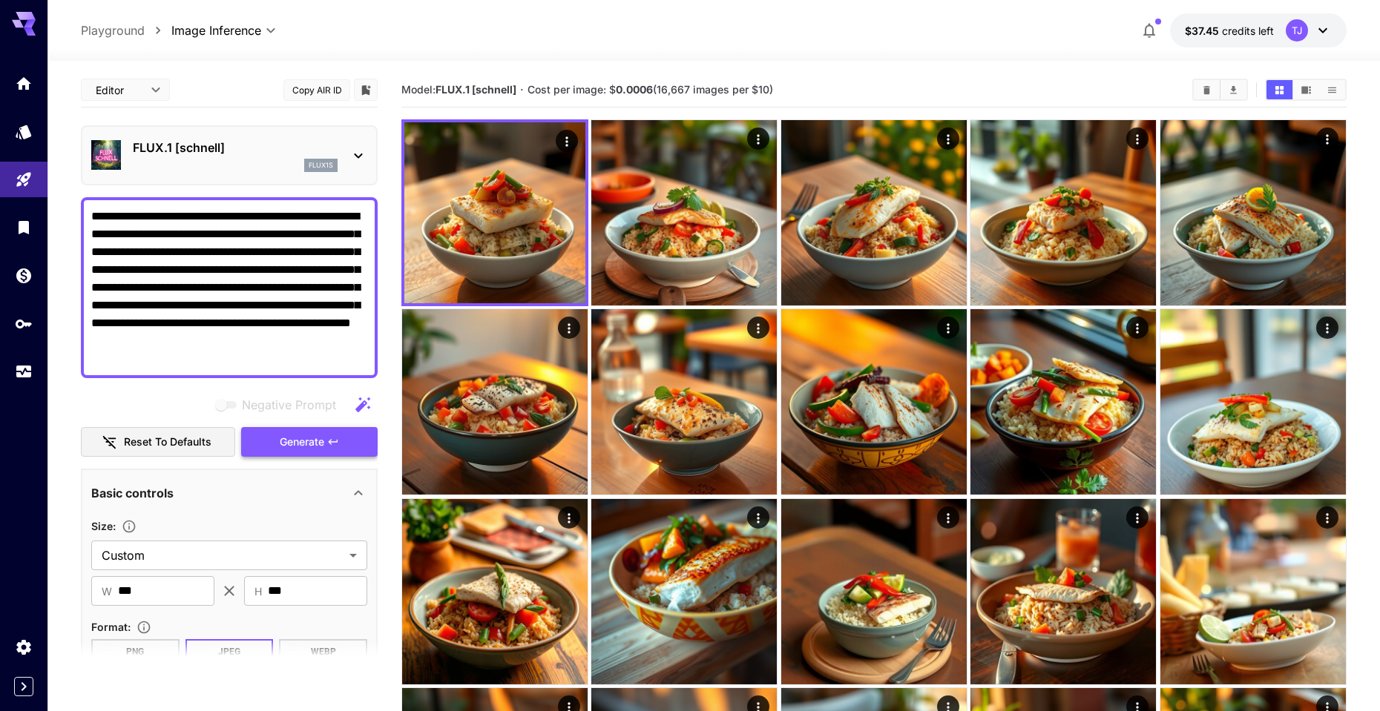
click at [309, 444] on span "Generate" at bounding box center [302, 442] width 45 height 19
